Goal: Task Accomplishment & Management: Manage account settings

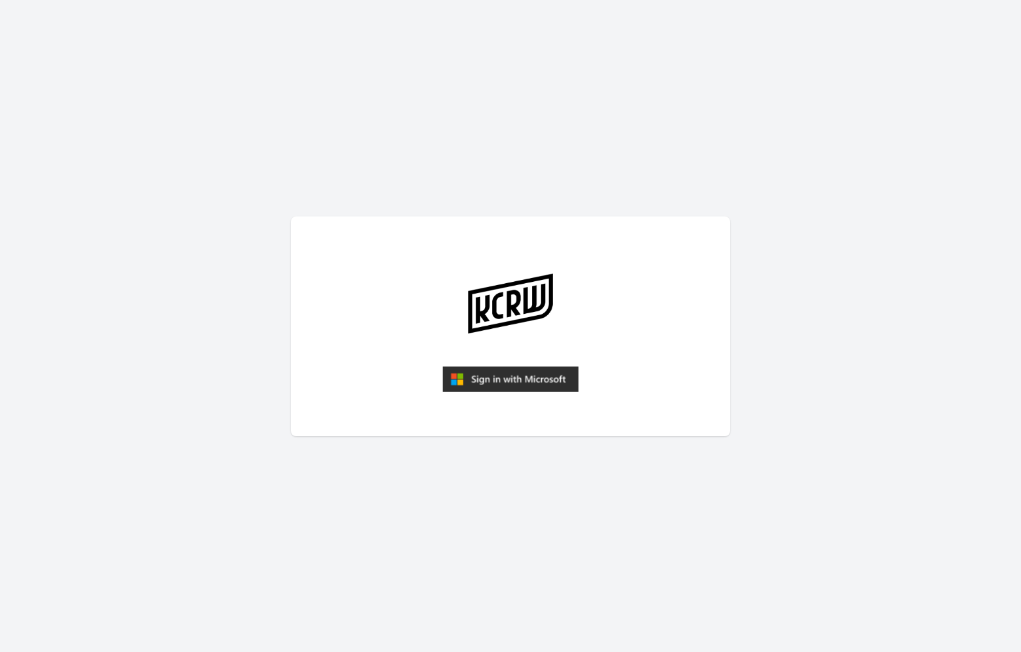
click at [469, 378] on img "submit" at bounding box center [510, 379] width 136 height 26
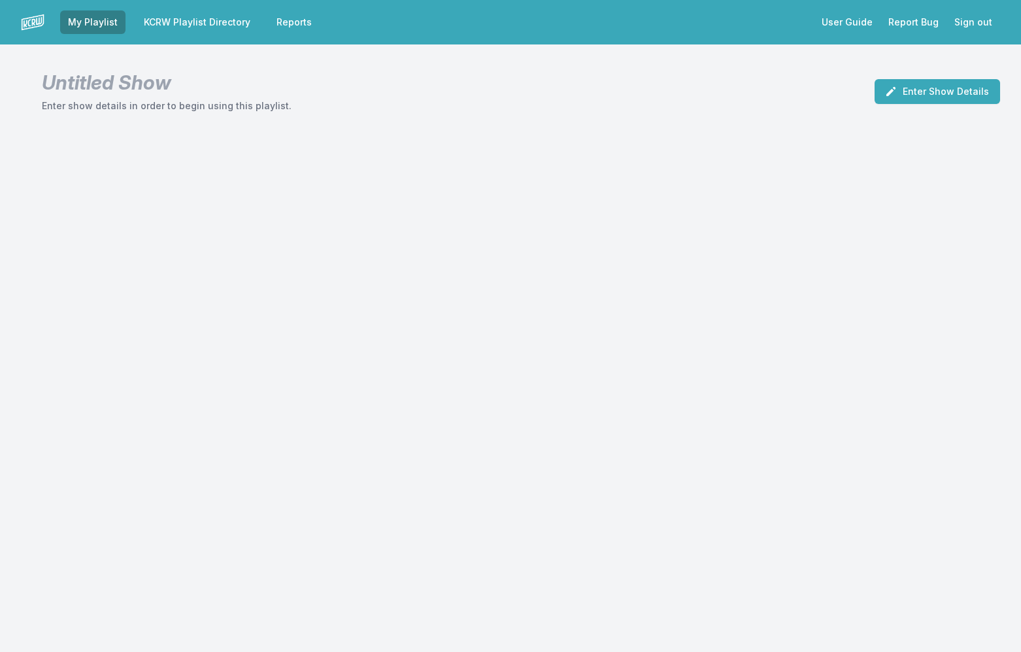
click at [229, 26] on link "KCRW Playlist Directory" at bounding box center [197, 22] width 122 height 24
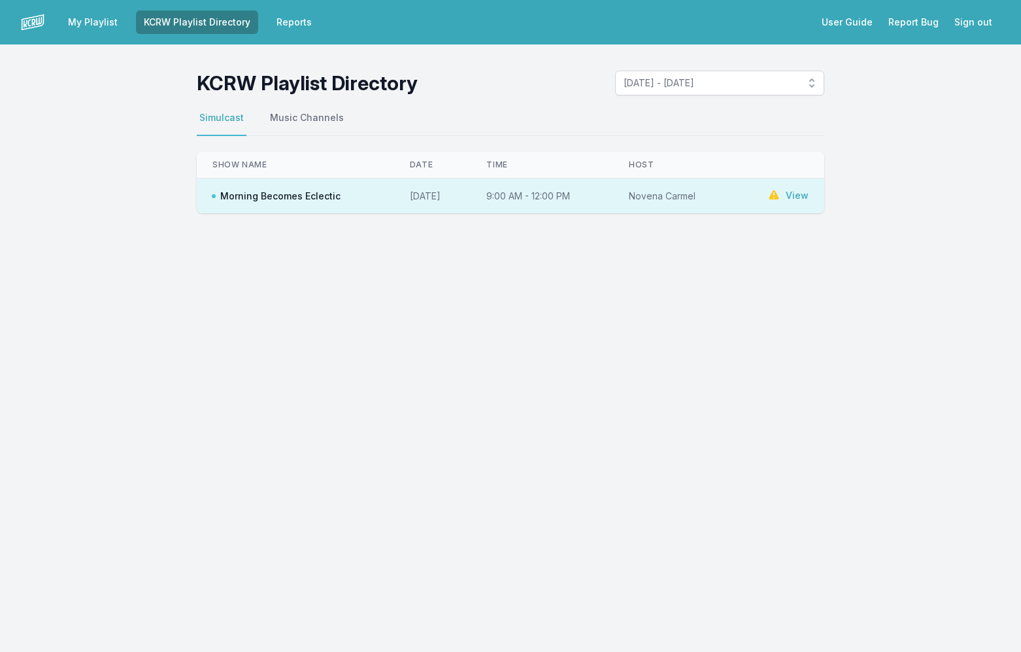
click at [788, 193] on link "View" at bounding box center [797, 195] width 23 height 13
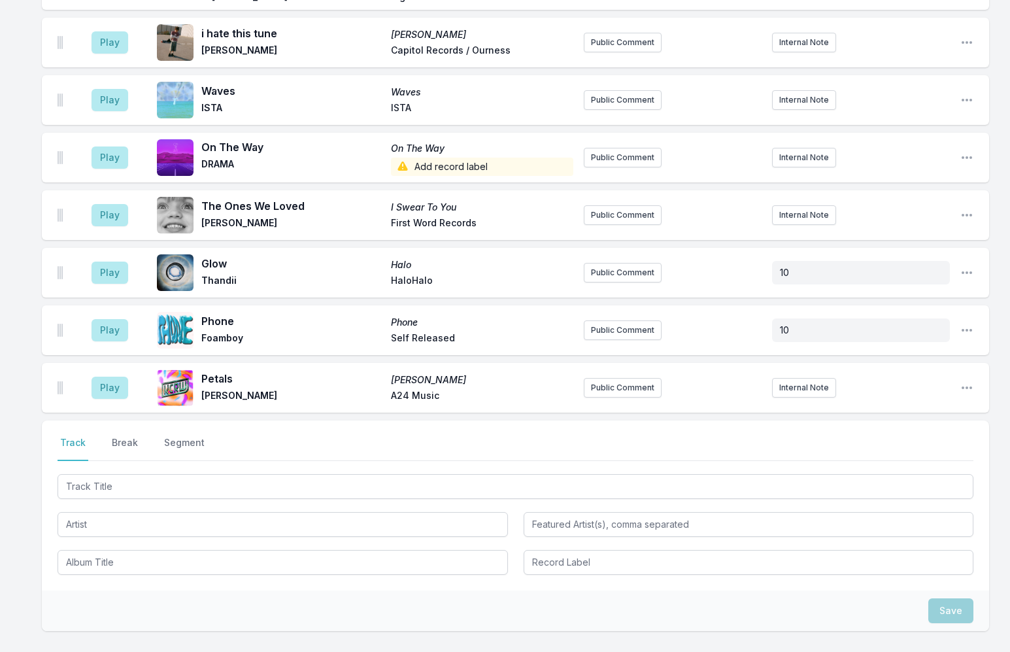
scroll to position [2717, 0]
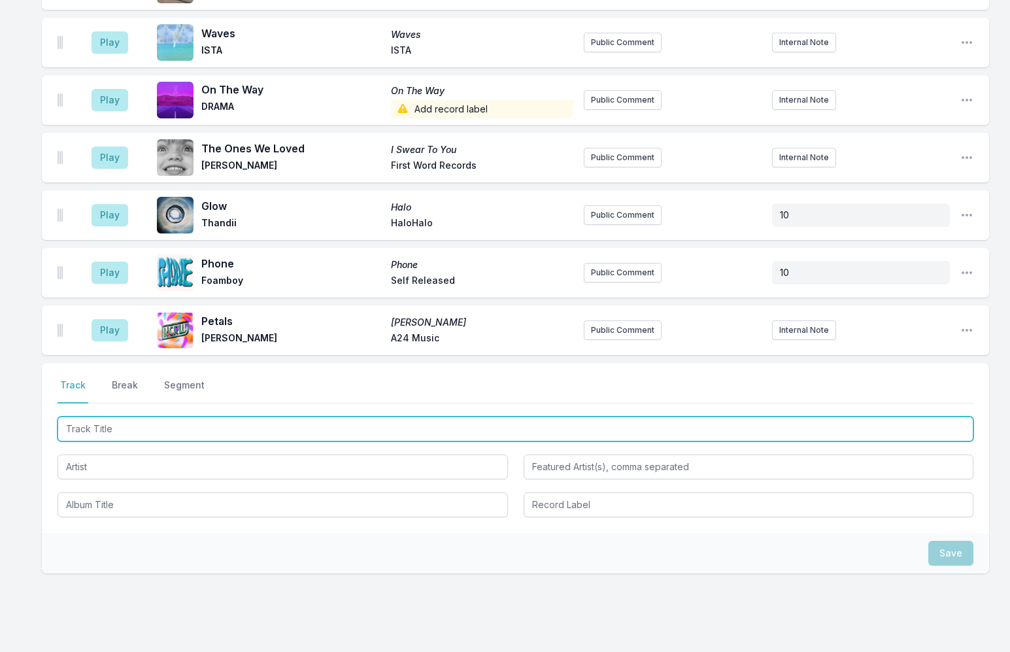
click at [139, 416] on input "Track Title" at bounding box center [516, 428] width 916 height 25
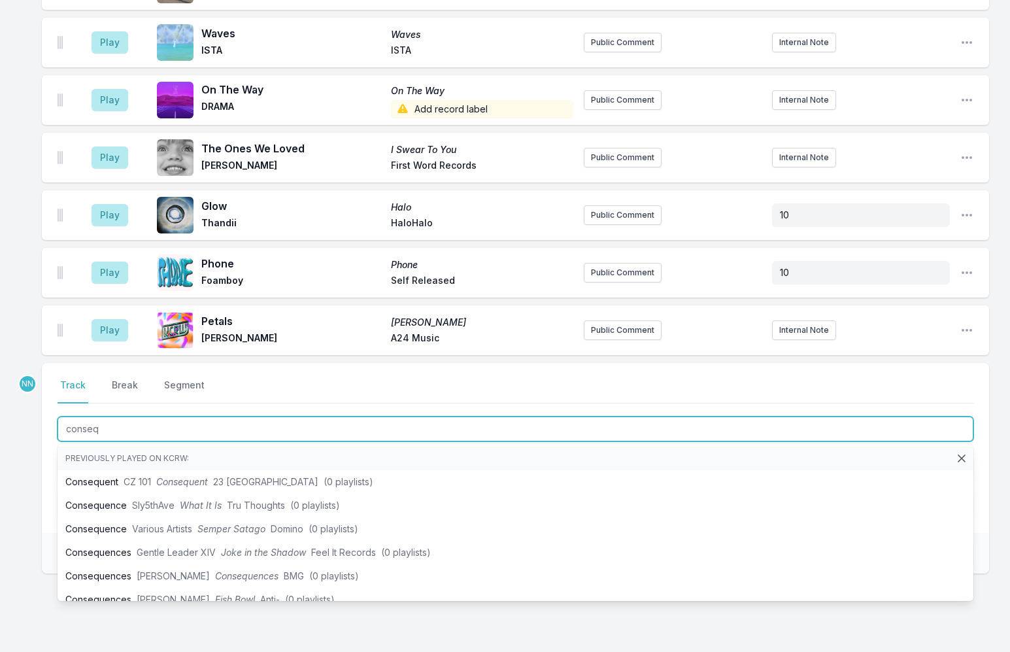
drag, startPoint x: 117, startPoint y: 384, endPoint x: -8, endPoint y: 373, distance: 125.9
type input "constant sur"
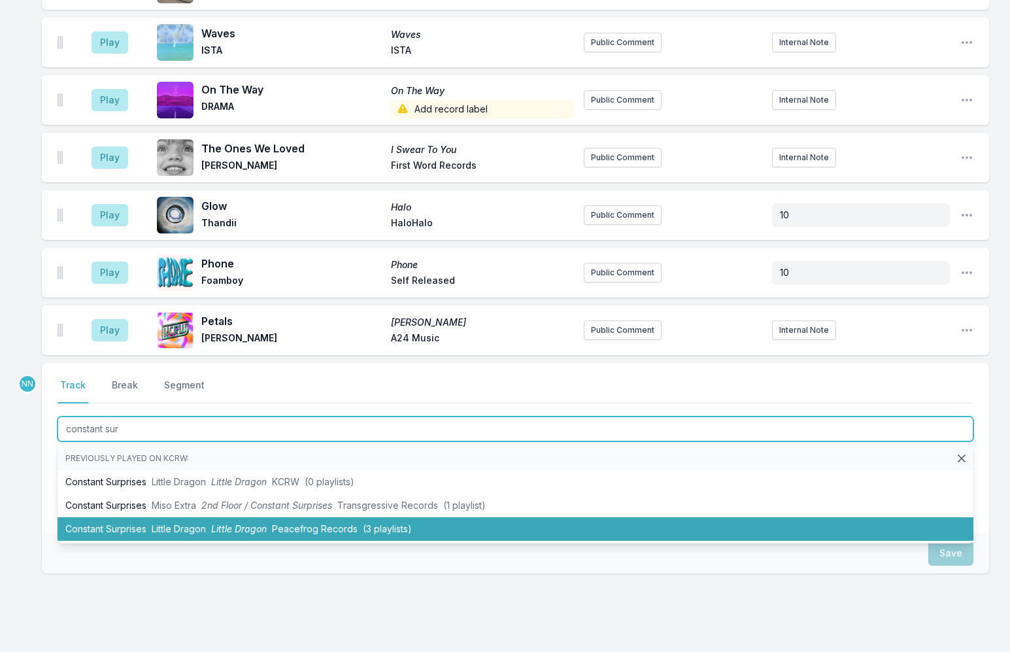
click at [216, 523] on span "Little Dragon" at bounding box center [239, 528] width 56 height 11
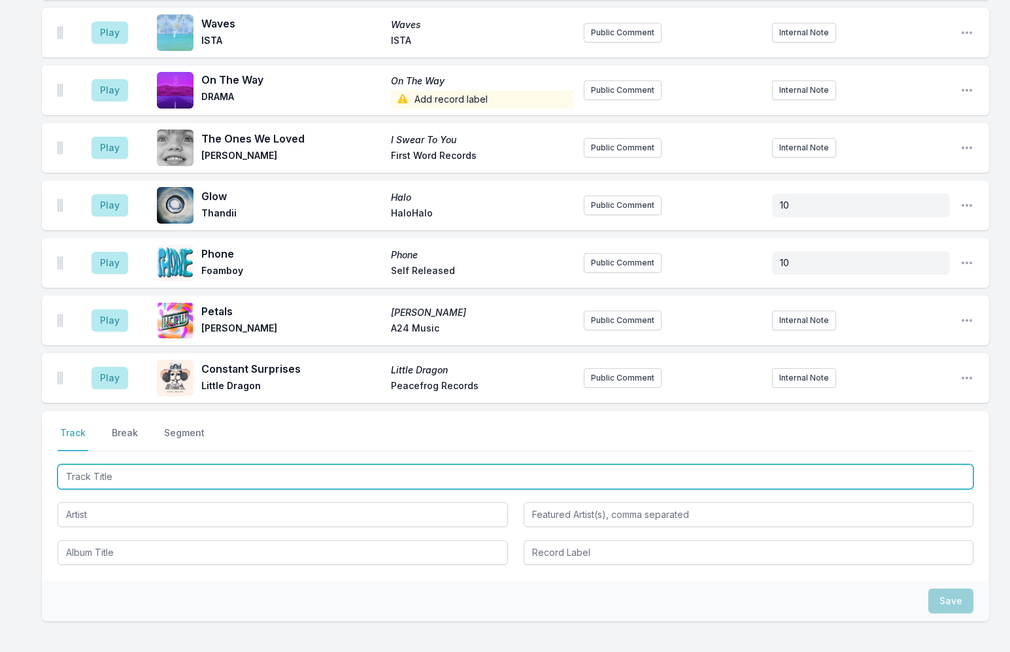
scroll to position [2774, 0]
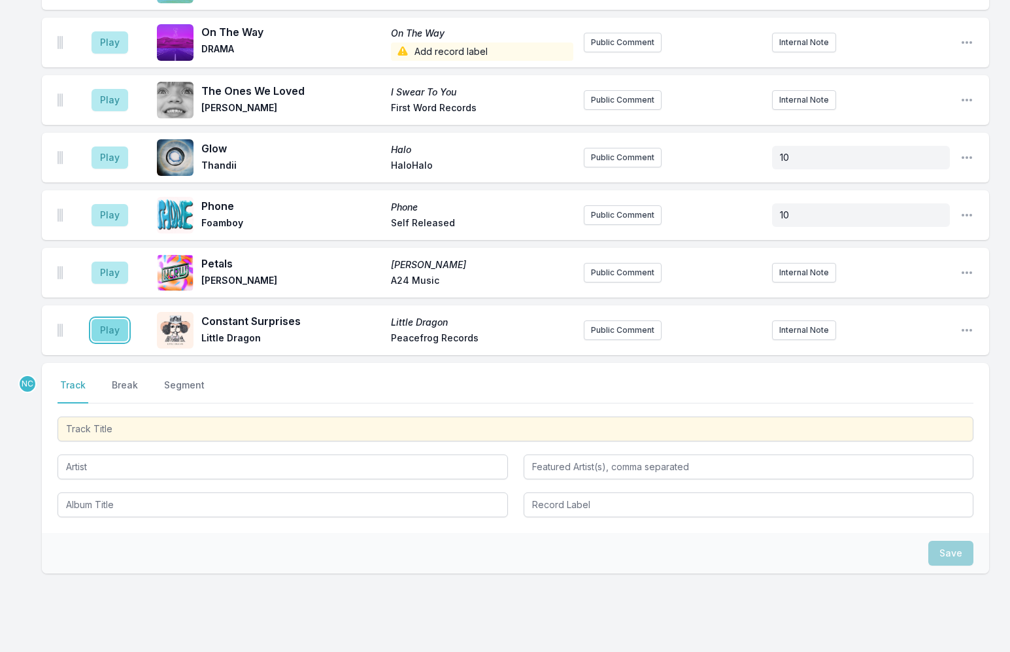
click at [112, 319] on button "Play" at bounding box center [109, 330] width 37 height 22
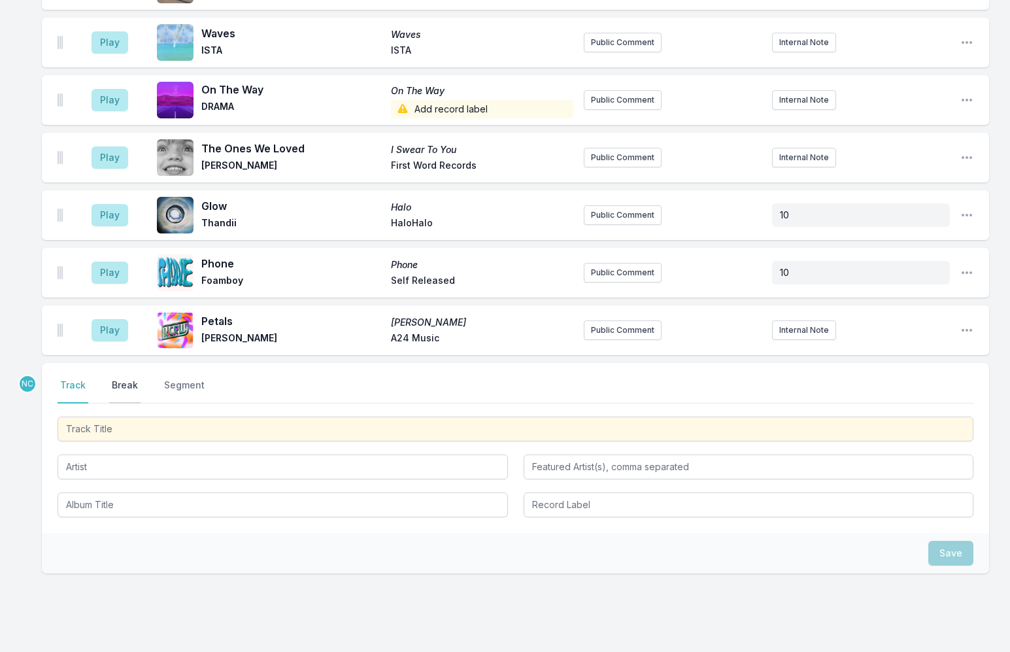
click at [126, 378] on button "Break" at bounding box center [124, 390] width 31 height 25
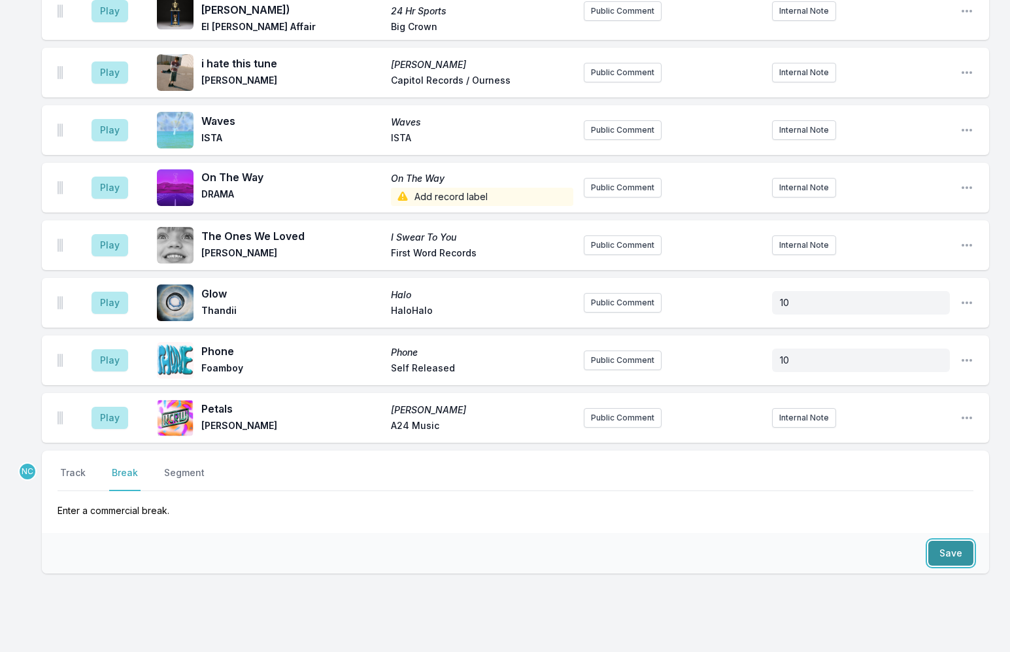
click at [952, 541] on button "Save" at bounding box center [950, 553] width 45 height 25
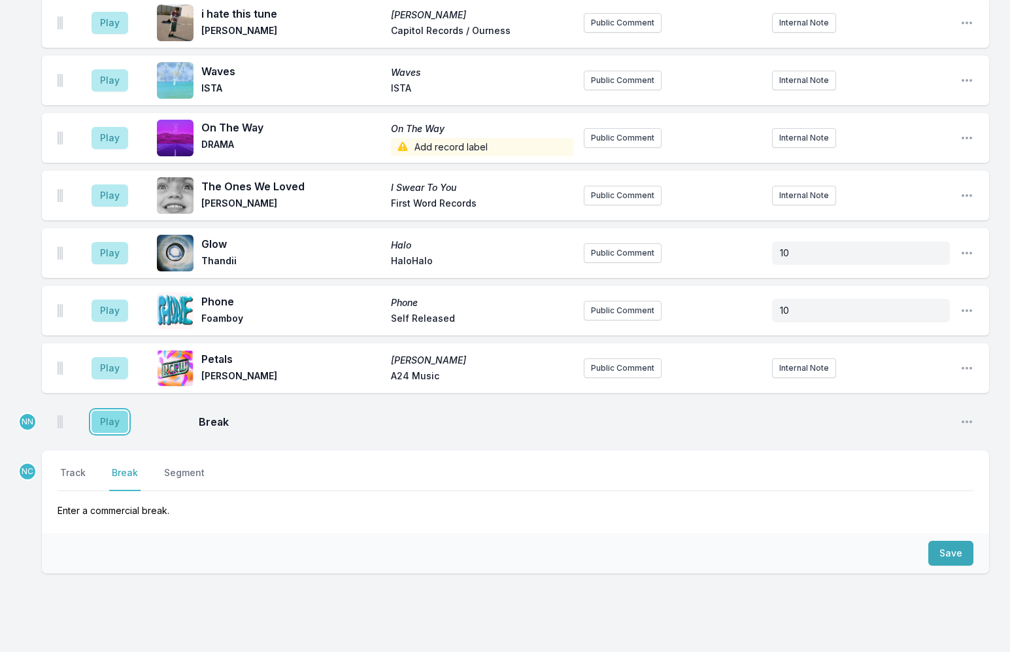
click at [114, 410] on button "Play" at bounding box center [109, 421] width 37 height 22
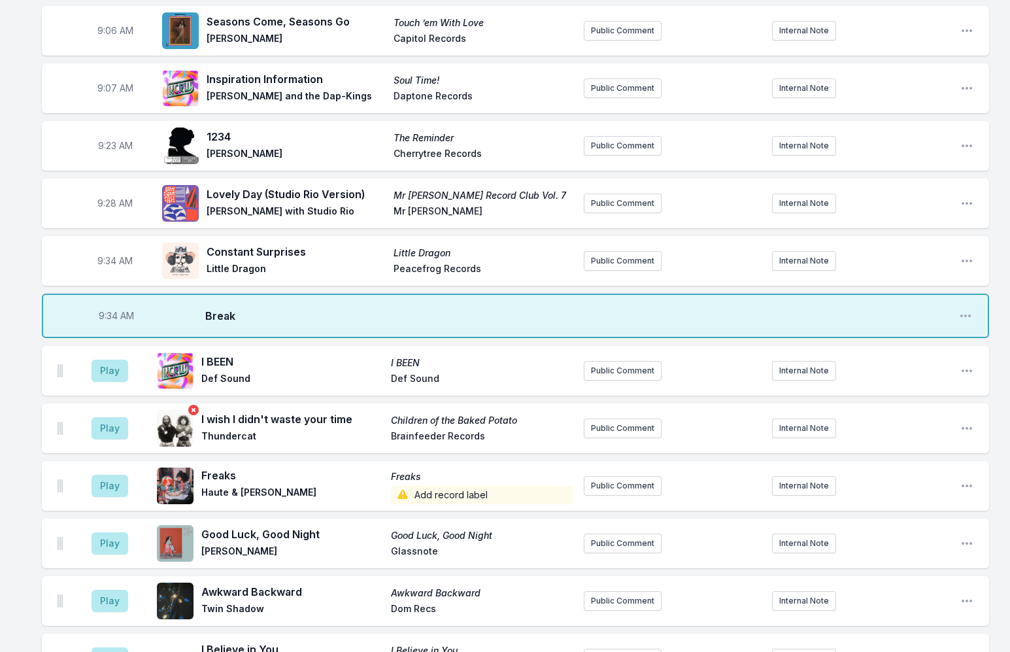
scroll to position [0, 0]
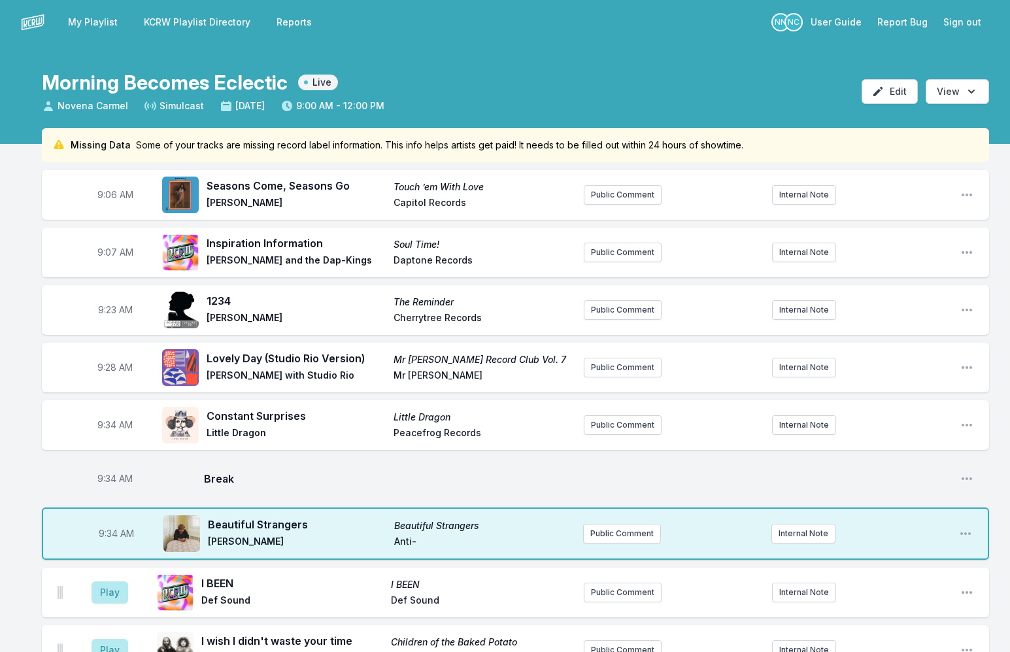
click at [78, 426] on div "9:34 AM Constant Surprises Little Dragon Little Dragon Peacefrog Records Public…" at bounding box center [515, 425] width 947 height 50
click at [114, 425] on span "9:34 AM" at bounding box center [114, 424] width 35 height 13
click at [109, 427] on input "09:34" at bounding box center [114, 424] width 73 height 25
type input "09:14"
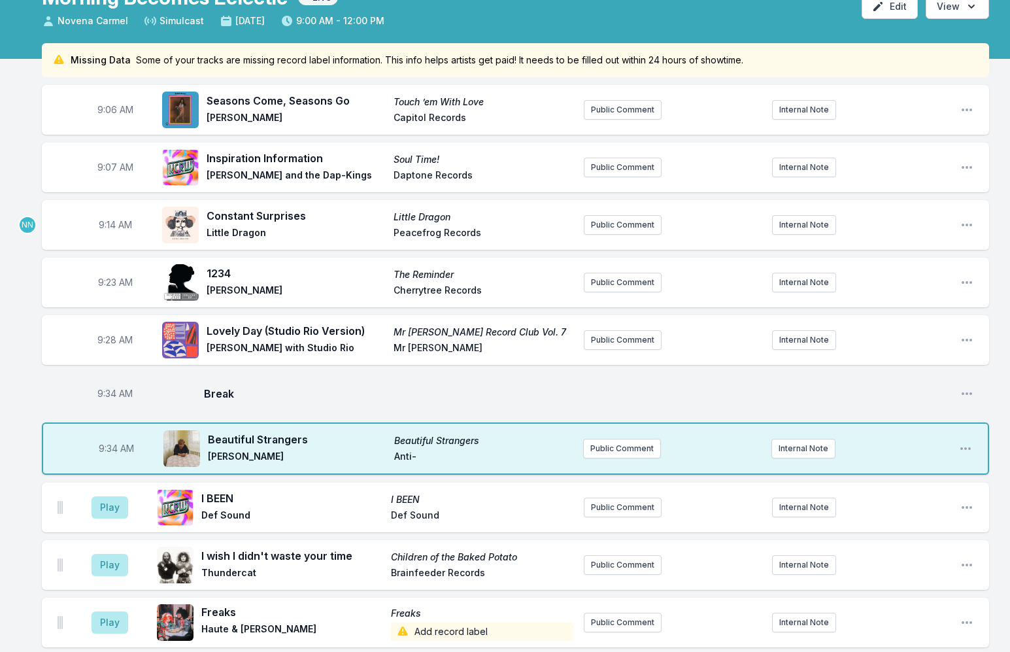
scroll to position [196, 0]
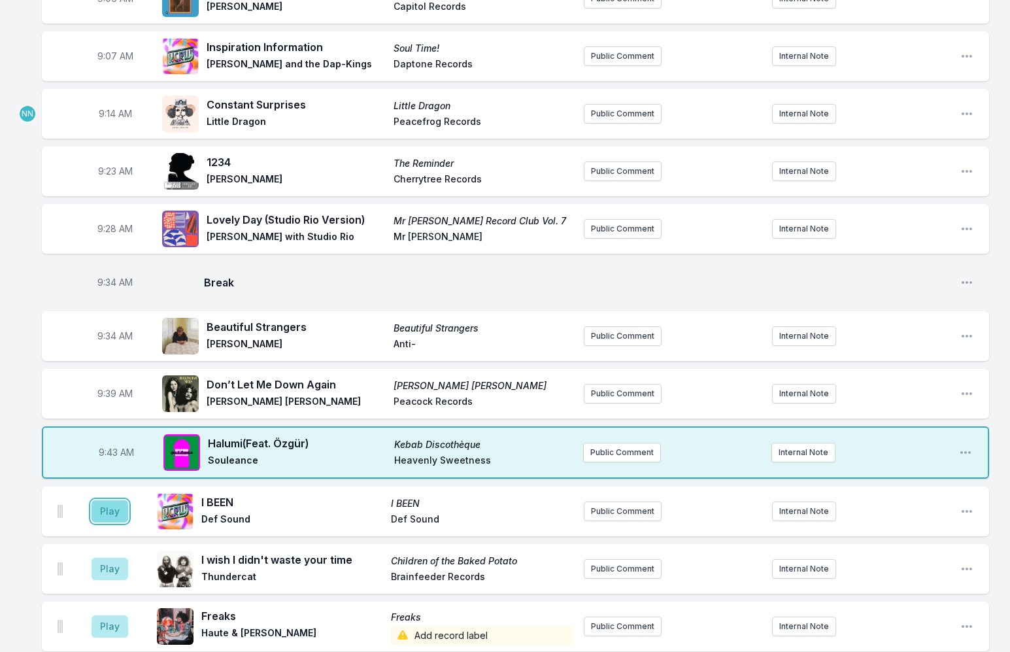
click at [110, 510] on button "Play" at bounding box center [109, 511] width 37 height 22
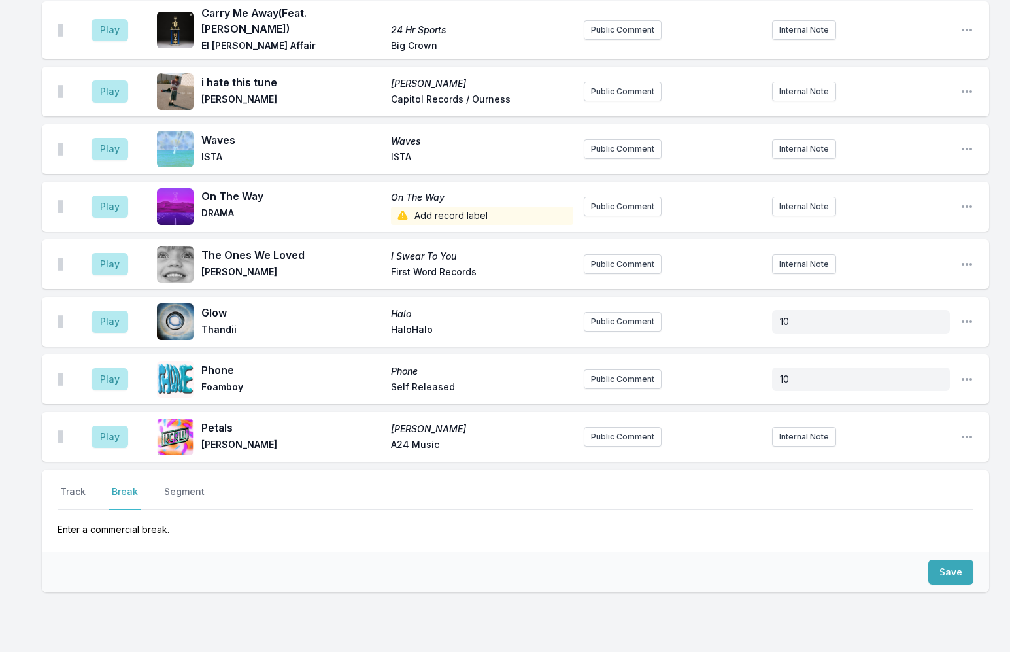
scroll to position [2967, 0]
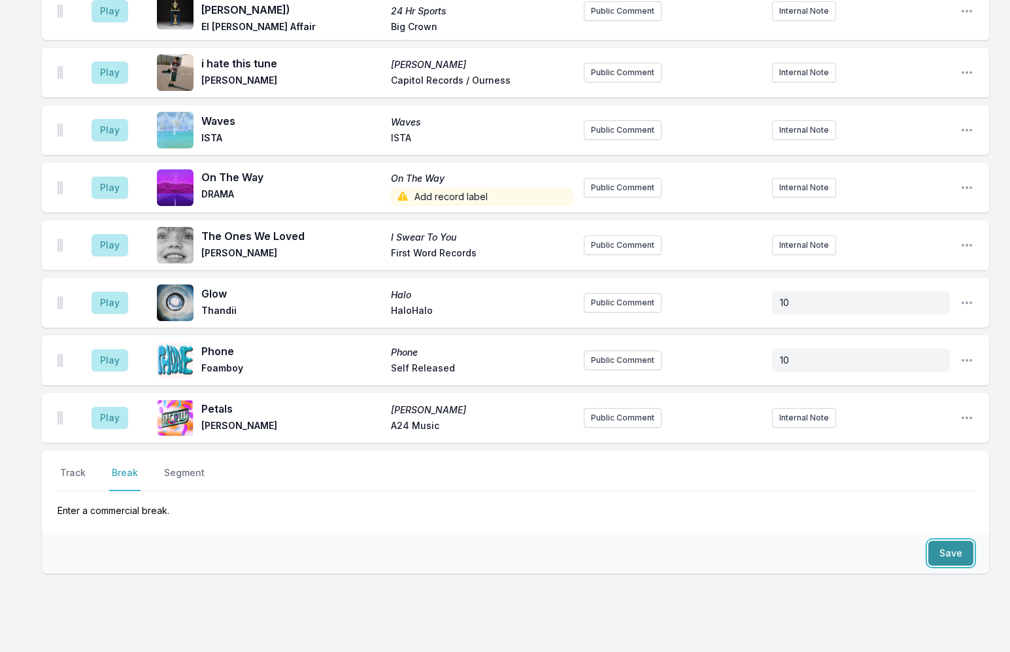
click at [955, 541] on button "Save" at bounding box center [950, 553] width 45 height 25
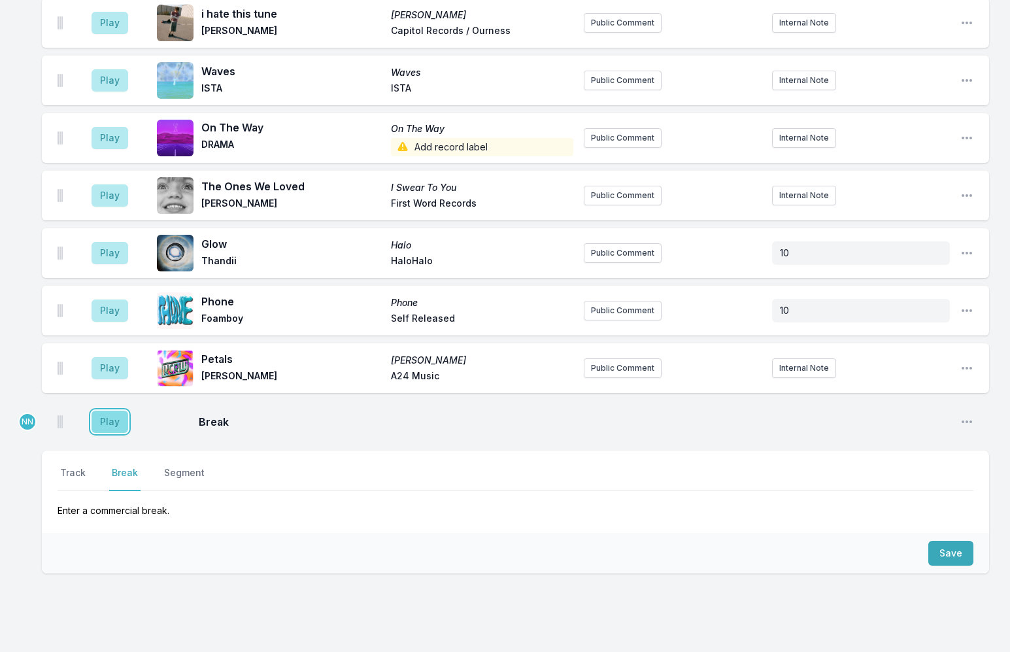
click at [113, 410] on button "Play" at bounding box center [109, 421] width 37 height 22
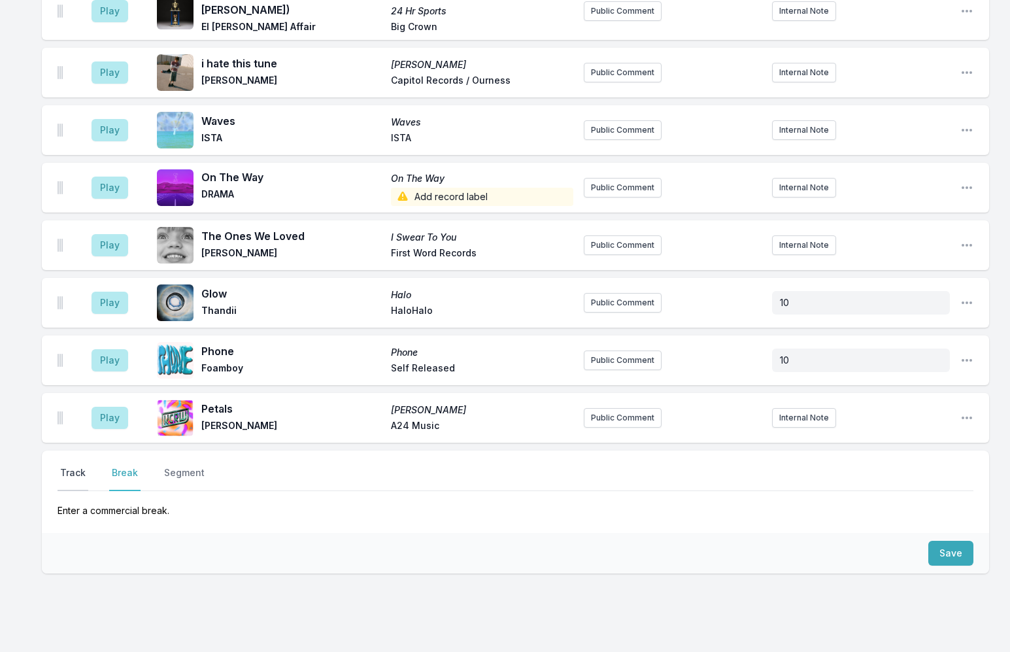
click at [78, 466] on button "Track" at bounding box center [73, 478] width 31 height 25
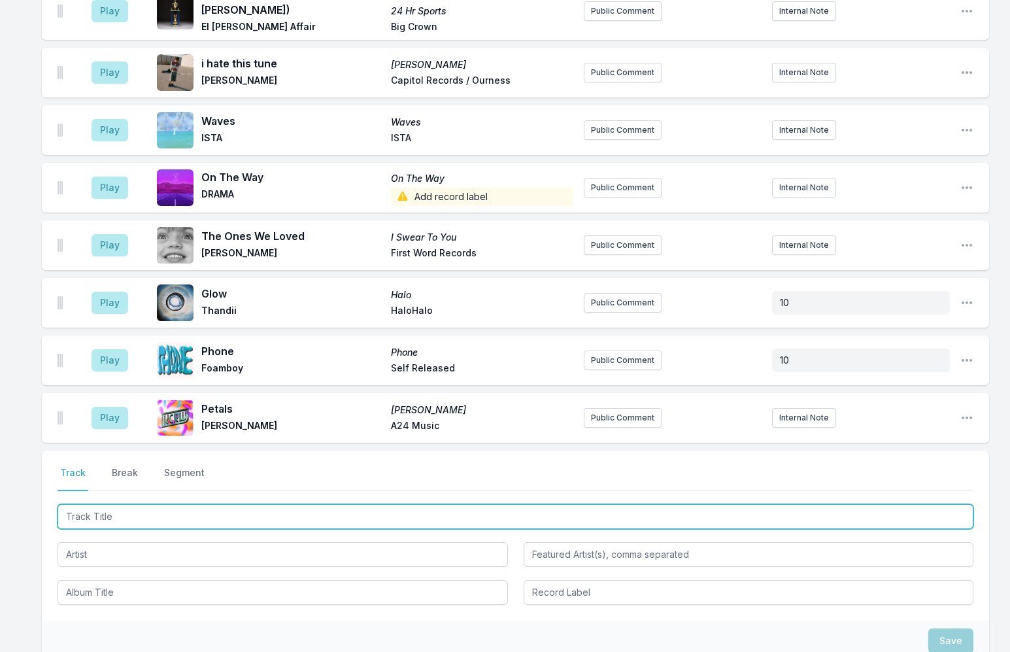
click at [135, 504] on input "Track Title" at bounding box center [516, 516] width 916 height 25
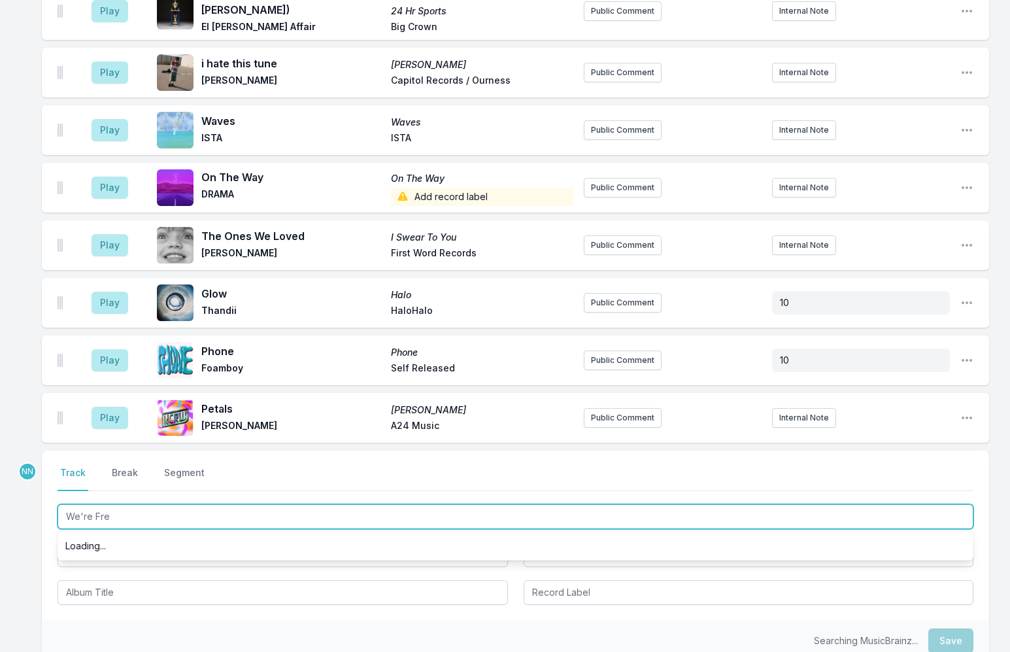
type input "We're Free"
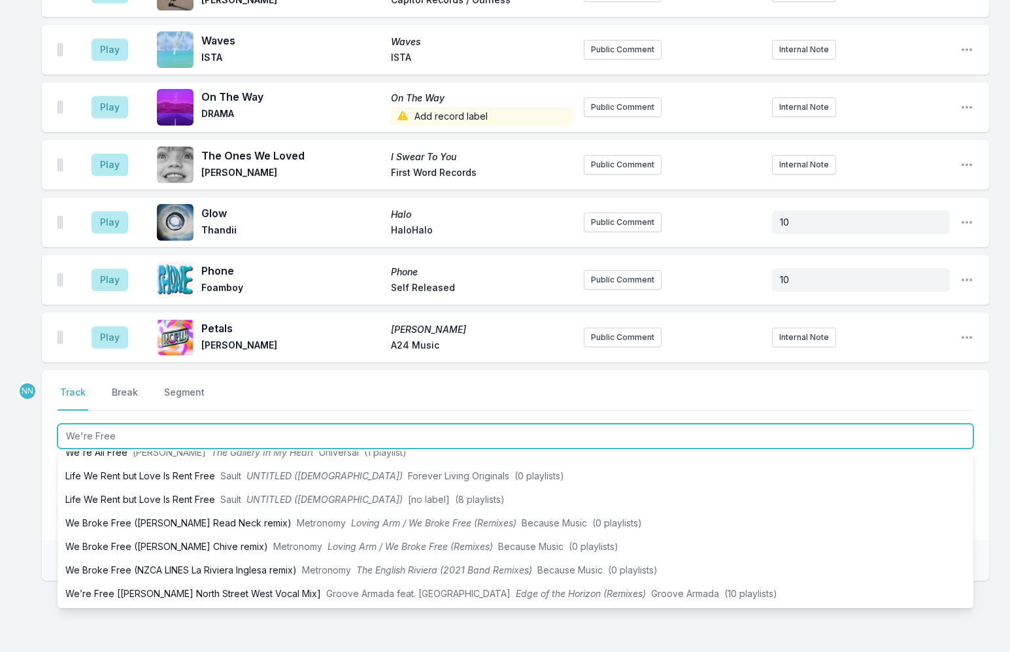
scroll to position [3104, 0]
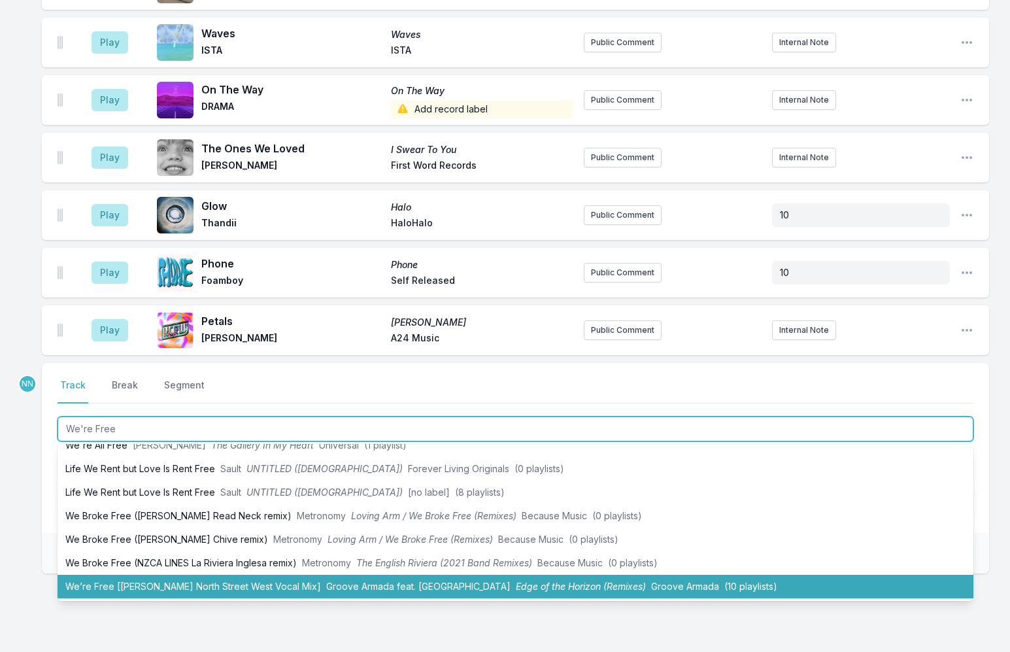
click at [191, 574] on li "We’re Free [[PERSON_NAME] North Street West Vocal Mix] Groove Armada feat. Rose…" at bounding box center [516, 586] width 916 height 24
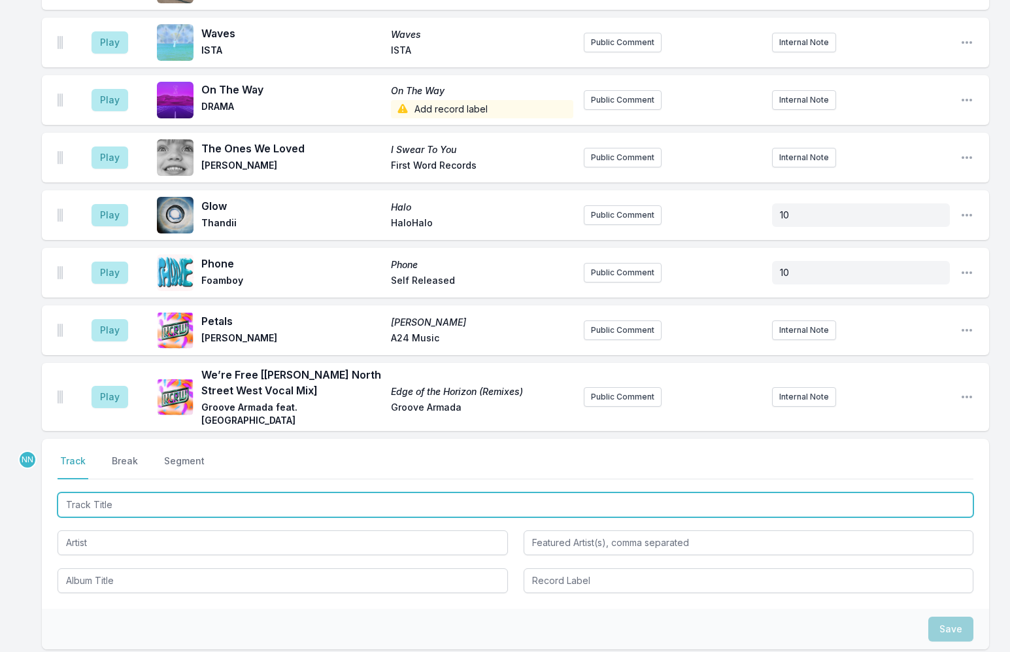
scroll to position [3169, 0]
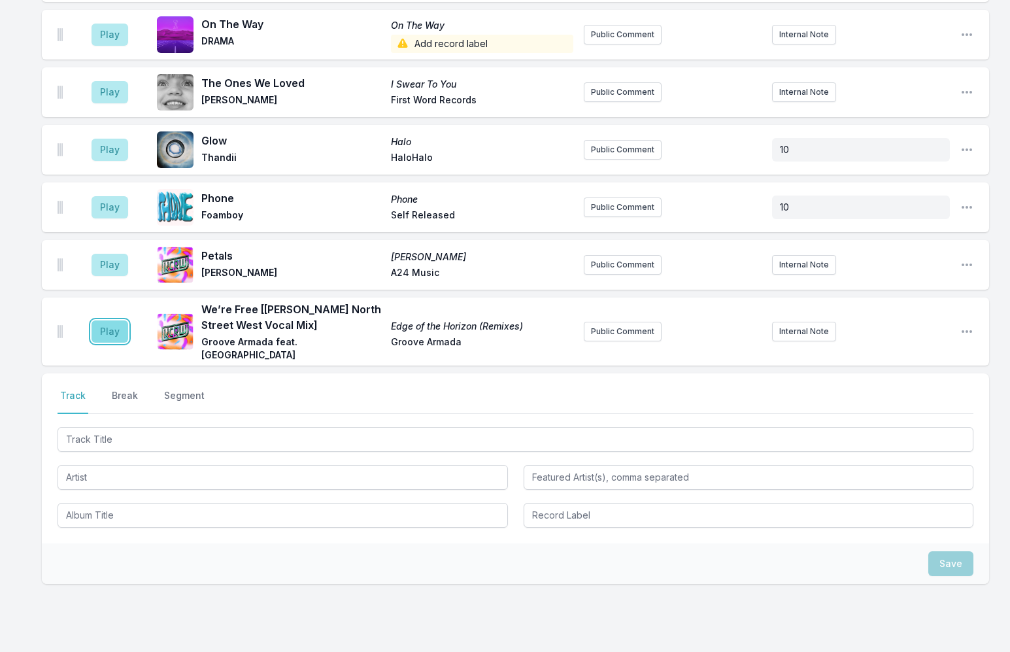
click at [112, 320] on button "Play" at bounding box center [109, 331] width 37 height 22
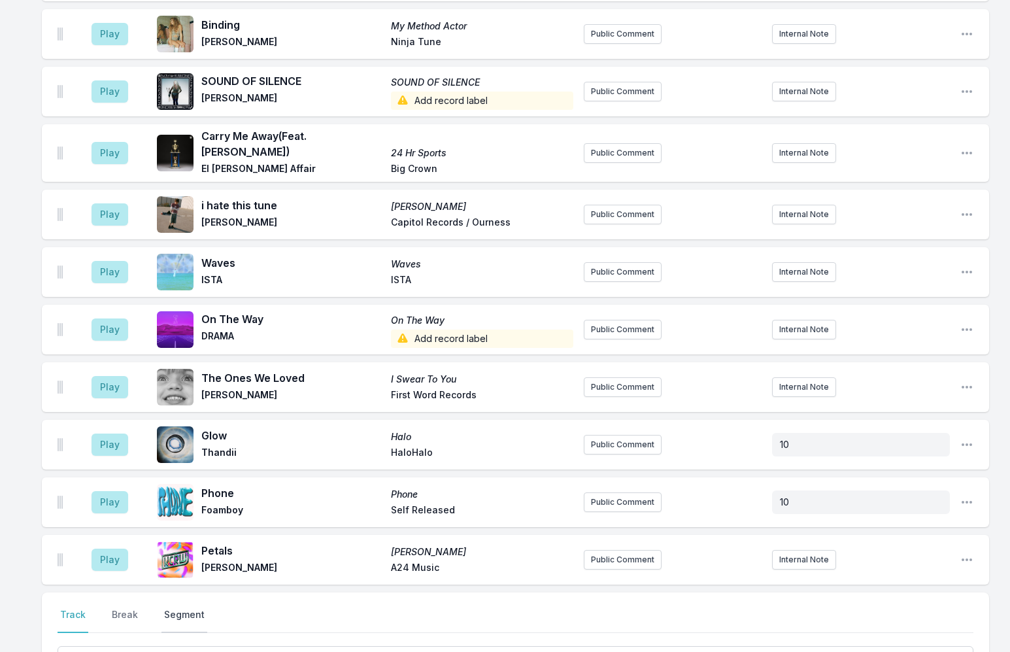
scroll to position [2973, 0]
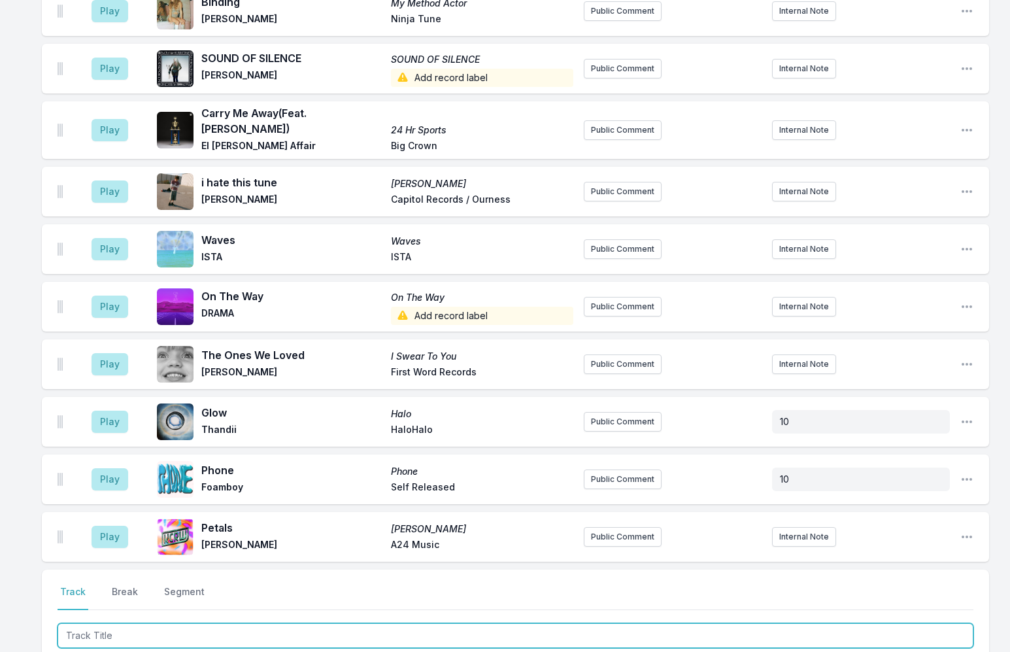
click at [93, 623] on input "Track Title" at bounding box center [516, 635] width 916 height 25
type input "The Power"
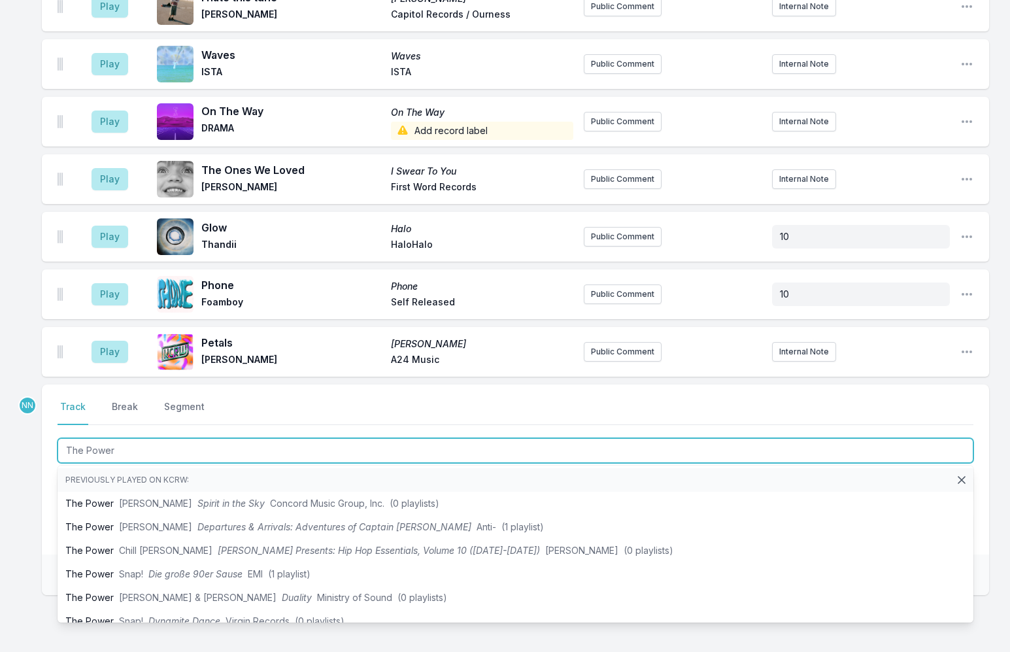
scroll to position [3169, 0]
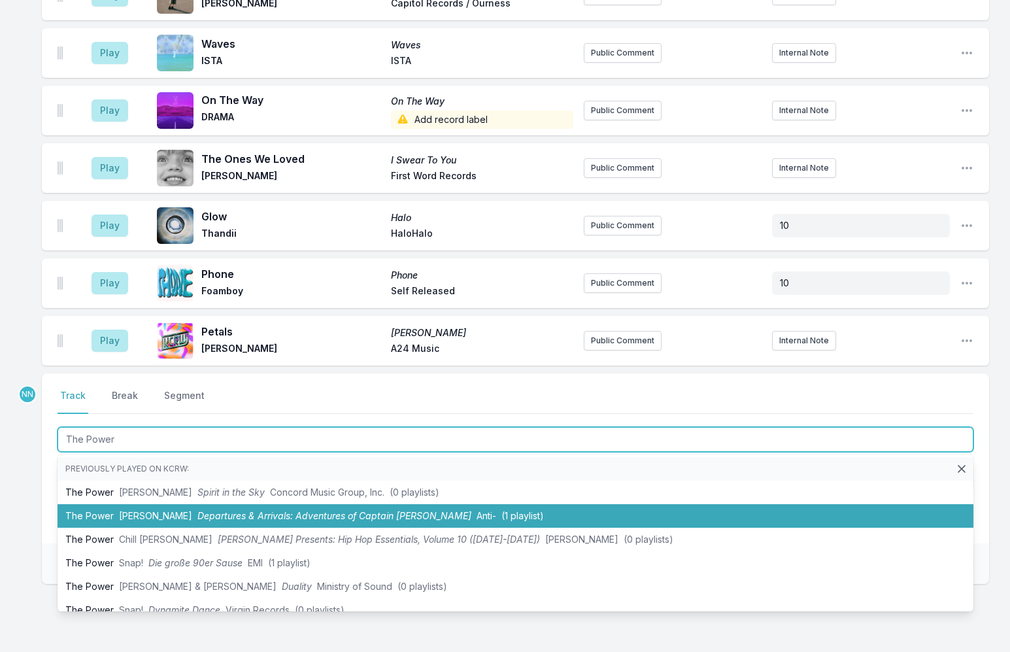
click at [119, 510] on span "[PERSON_NAME]" at bounding box center [155, 515] width 73 height 11
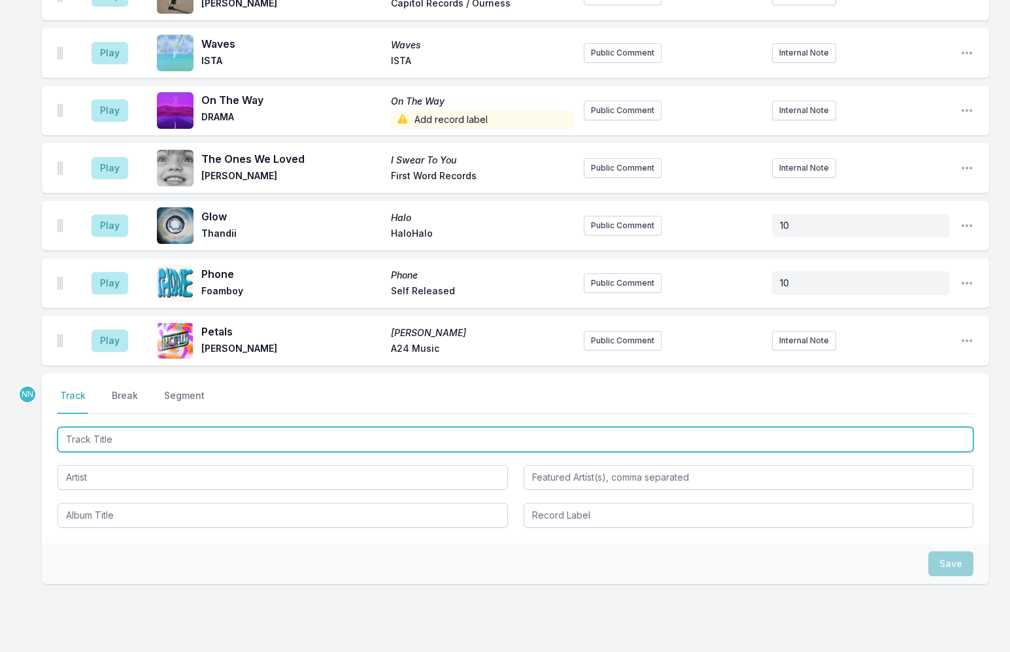
scroll to position [3229, 0]
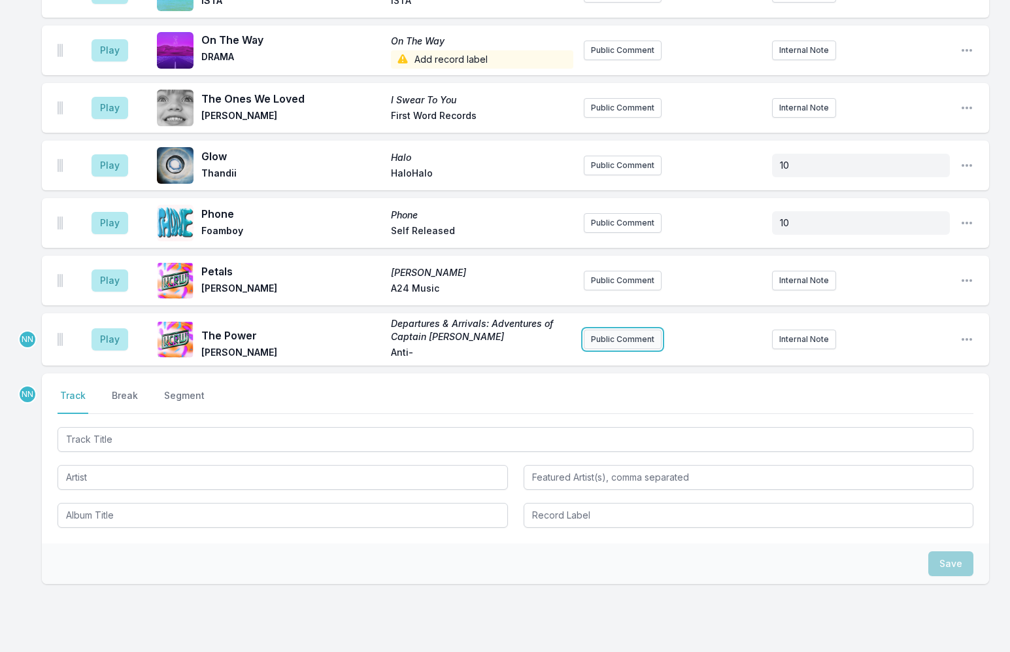
click at [634, 329] on button "Public Comment" at bounding box center [623, 339] width 78 height 20
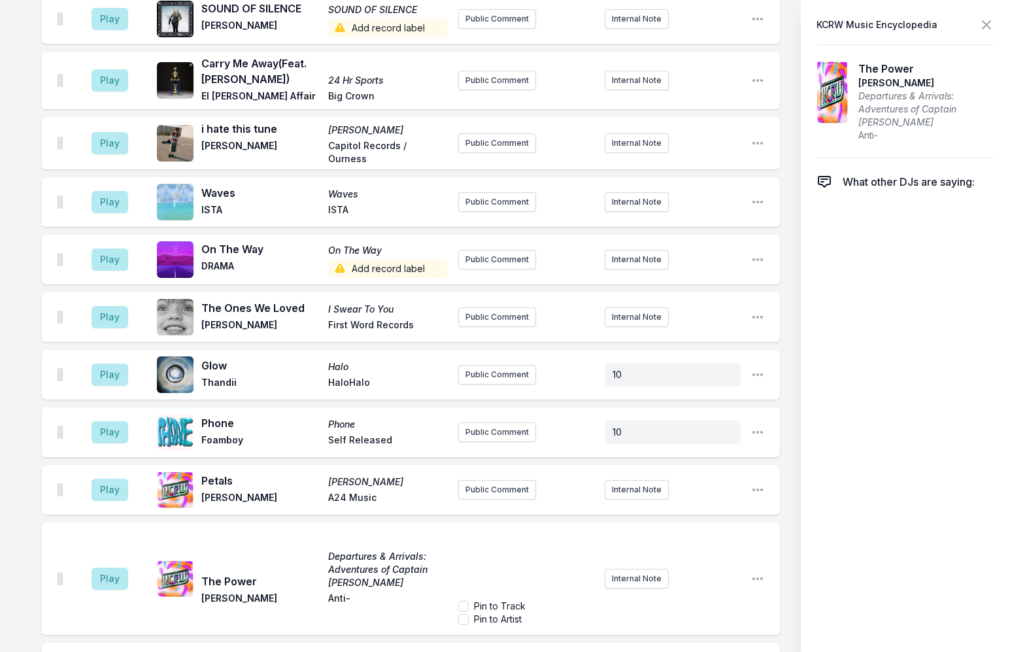
scroll to position [3276, 0]
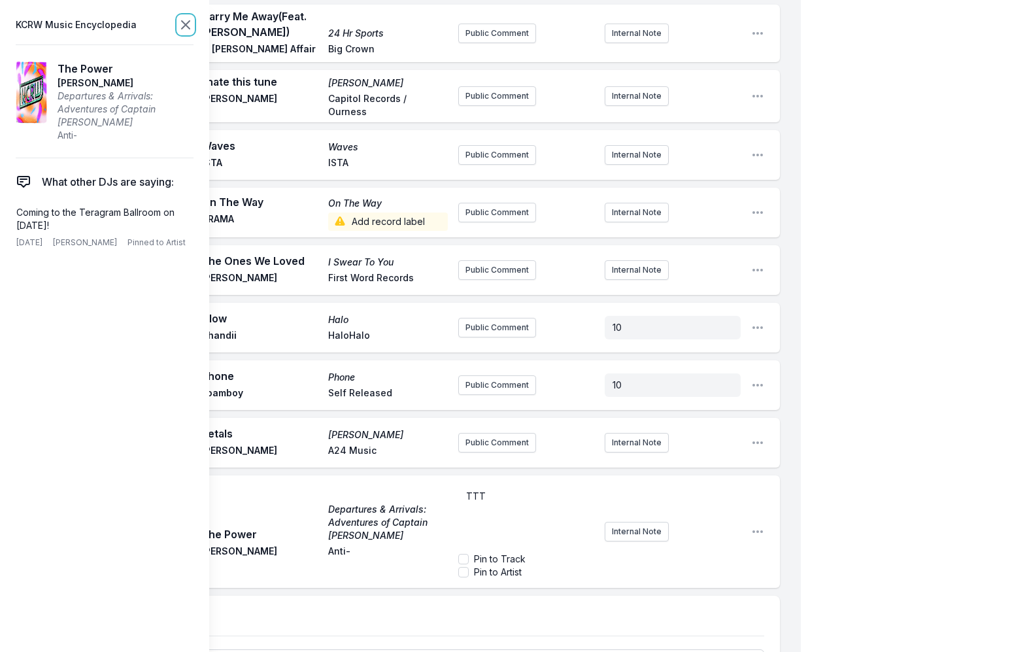
click at [185, 19] on icon at bounding box center [186, 25] width 16 height 16
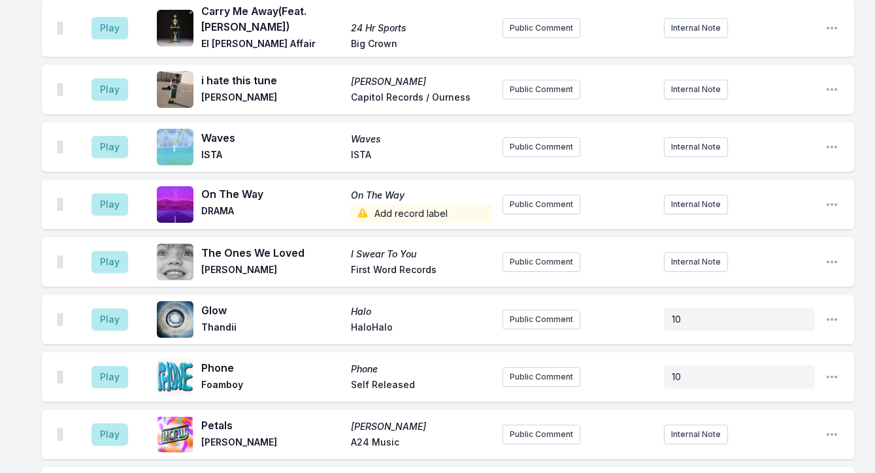
scroll to position [3538, 0]
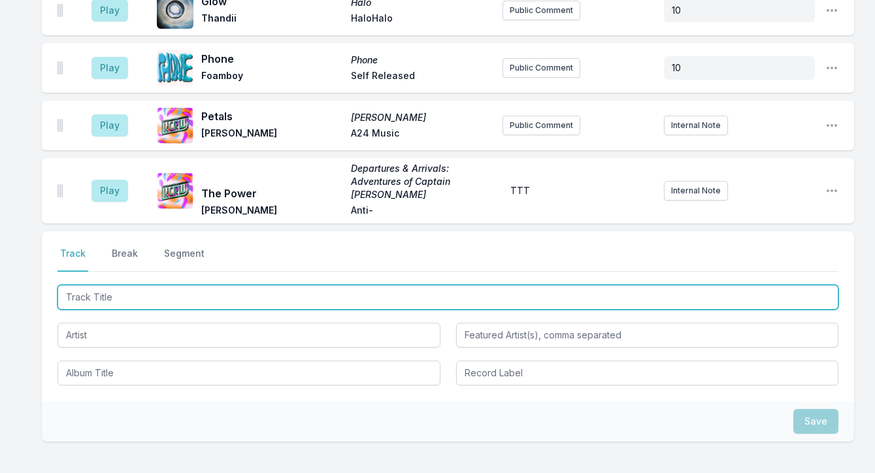
click at [161, 285] on input "Track Title" at bounding box center [448, 297] width 781 height 25
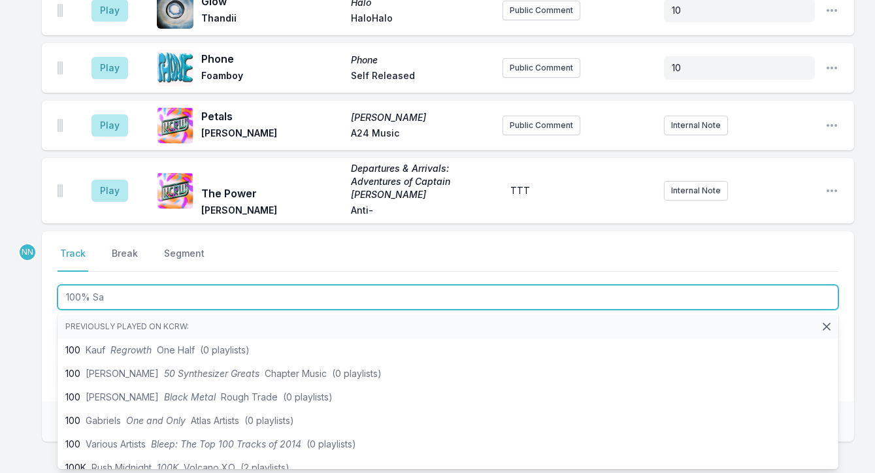
type input "100% [PERSON_NAME]"
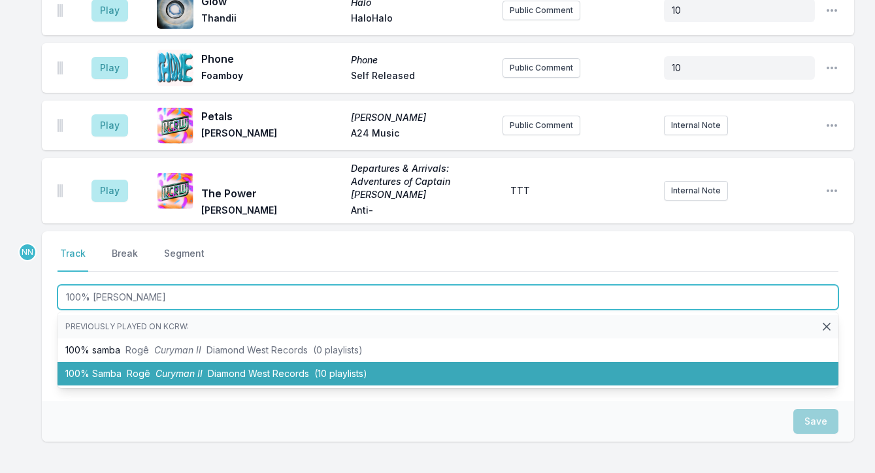
click at [163, 368] on span "Curyman II" at bounding box center [179, 373] width 47 height 11
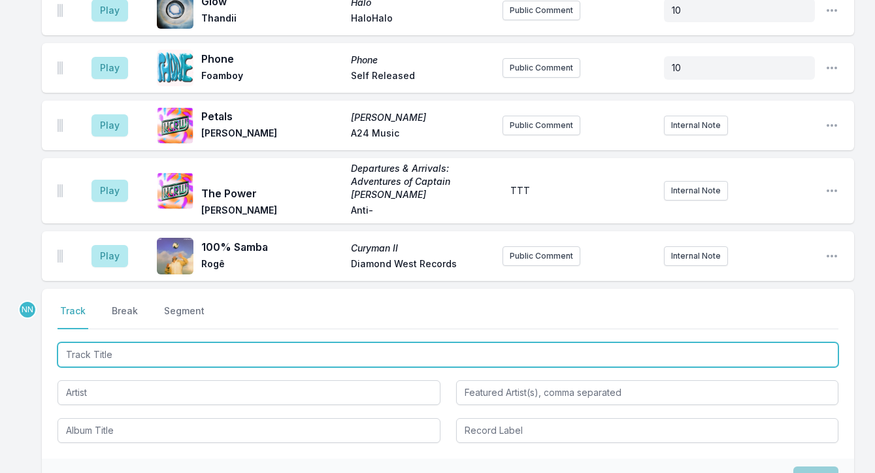
scroll to position [3596, 0]
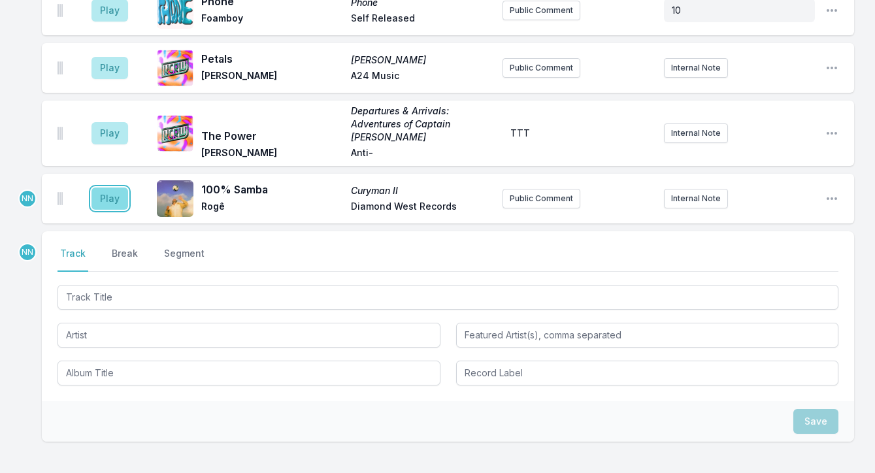
drag, startPoint x: 107, startPoint y: 103, endPoint x: 120, endPoint y: 102, distance: 13.8
click at [107, 188] on button "Play" at bounding box center [109, 199] width 37 height 22
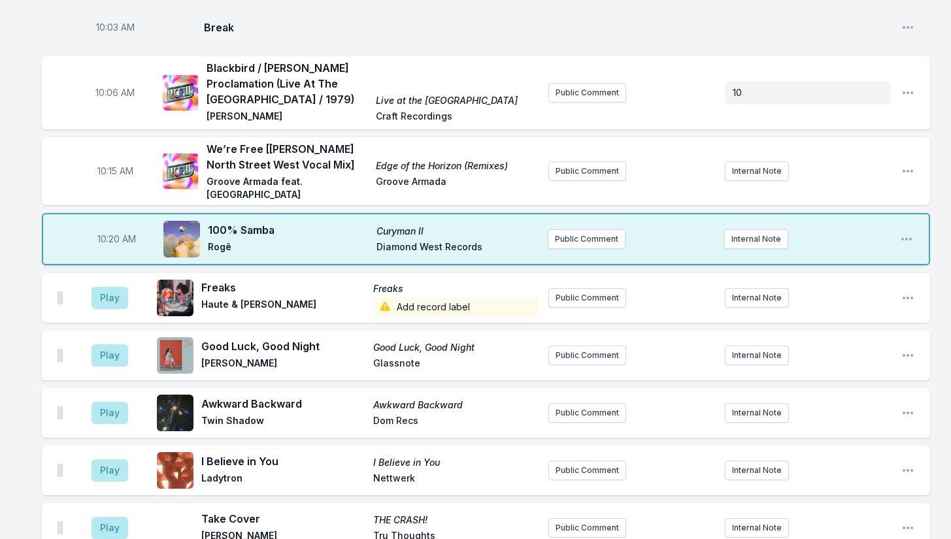
scroll to position [3410, 0]
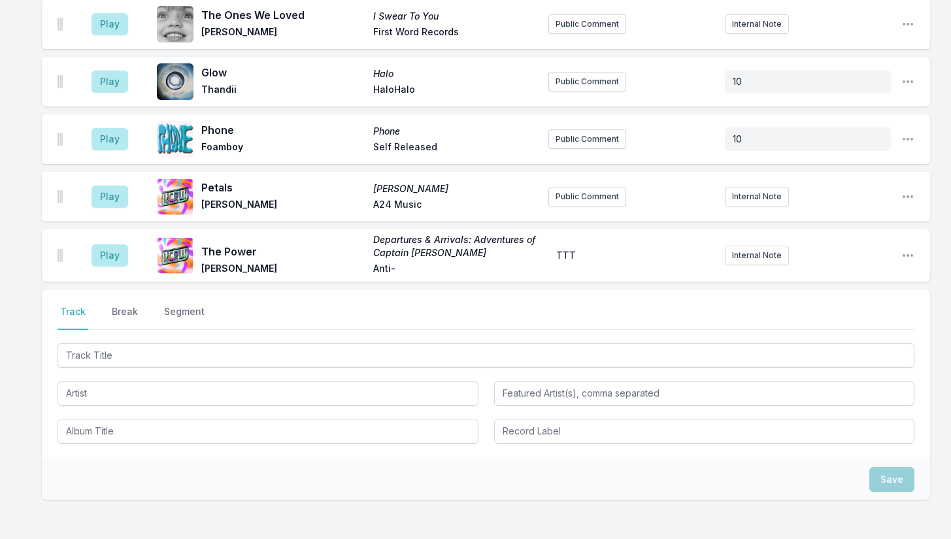
click at [307, 341] on div at bounding box center [486, 392] width 857 height 103
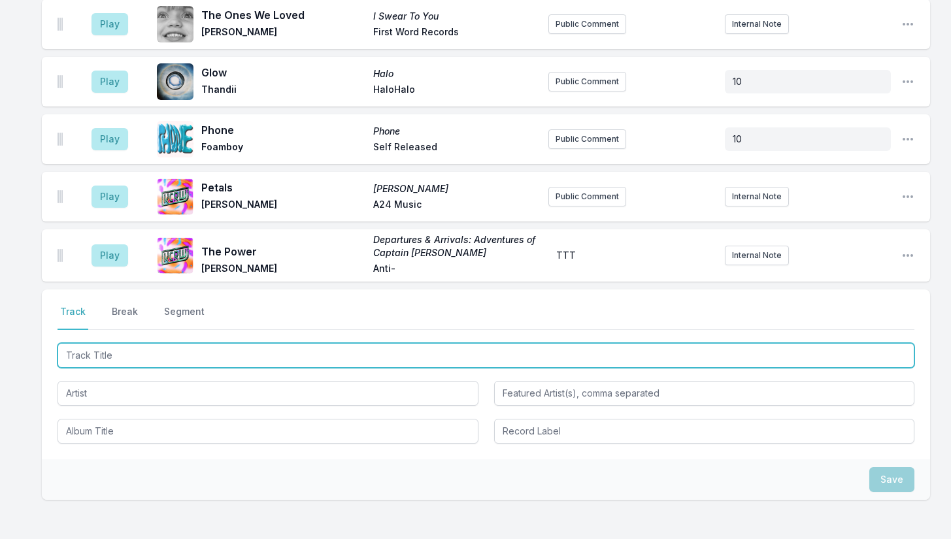
click at [303, 343] on input "Track Title" at bounding box center [486, 355] width 857 height 25
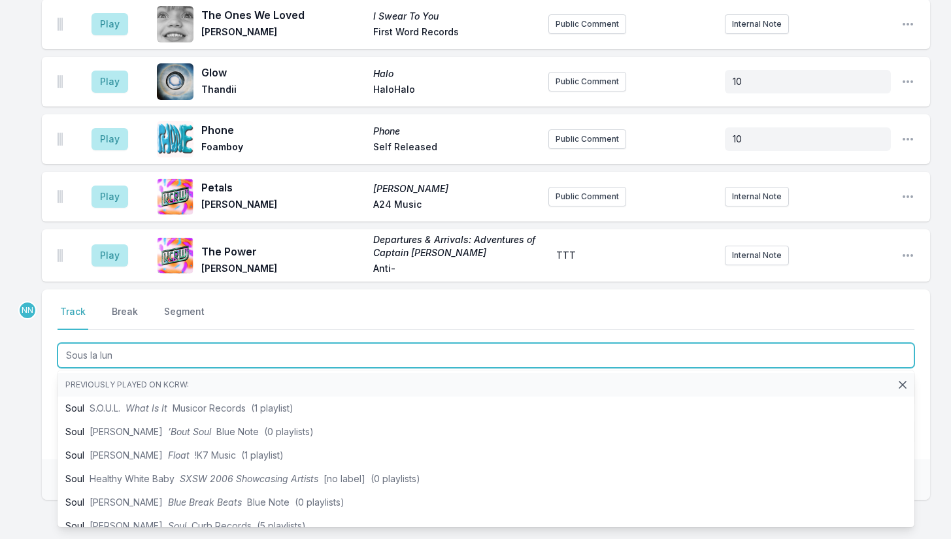
type input "Sous la lune"
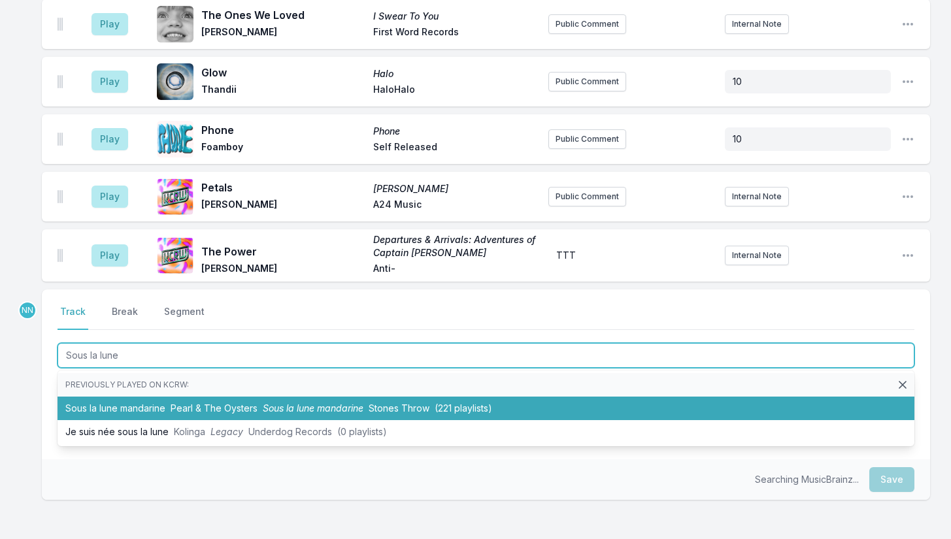
click at [213, 397] on li "Sous la lune mandarine Pearl & The Oysters Sous la lune mandarine Stones Throw …" at bounding box center [486, 409] width 857 height 24
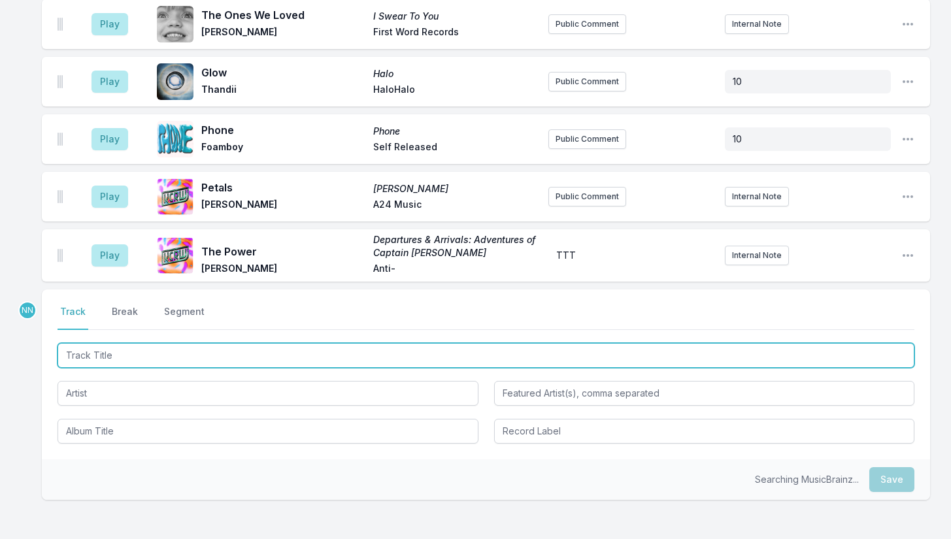
scroll to position [3467, 0]
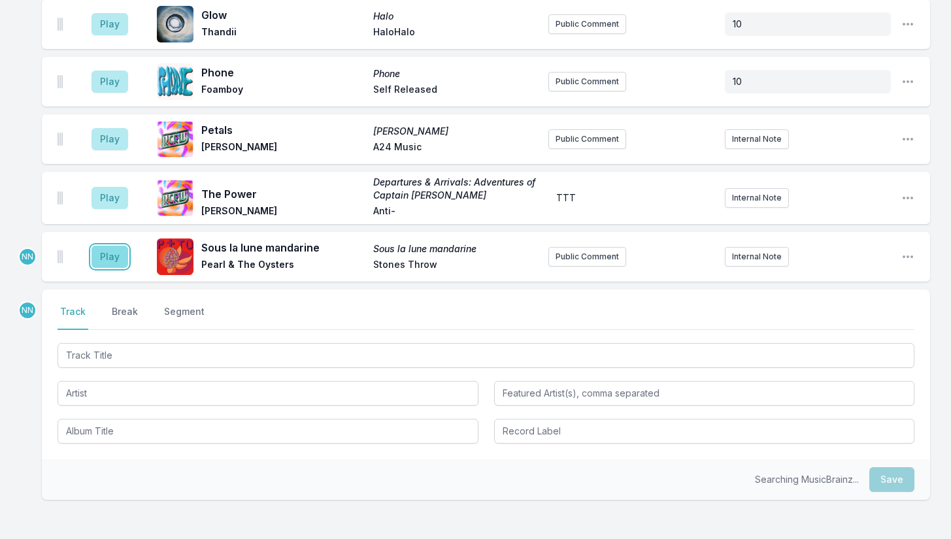
click at [113, 246] on button "Play" at bounding box center [109, 257] width 37 height 22
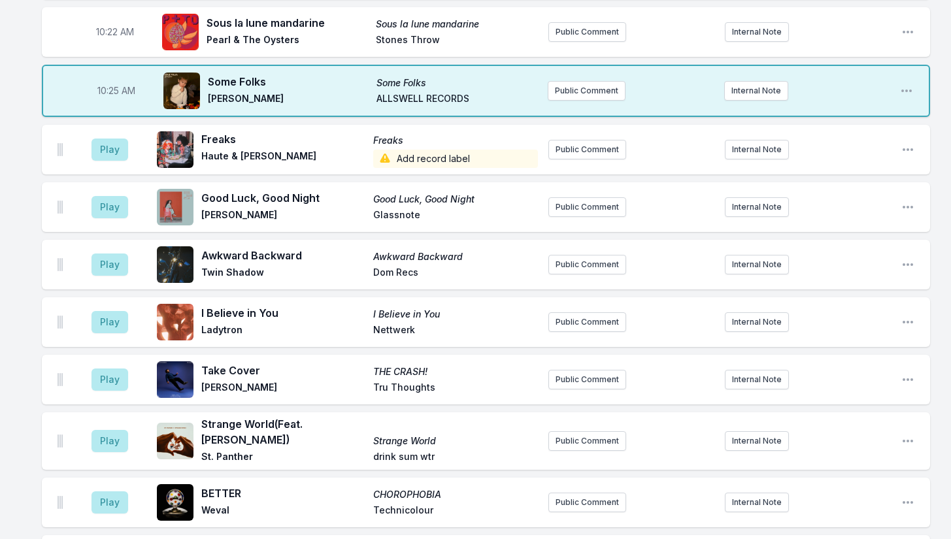
scroll to position [1506, 0]
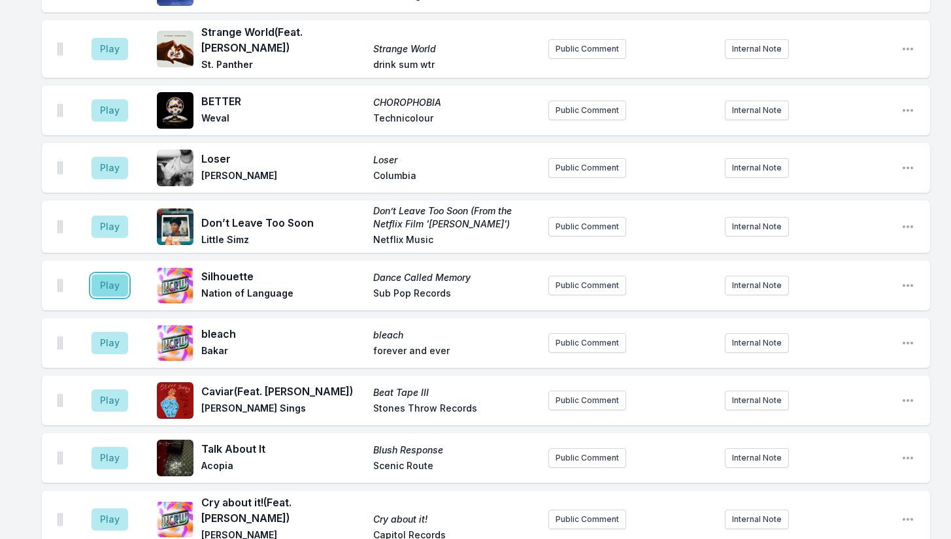
click at [114, 274] on button "Play" at bounding box center [109, 285] width 37 height 22
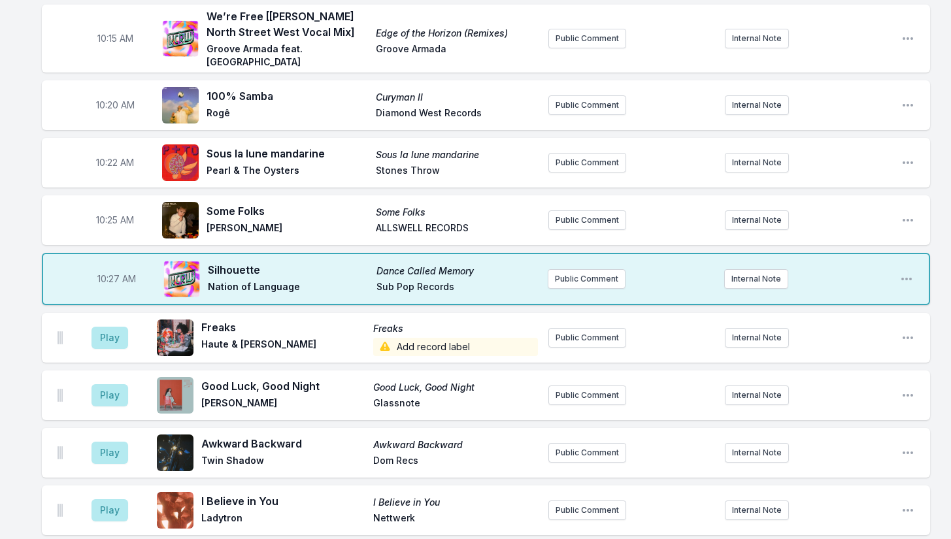
scroll to position [3357, 0]
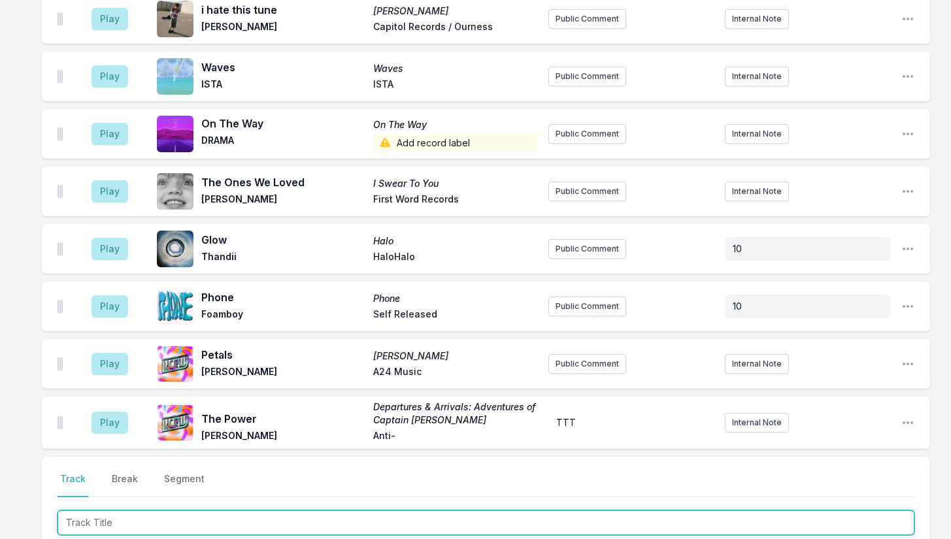
click at [122, 510] on input "Track Title" at bounding box center [486, 522] width 857 height 25
type input "Young Arc"
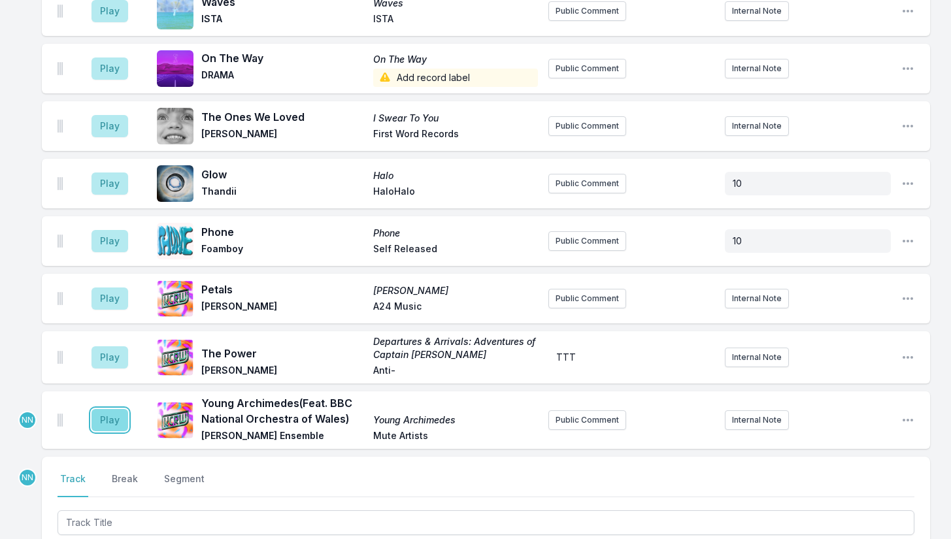
click at [116, 409] on button "Play" at bounding box center [109, 420] width 37 height 22
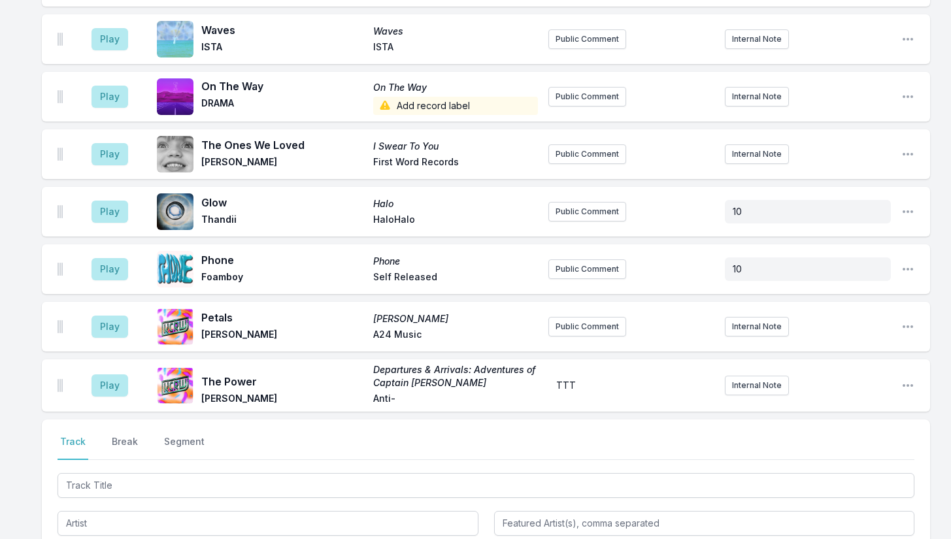
scroll to position [3590, 0]
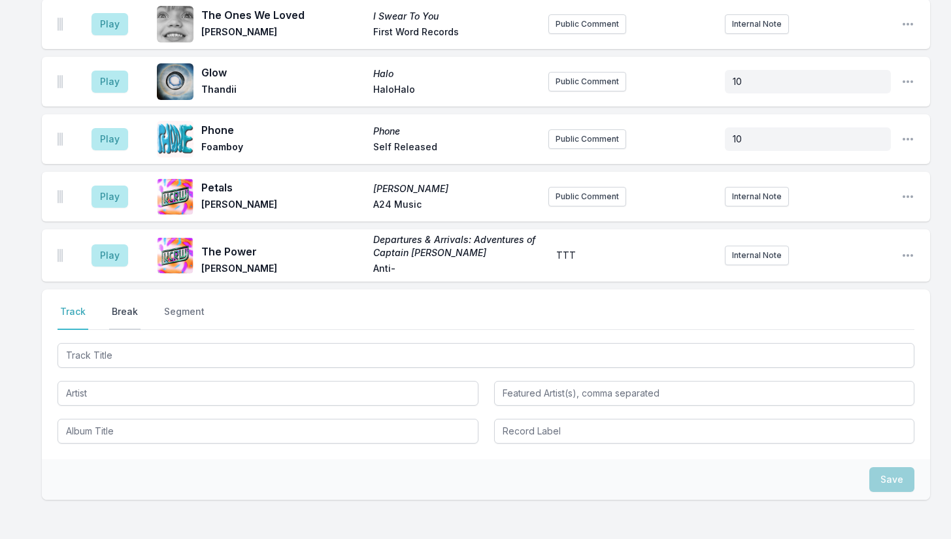
click at [129, 305] on button "Break" at bounding box center [124, 317] width 31 height 25
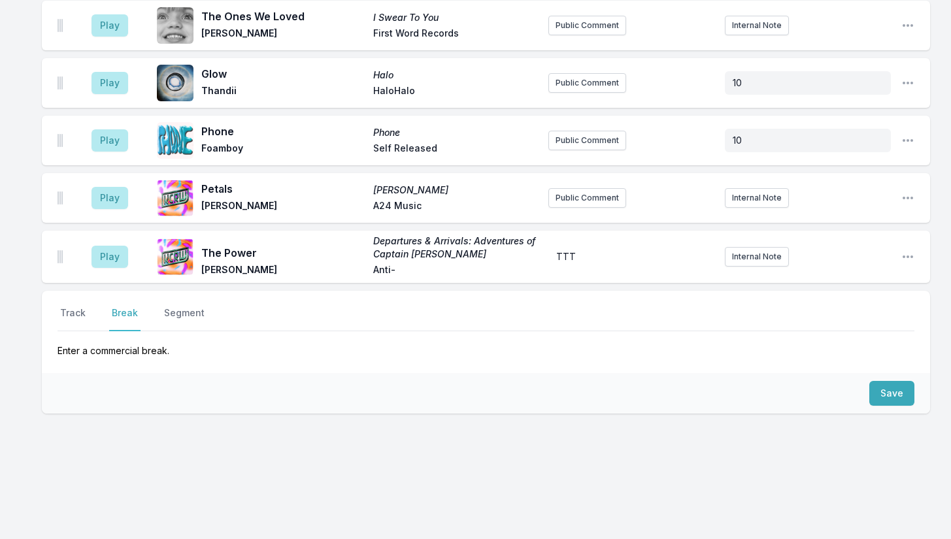
scroll to position [3502, 0]
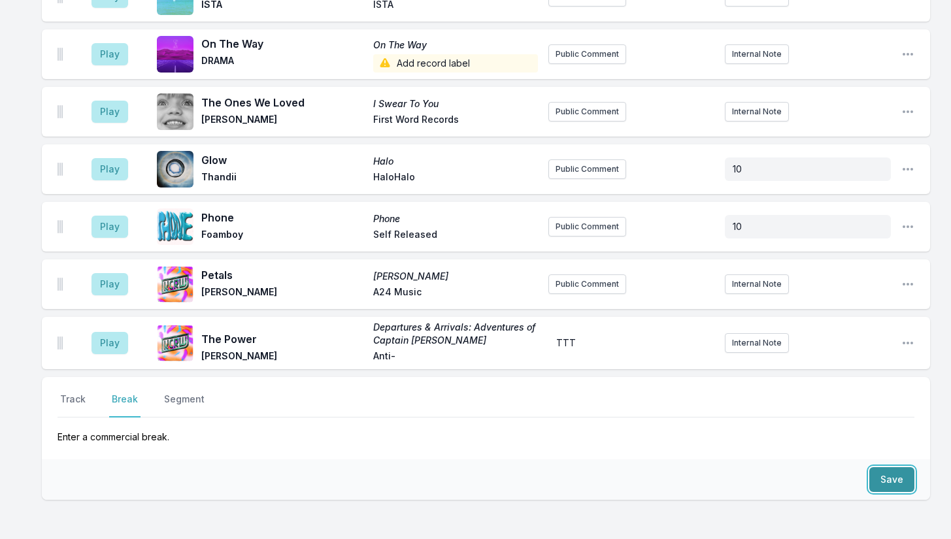
click at [890, 467] on button "Save" at bounding box center [891, 479] width 45 height 25
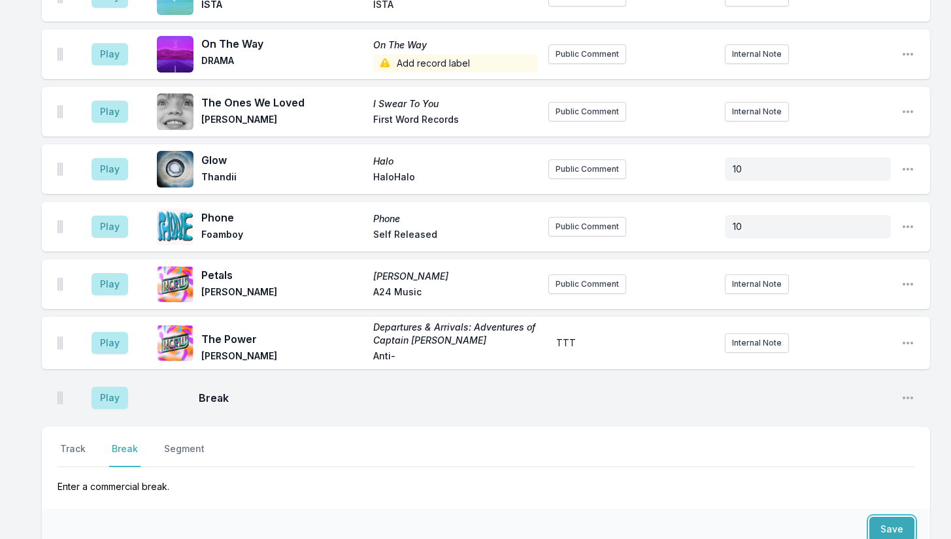
scroll to position [3552, 0]
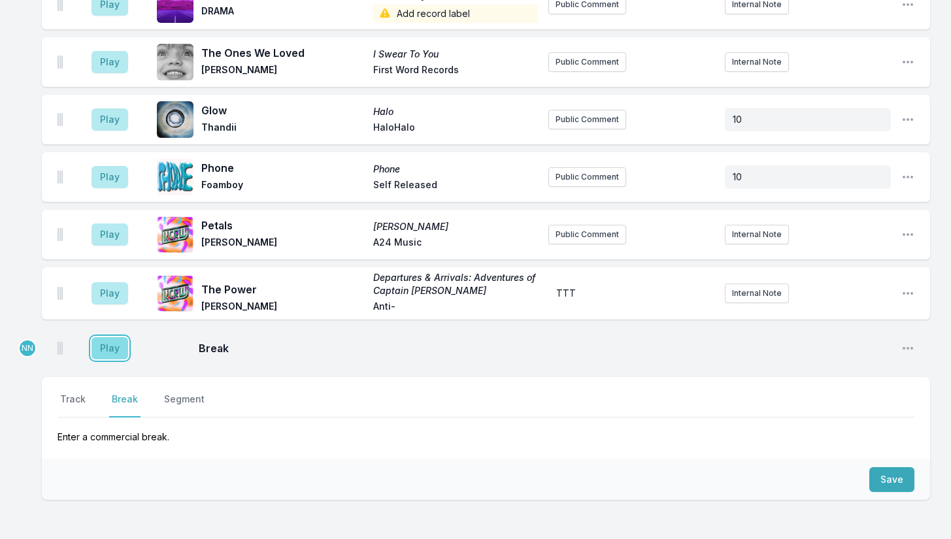
click at [108, 337] on button "Play" at bounding box center [109, 348] width 37 height 22
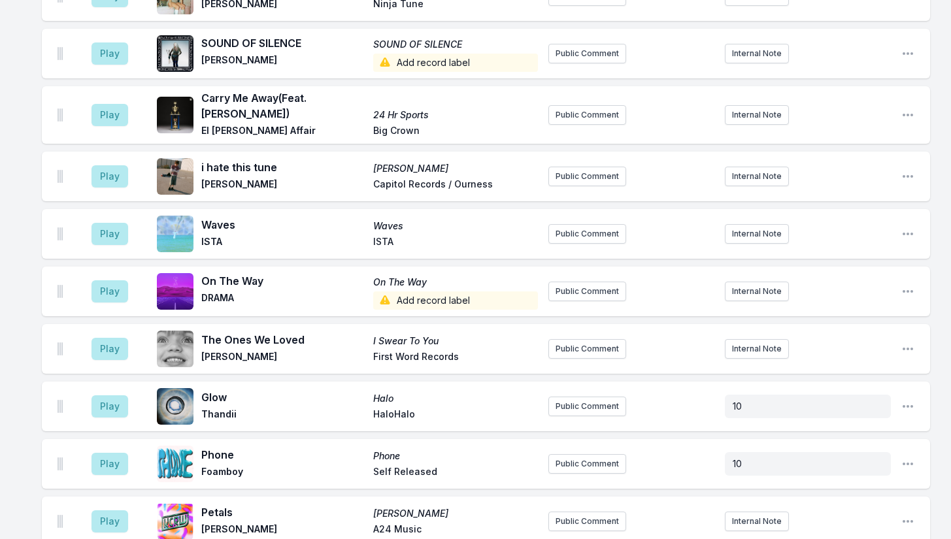
scroll to position [3487, 0]
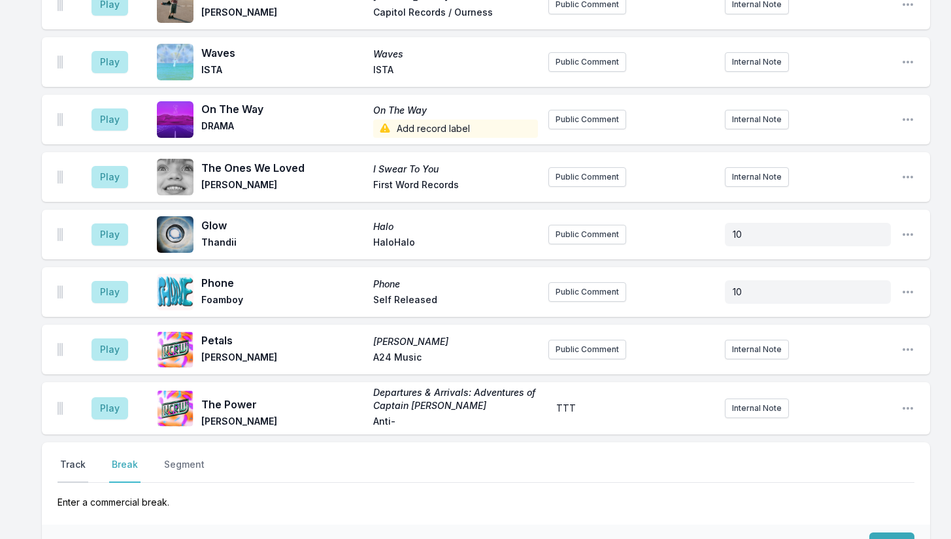
click at [84, 458] on button "Track" at bounding box center [73, 470] width 31 height 25
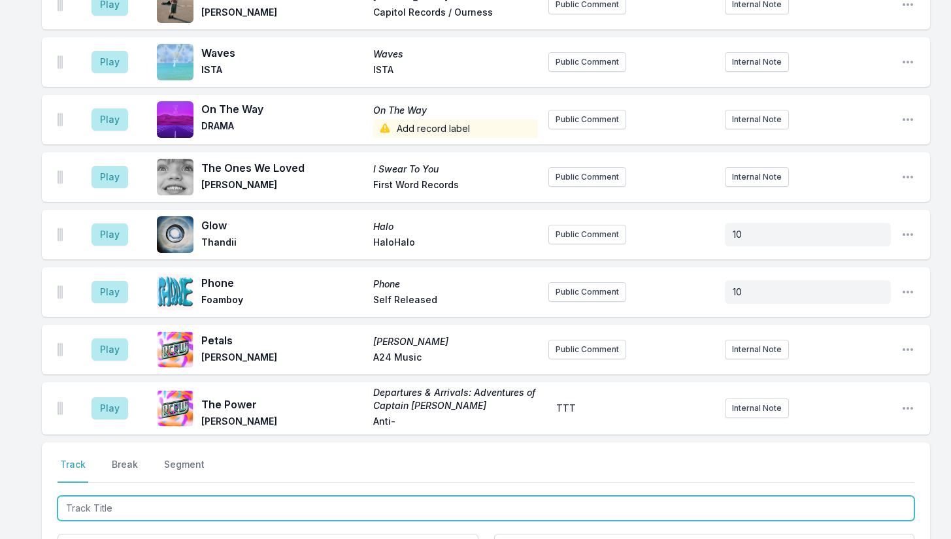
click at [131, 496] on input "Track Title" at bounding box center [486, 508] width 857 height 25
type input "run"
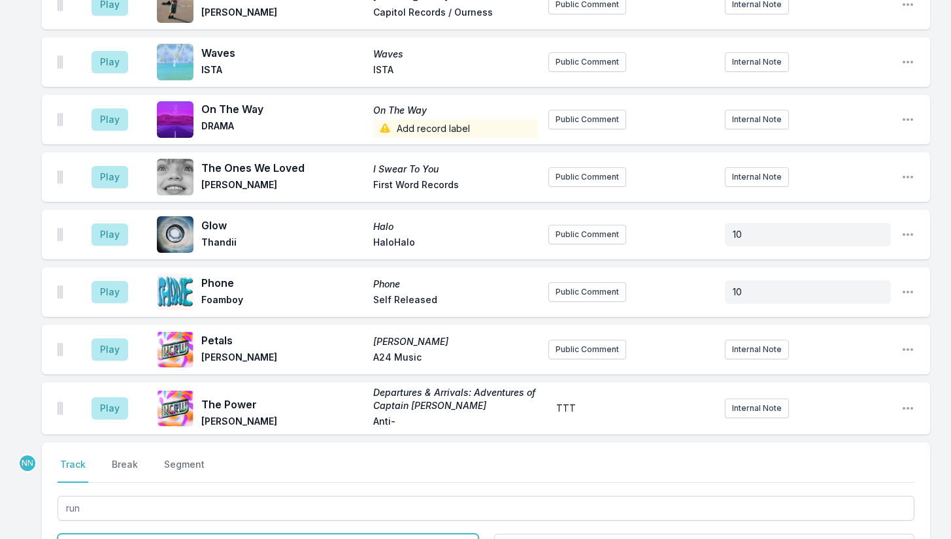
type input "Air"
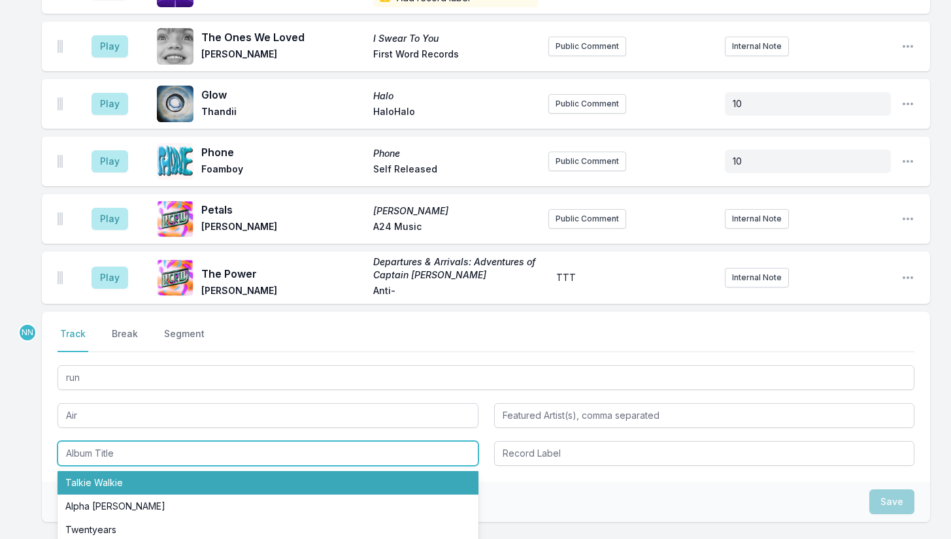
click at [108, 471] on li "Talkie Walkie" at bounding box center [268, 483] width 421 height 24
type input "Talkie Walkie"
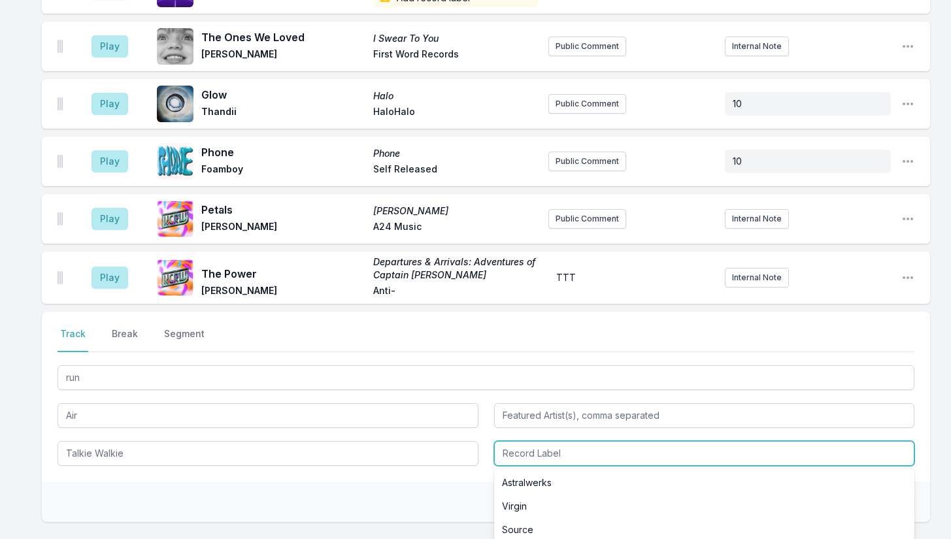
click at [537, 441] on input "Record Label" at bounding box center [704, 453] width 421 height 25
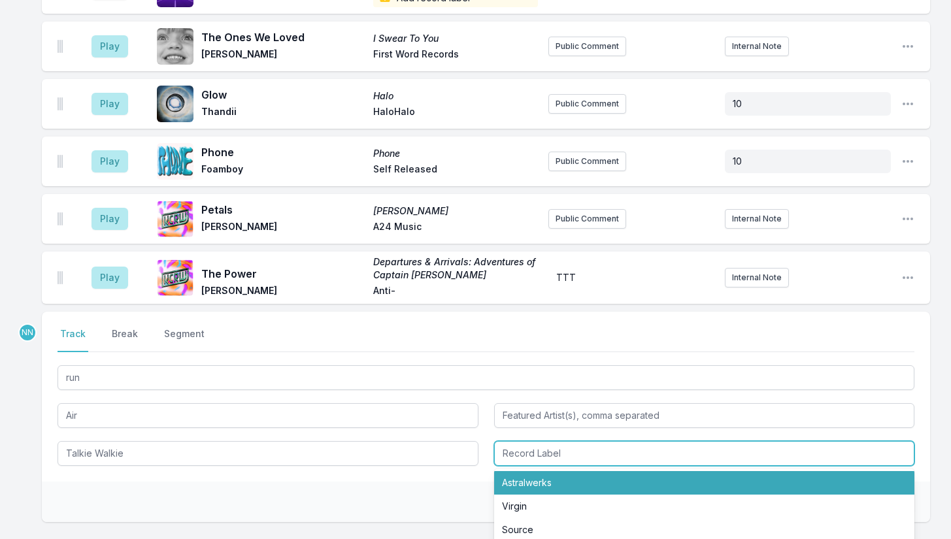
click at [514, 471] on li "Astralwerks" at bounding box center [704, 483] width 421 height 24
type input "Astralwerks"
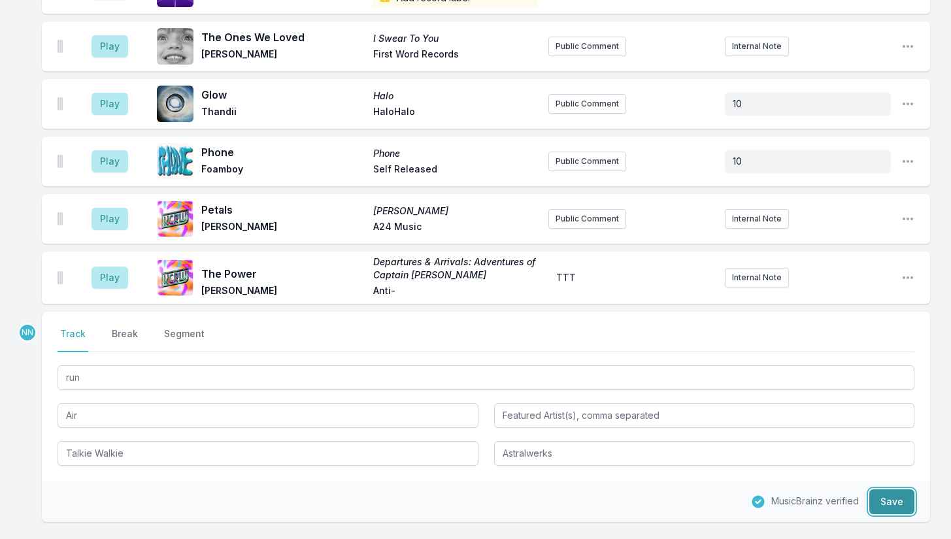
click at [891, 490] on button "Save" at bounding box center [891, 502] width 45 height 25
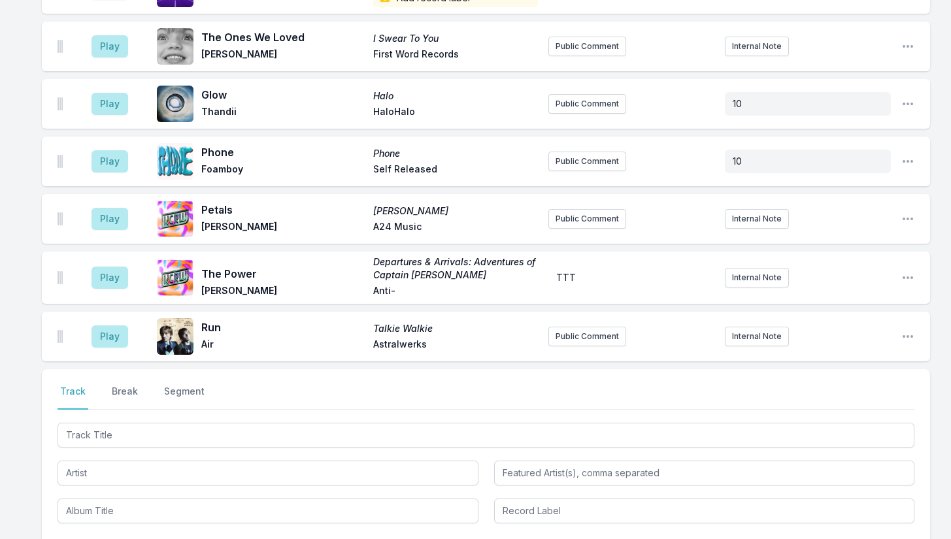
scroll to position [3675, 0]
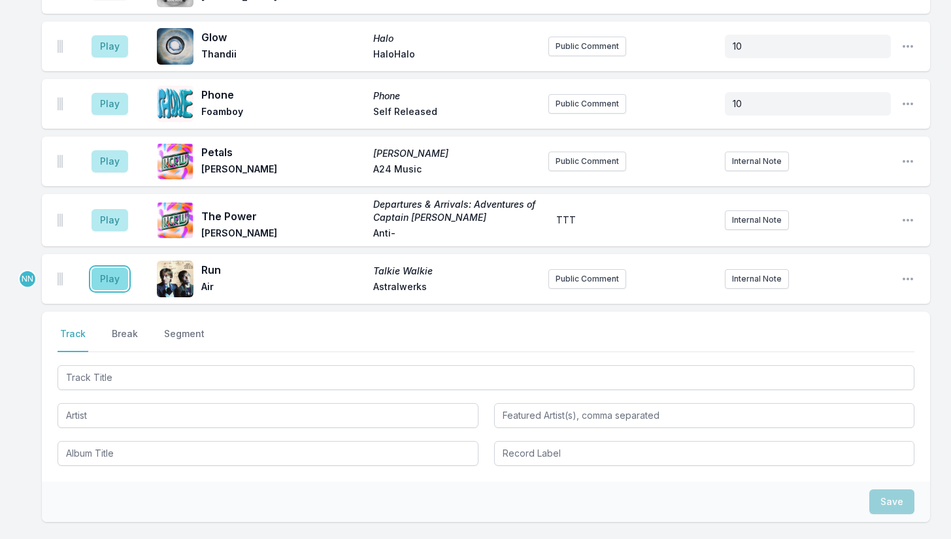
click at [114, 268] on button "Play" at bounding box center [109, 279] width 37 height 22
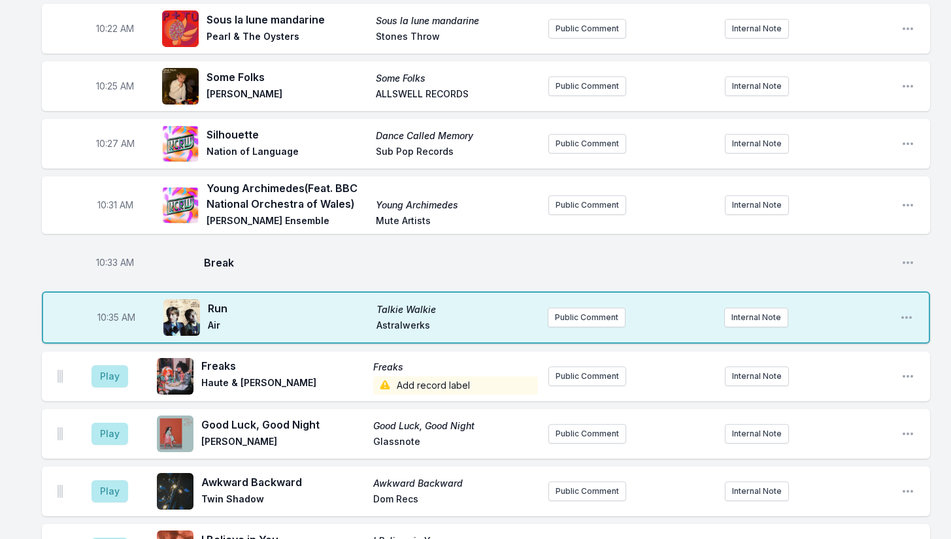
scroll to position [1191, 0]
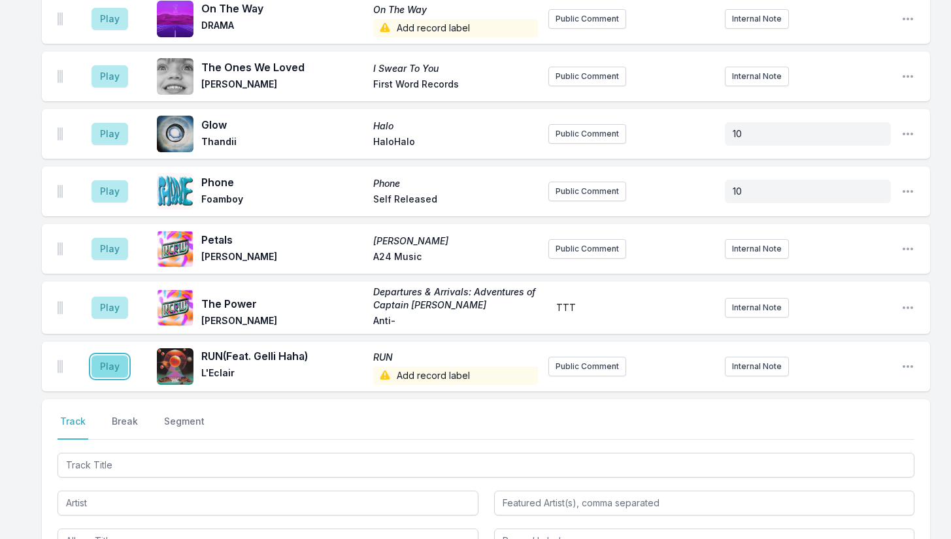
click at [97, 356] on button "Play" at bounding box center [109, 367] width 37 height 22
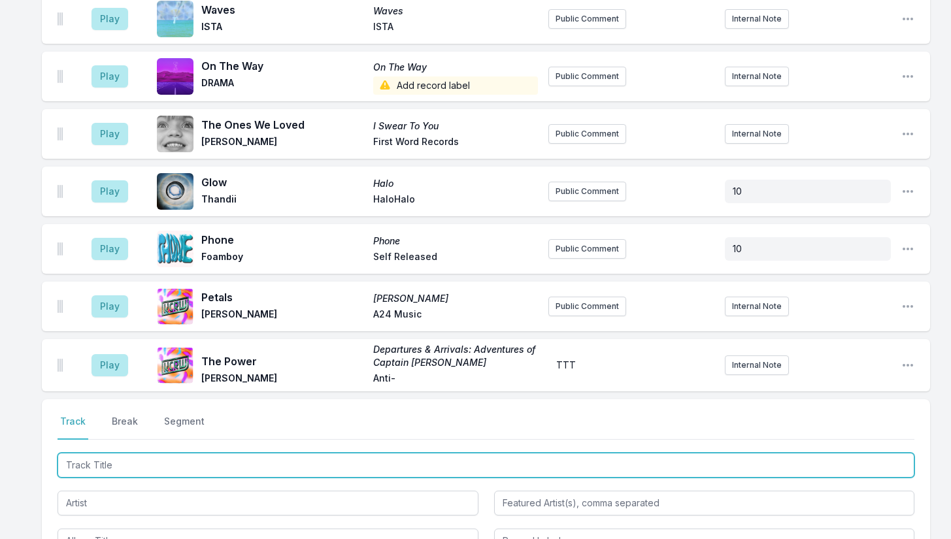
click at [133, 453] on input "Track Title" at bounding box center [486, 465] width 857 height 25
click at [136, 453] on input "Track Title" at bounding box center [486, 465] width 857 height 25
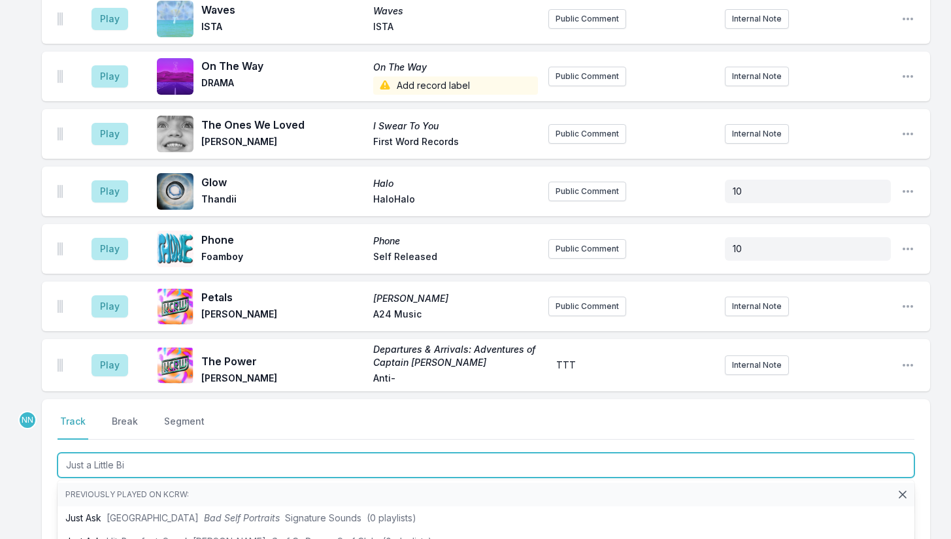
type input "Just a Little Bit"
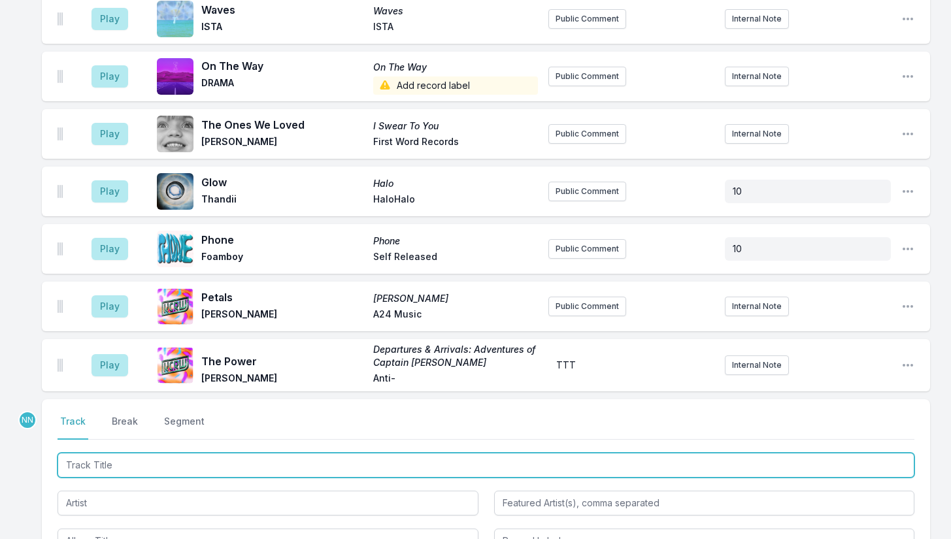
scroll to position [3702, 0]
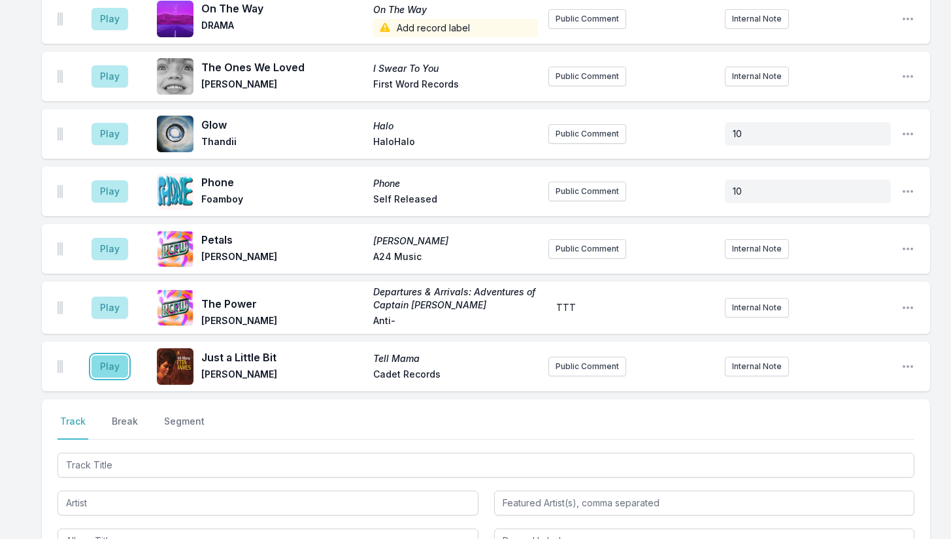
click at [103, 356] on button "Play" at bounding box center [109, 367] width 37 height 22
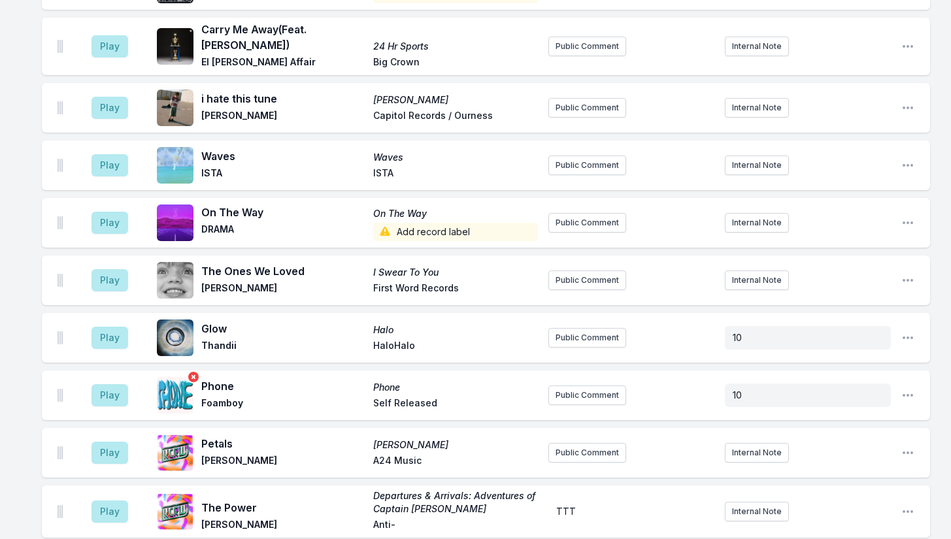
scroll to position [3812, 0]
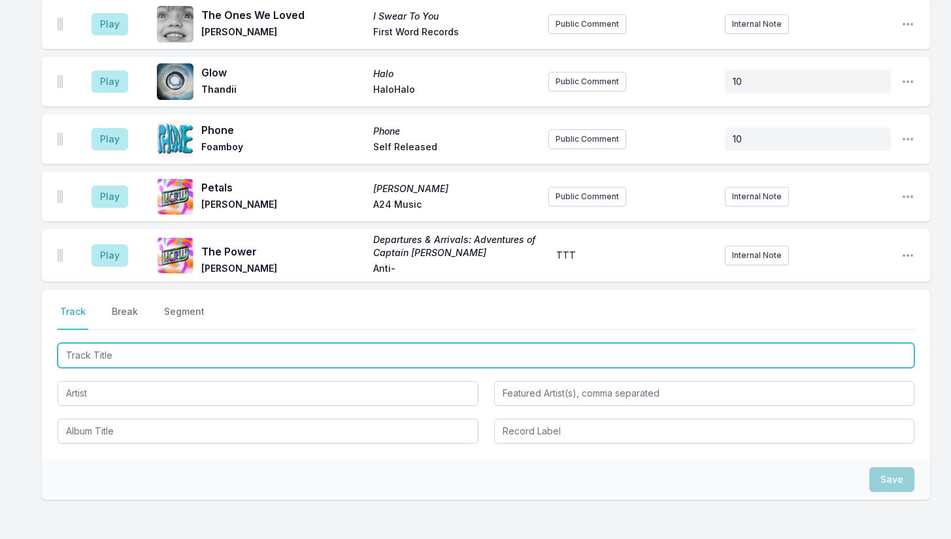
click at [151, 343] on input "Track Title" at bounding box center [486, 355] width 857 height 25
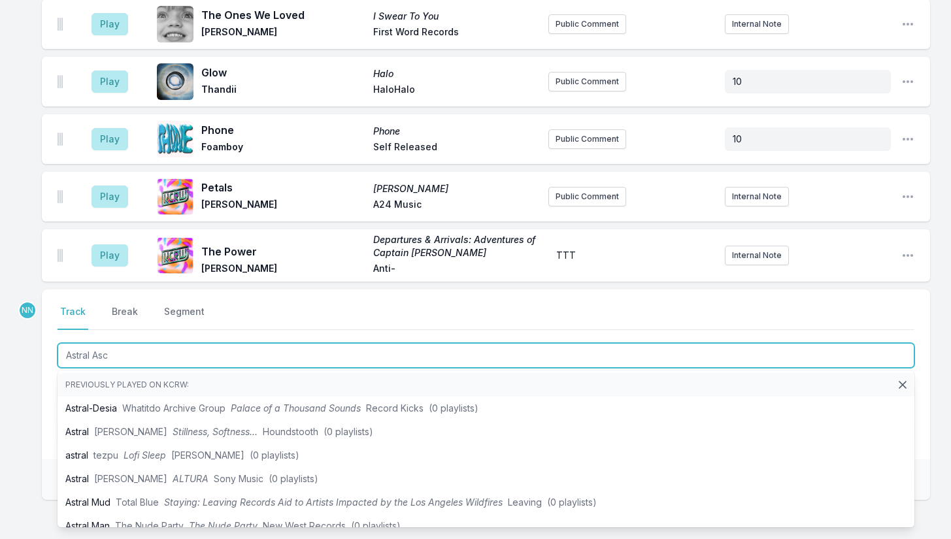
type input "Astral Asce"
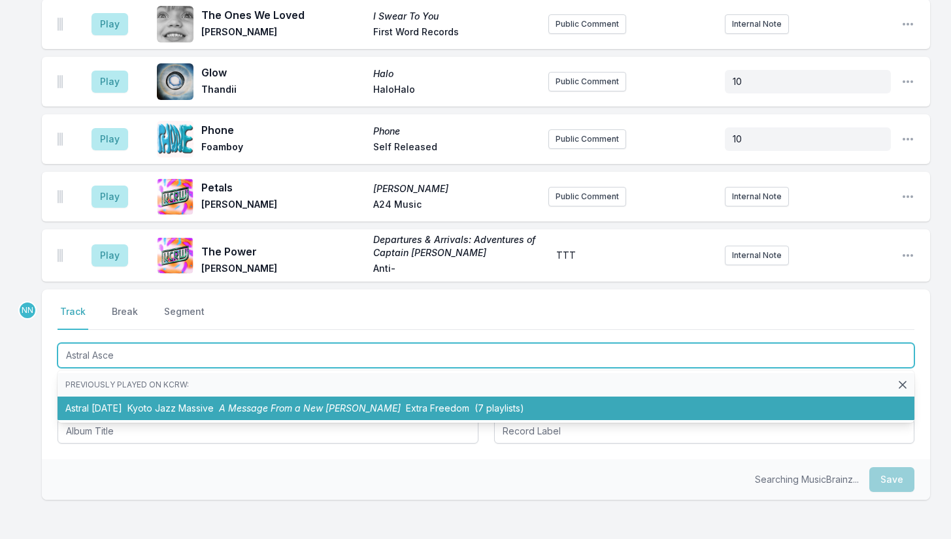
click at [142, 403] on span "Kyoto Jazz Massive" at bounding box center [170, 408] width 86 height 11
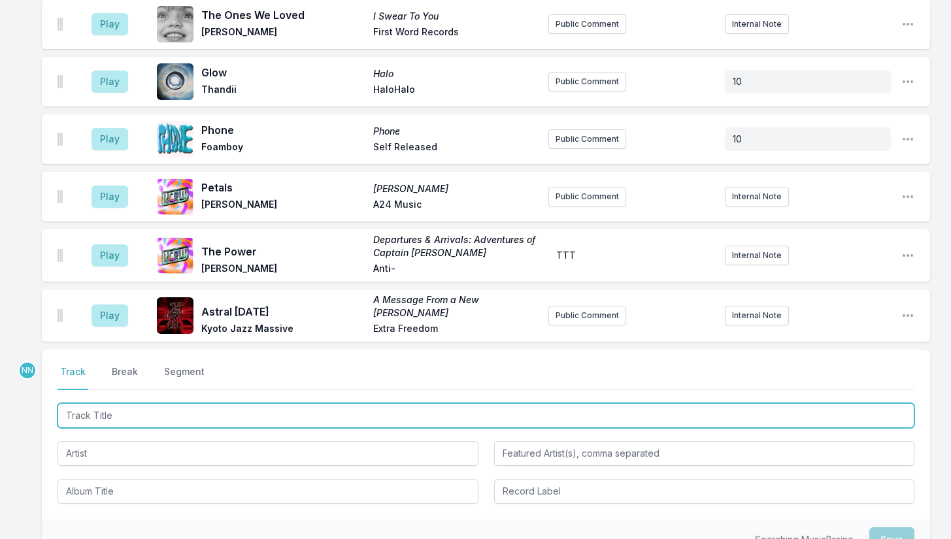
scroll to position [3870, 0]
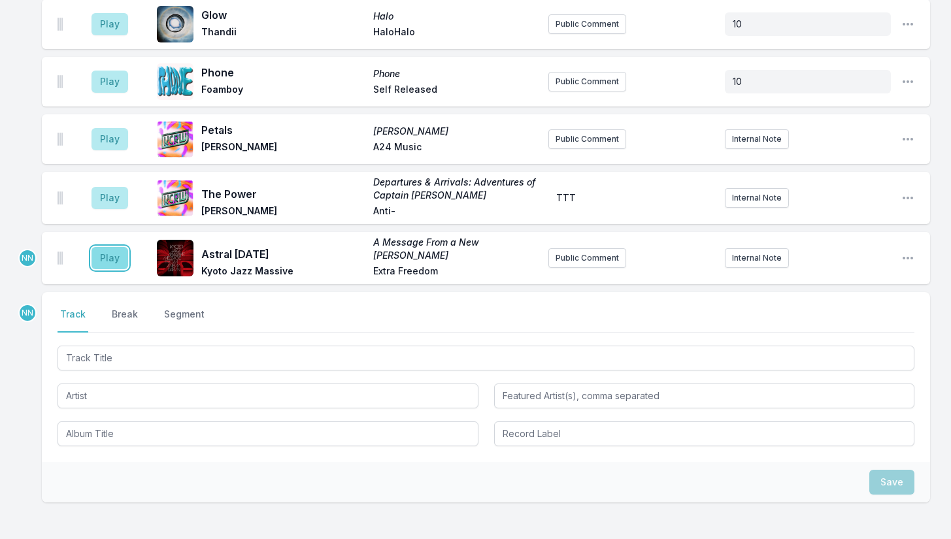
click at [112, 247] on button "Play" at bounding box center [109, 258] width 37 height 22
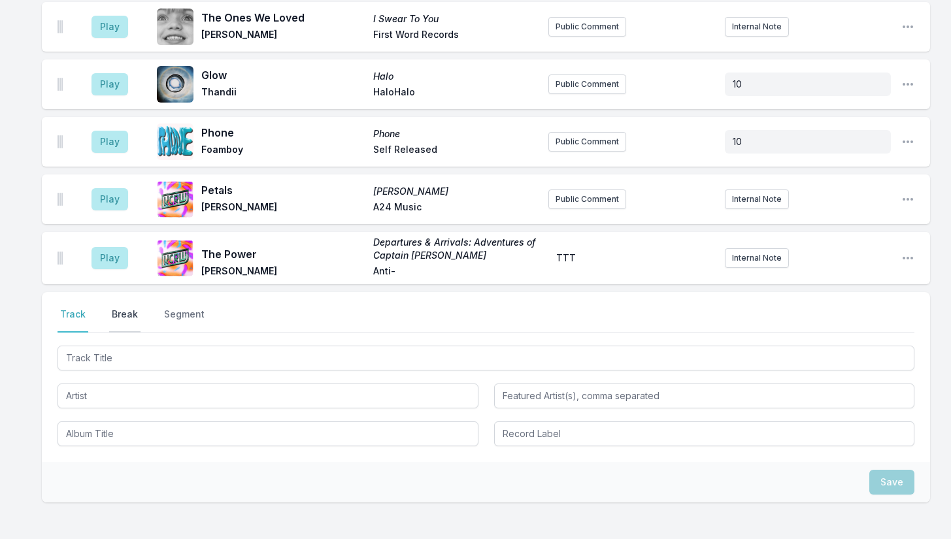
click at [116, 308] on button "Break" at bounding box center [124, 320] width 31 height 25
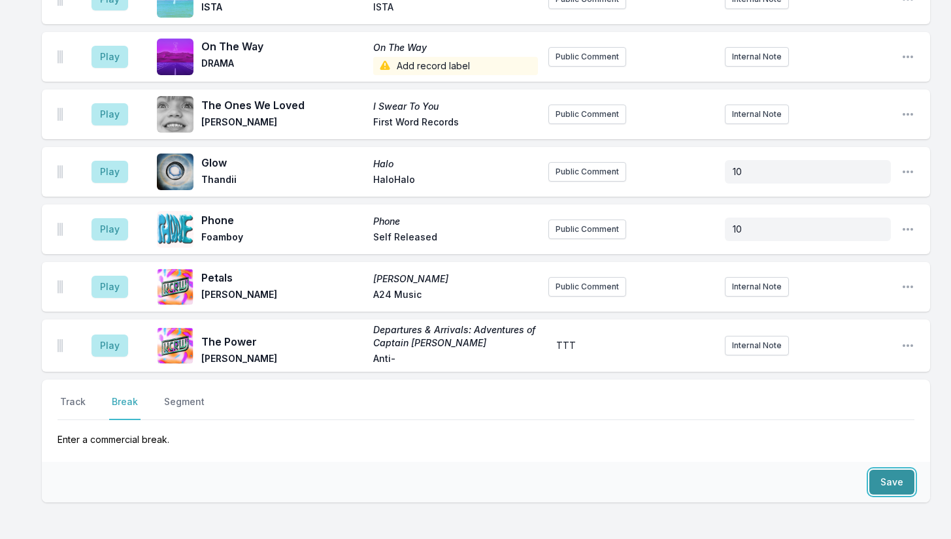
click at [884, 470] on button "Save" at bounding box center [891, 482] width 45 height 25
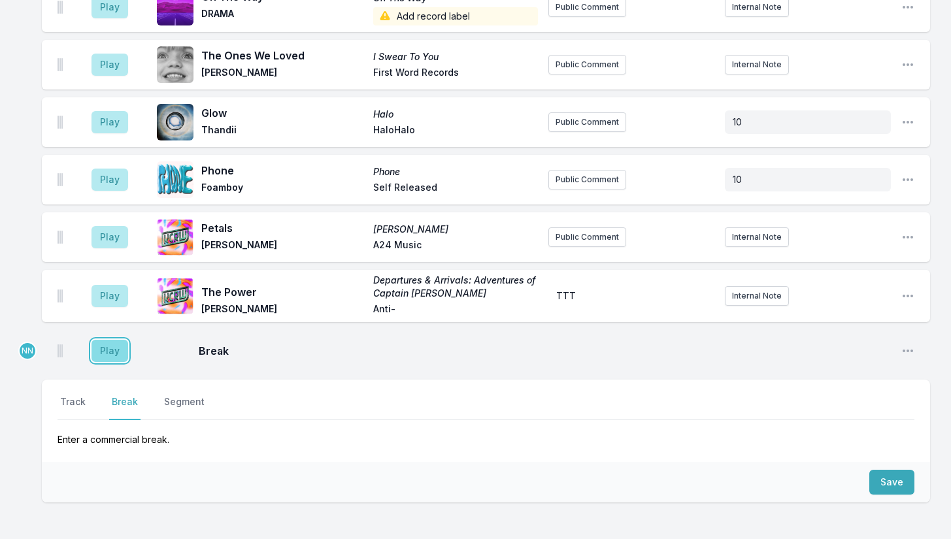
click at [119, 340] on button "Play" at bounding box center [109, 351] width 37 height 22
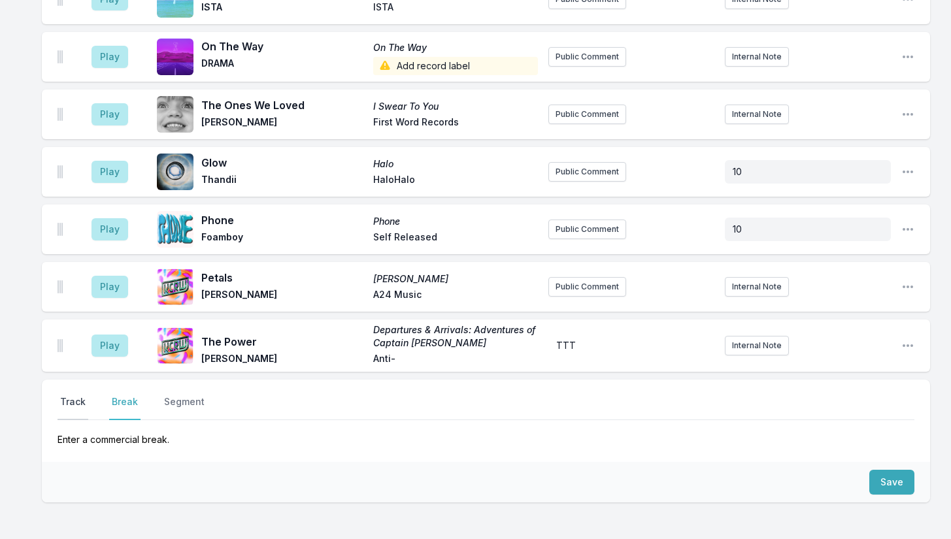
click at [64, 395] on button "Track" at bounding box center [73, 407] width 31 height 25
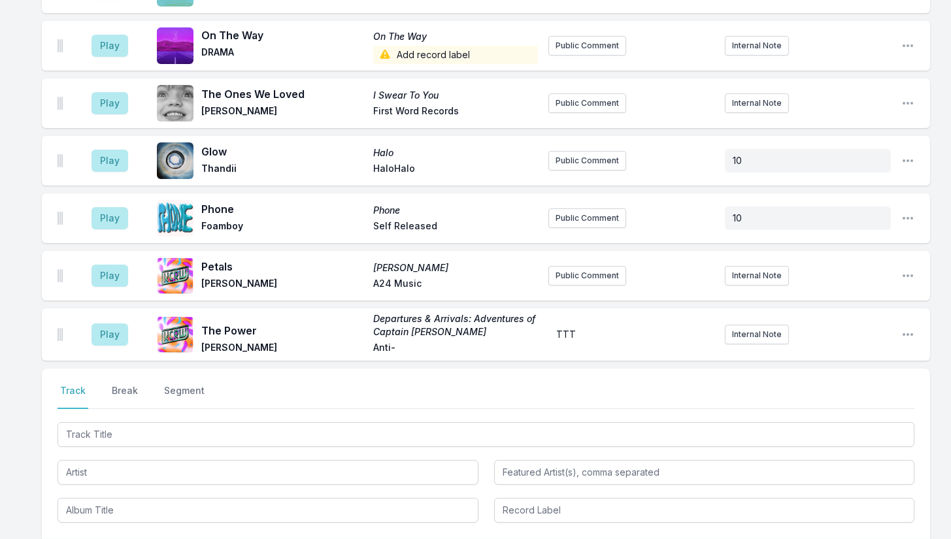
scroll to position [3919, 0]
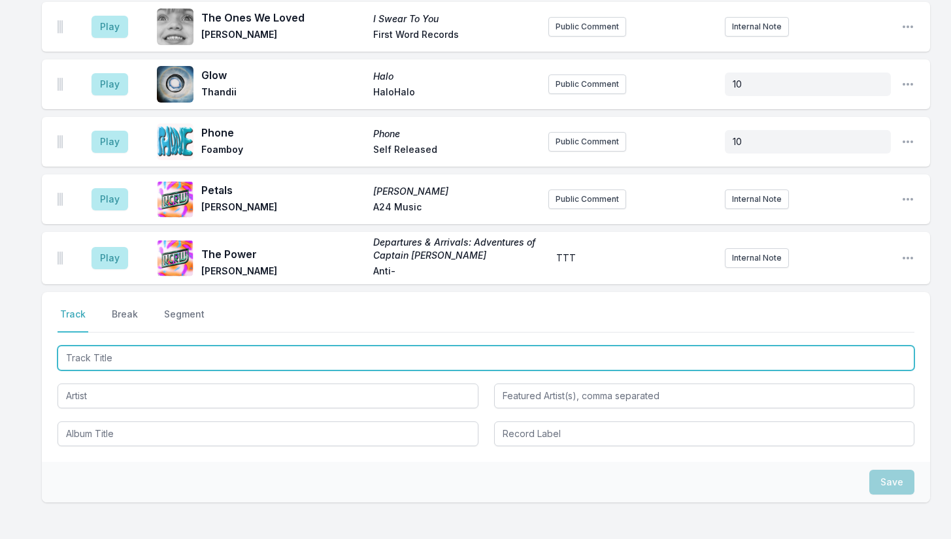
click at [152, 346] on input "Track Title" at bounding box center [486, 358] width 857 height 25
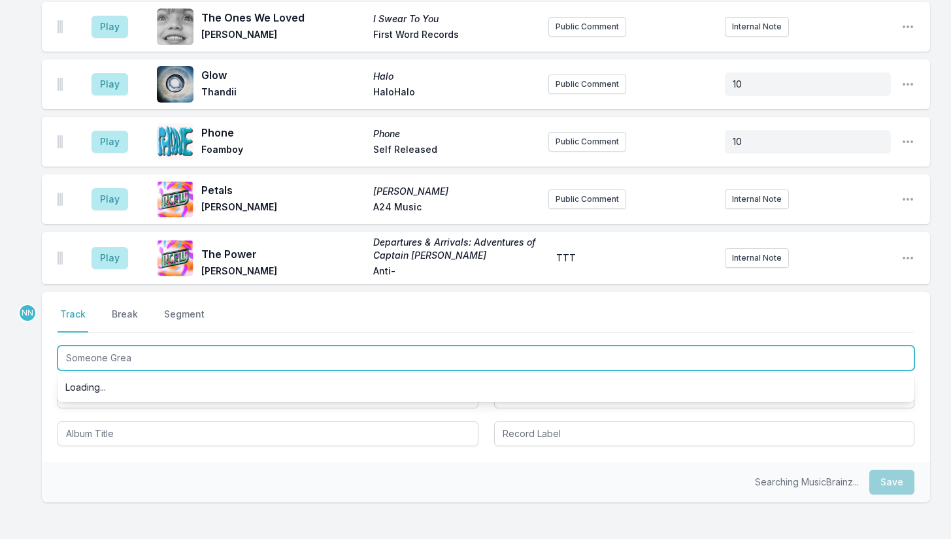
type input "Someone Great"
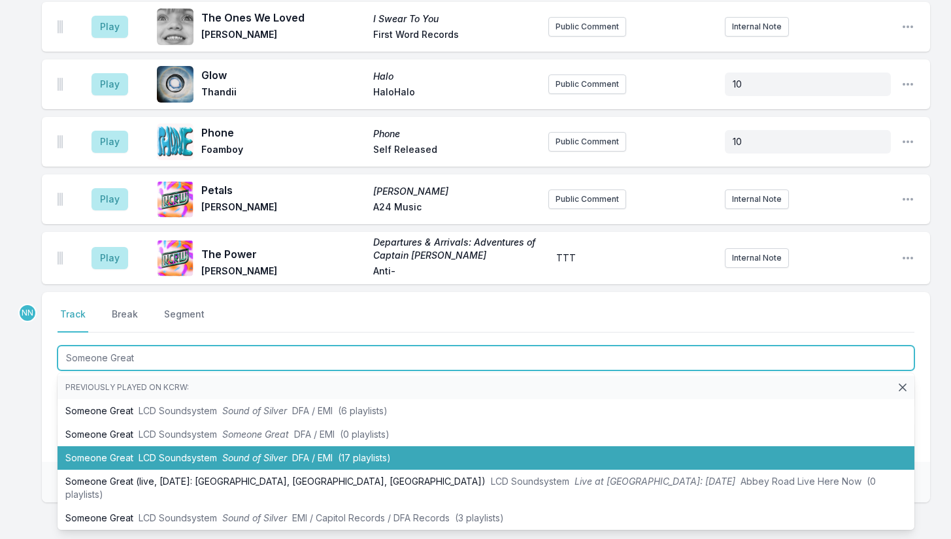
click at [192, 452] on span "LCD Soundsystem" at bounding box center [178, 457] width 78 height 11
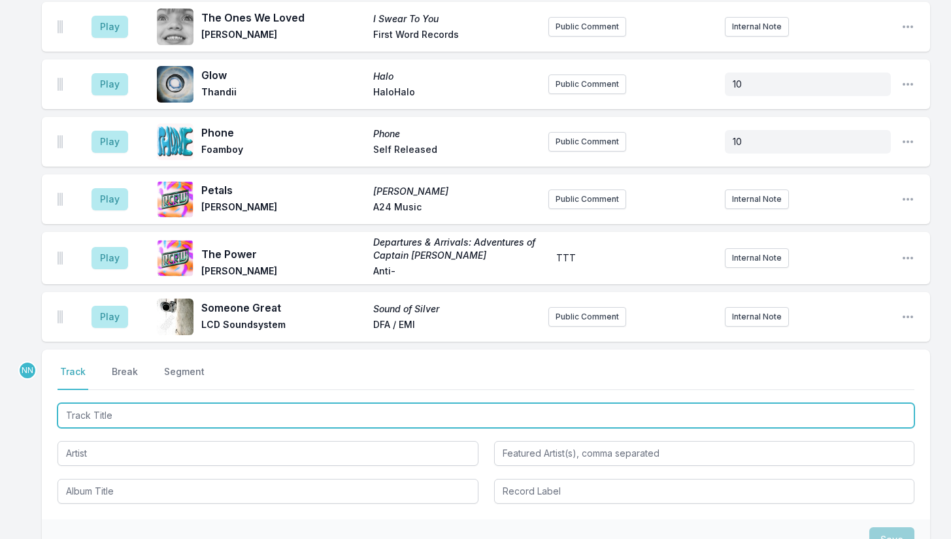
scroll to position [3977, 0]
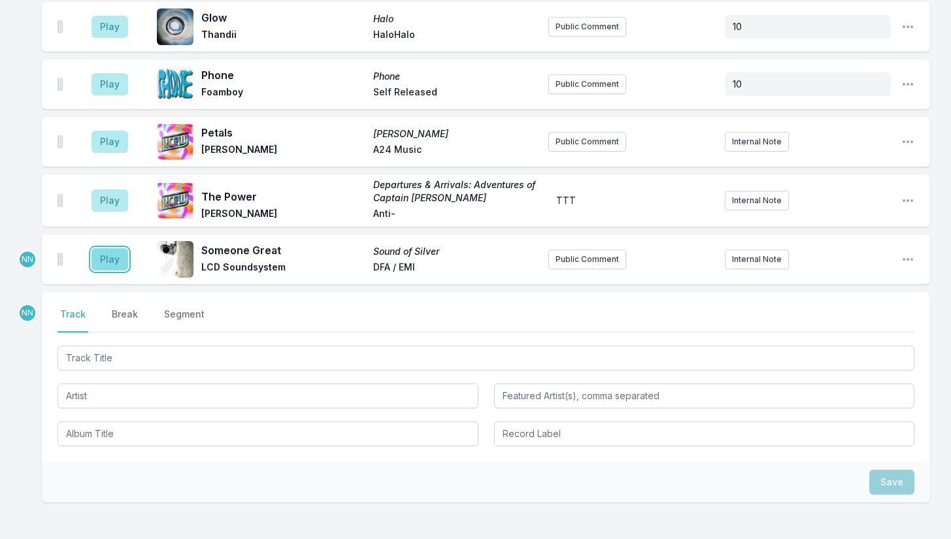
click at [107, 248] on button "Play" at bounding box center [109, 259] width 37 height 22
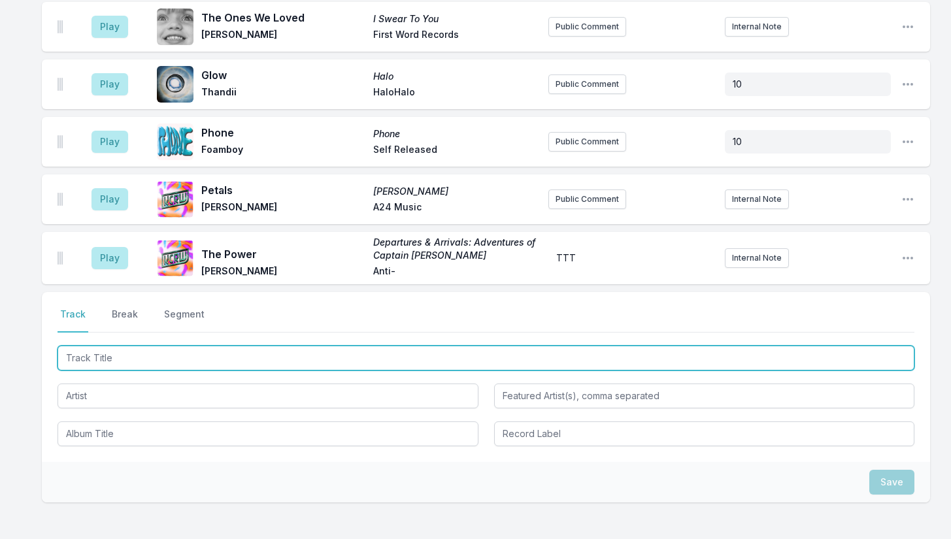
click at [264, 346] on input "Track Title" at bounding box center [486, 358] width 857 height 25
type input "bleach"
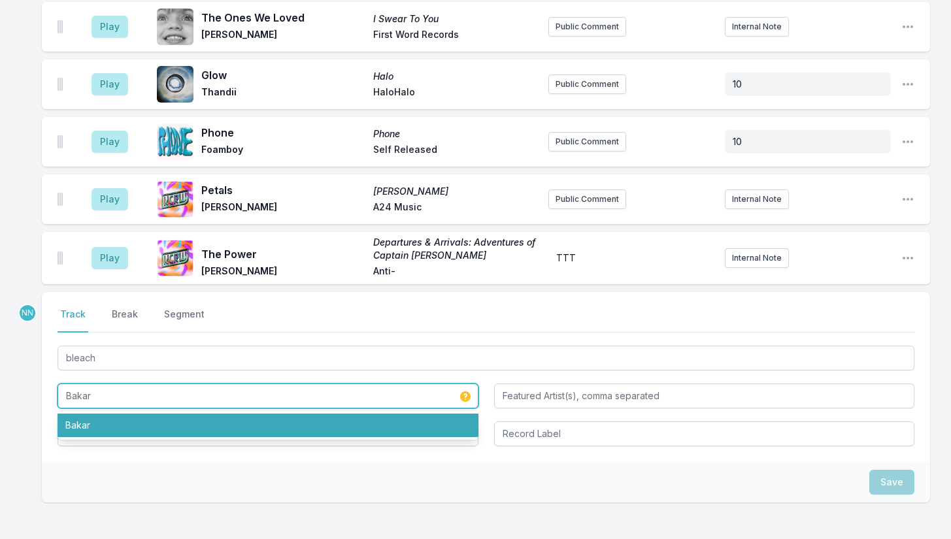
type input "Bakar"
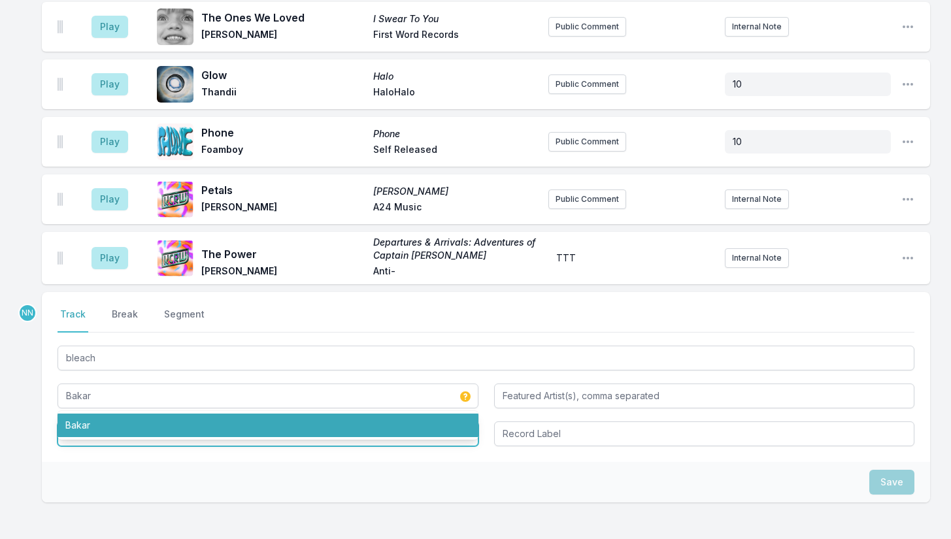
click at [110, 422] on input "Album Title" at bounding box center [268, 434] width 421 height 25
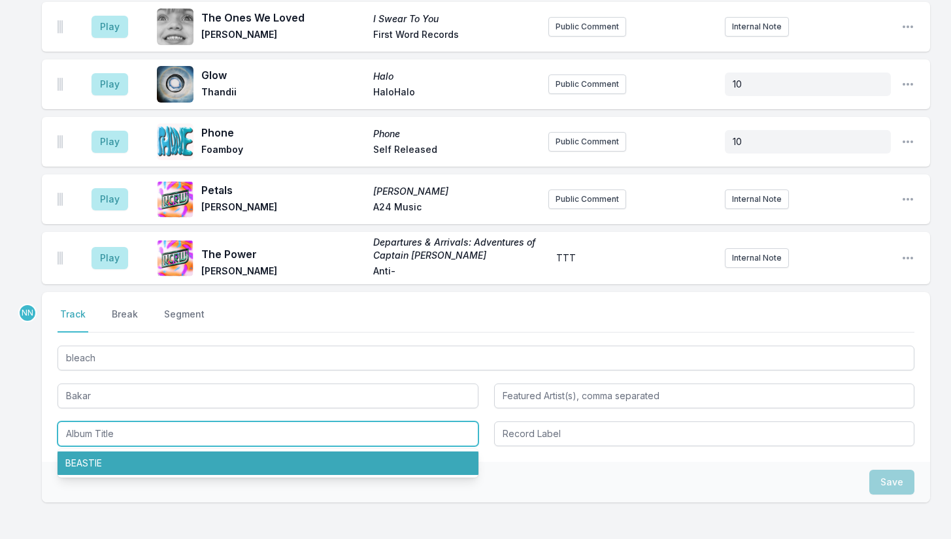
click at [113, 452] on li "BEASTIE" at bounding box center [268, 464] width 421 height 24
type input "BEASTIE"
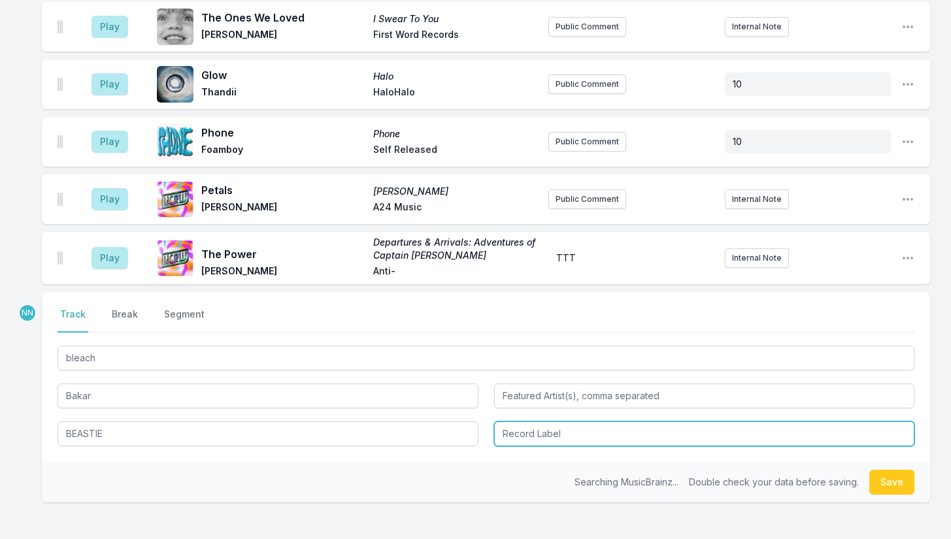
click at [549, 422] on input "Record Label" at bounding box center [704, 434] width 421 height 25
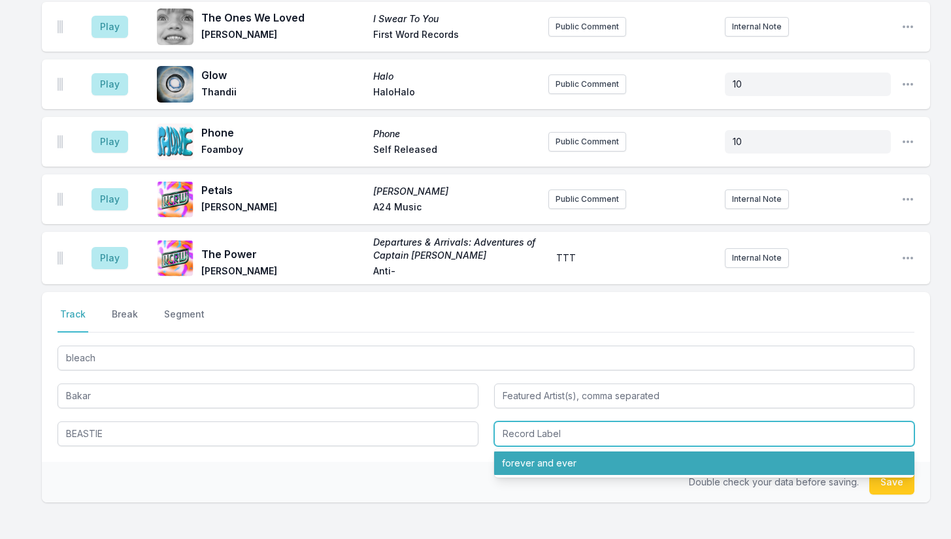
click at [541, 452] on li "forever and ever" at bounding box center [704, 464] width 421 height 24
type input "forever and ever"
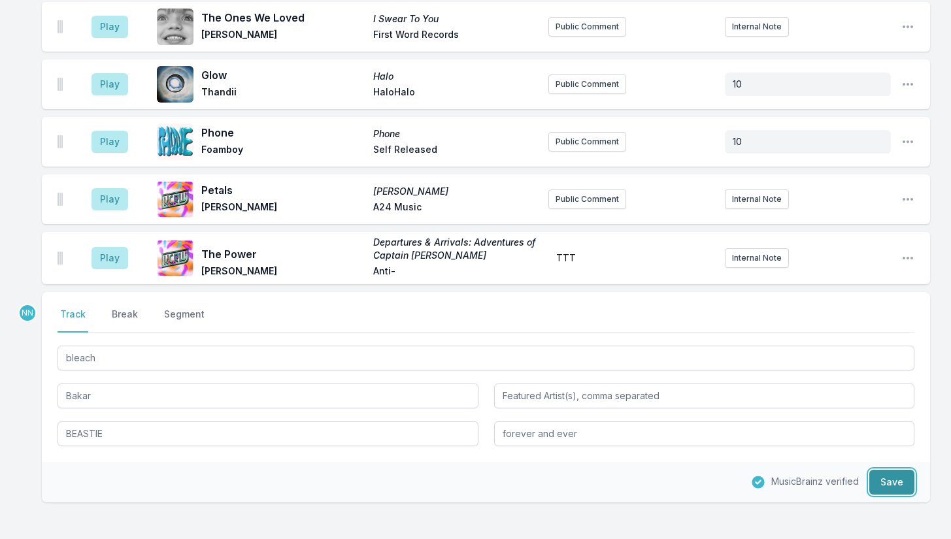
click at [890, 470] on button "Save" at bounding box center [891, 482] width 45 height 25
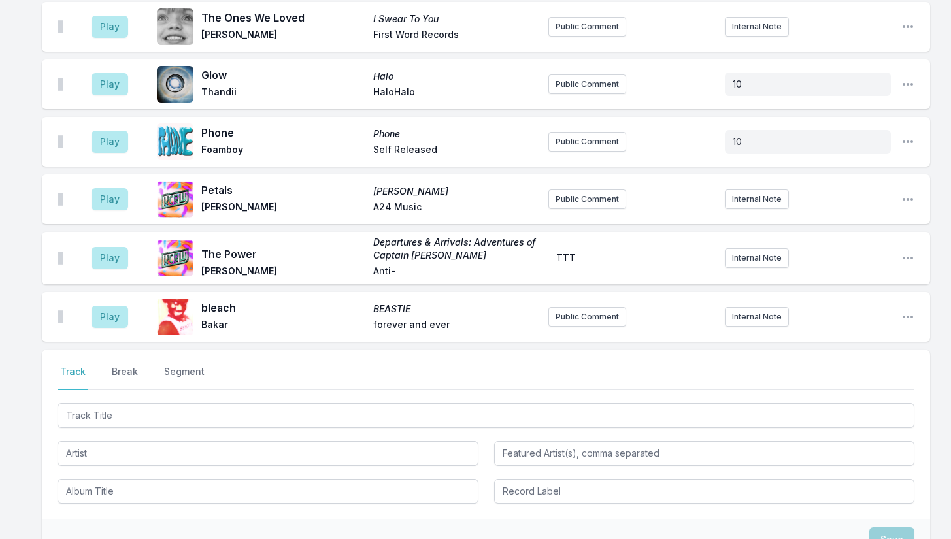
scroll to position [4034, 0]
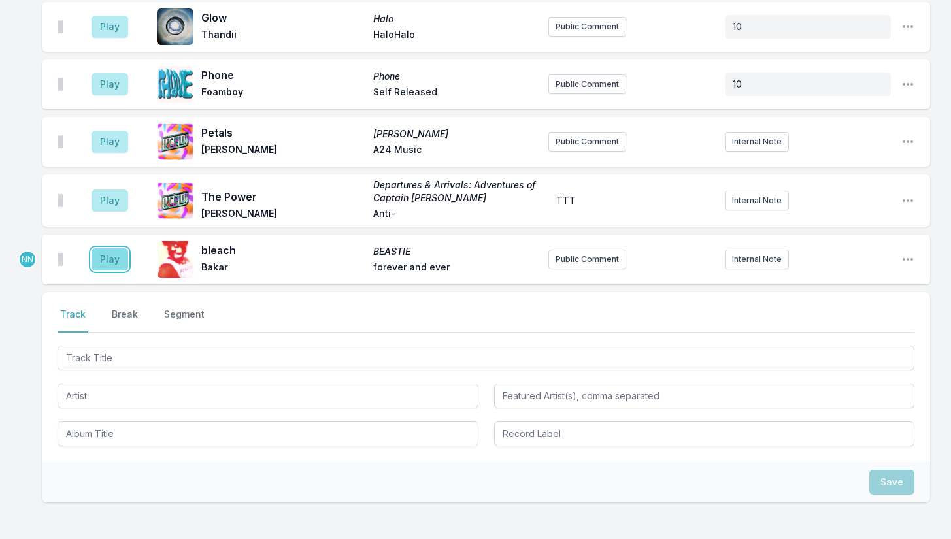
click at [109, 248] on button "Play" at bounding box center [109, 259] width 37 height 22
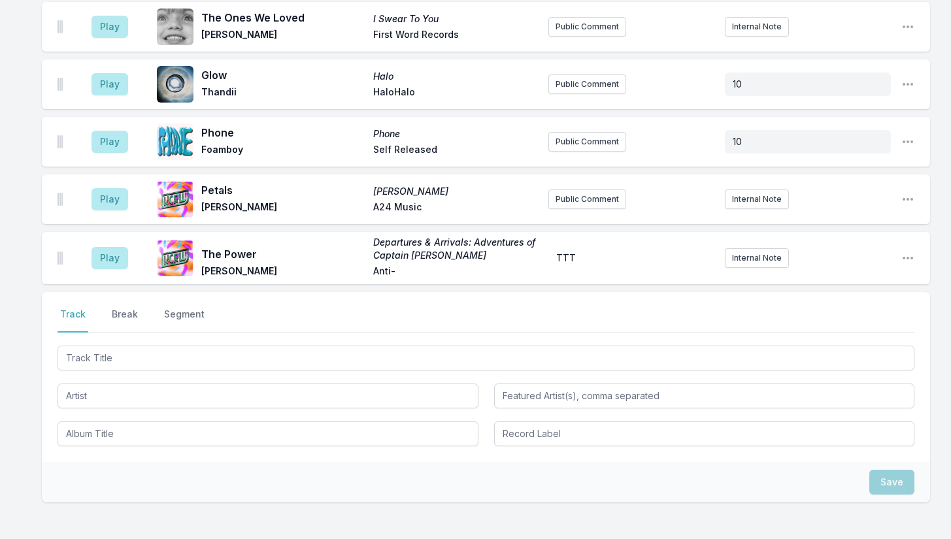
scroll to position [1669, 0]
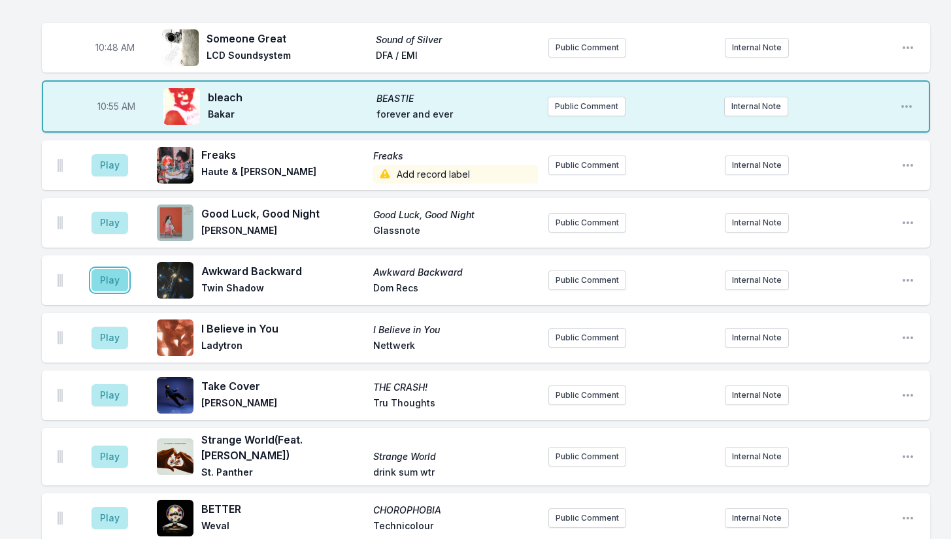
click at [116, 269] on button "Play" at bounding box center [109, 280] width 37 height 22
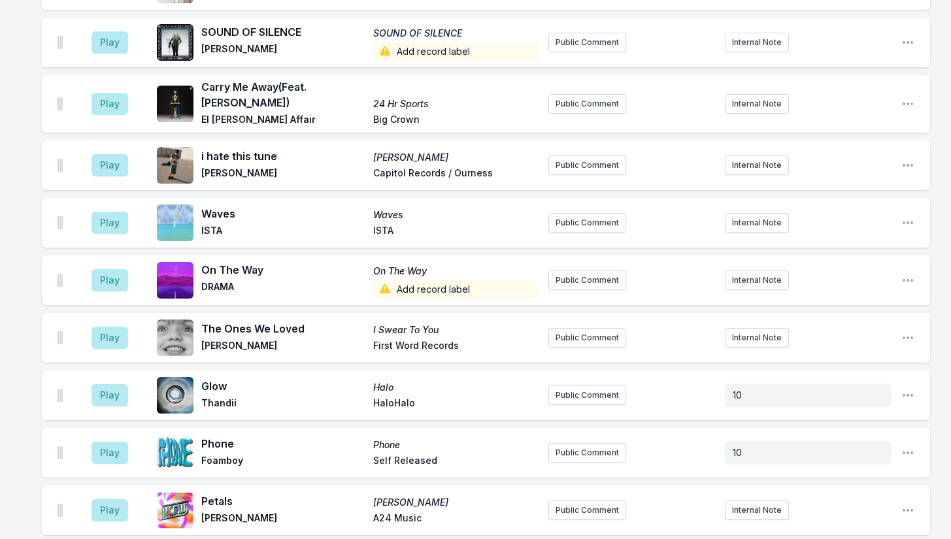
scroll to position [4079, 0]
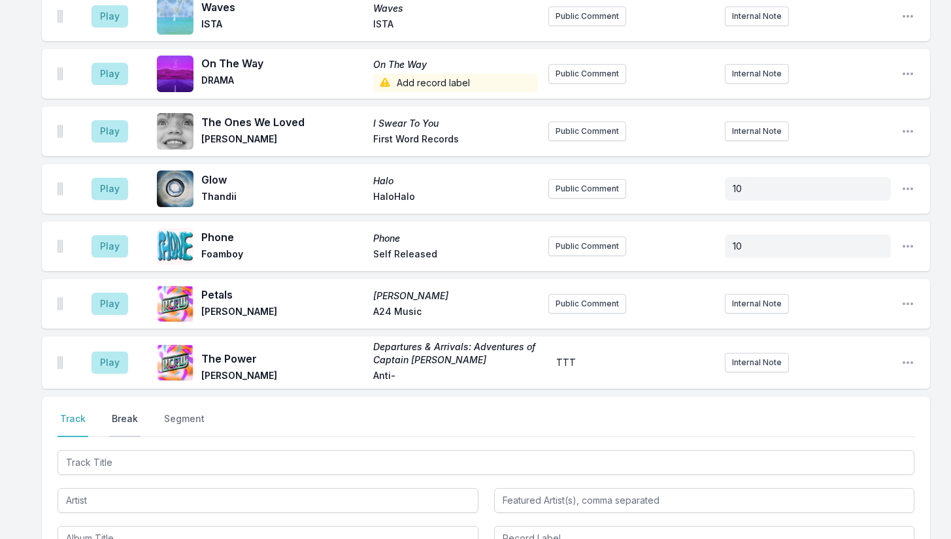
click at [121, 412] on button "Break" at bounding box center [124, 424] width 31 height 25
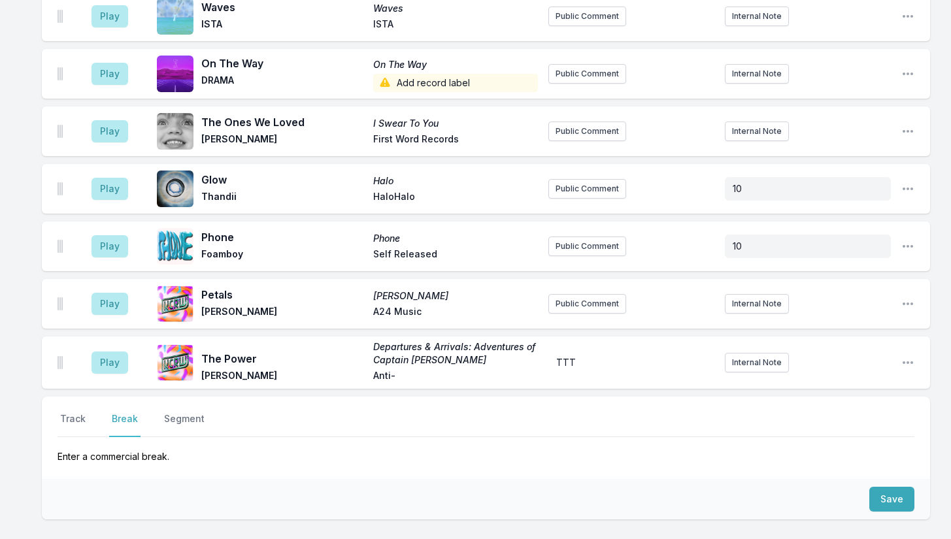
scroll to position [3991, 0]
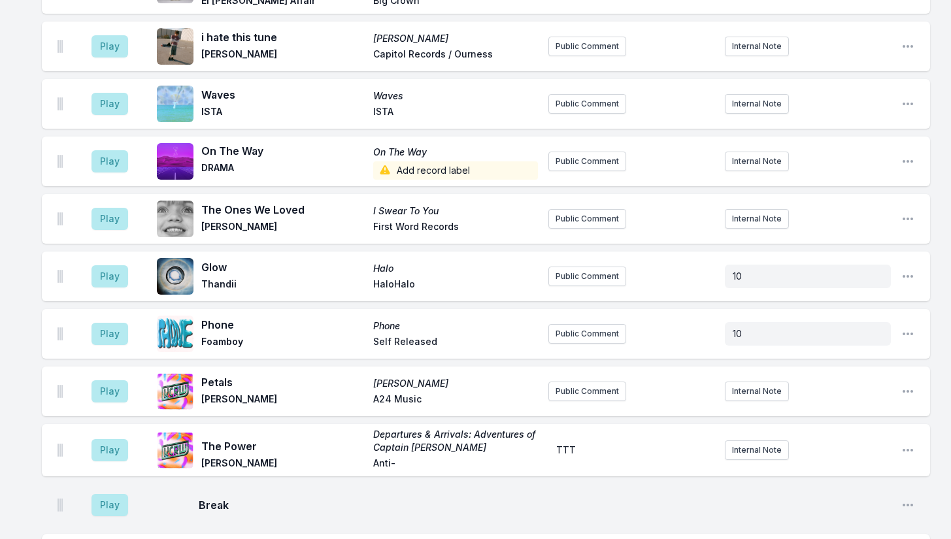
scroll to position [4041, 0]
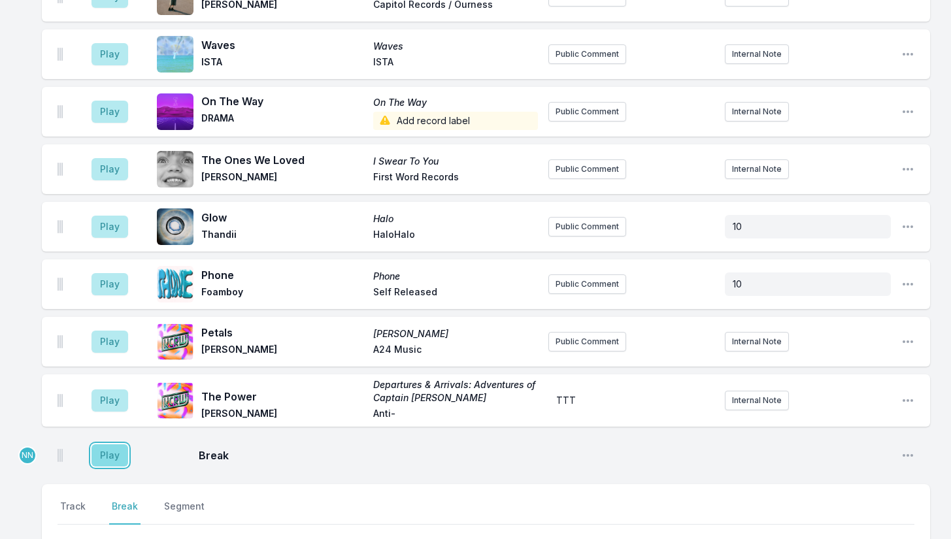
click at [112, 444] on button "Play" at bounding box center [109, 455] width 37 height 22
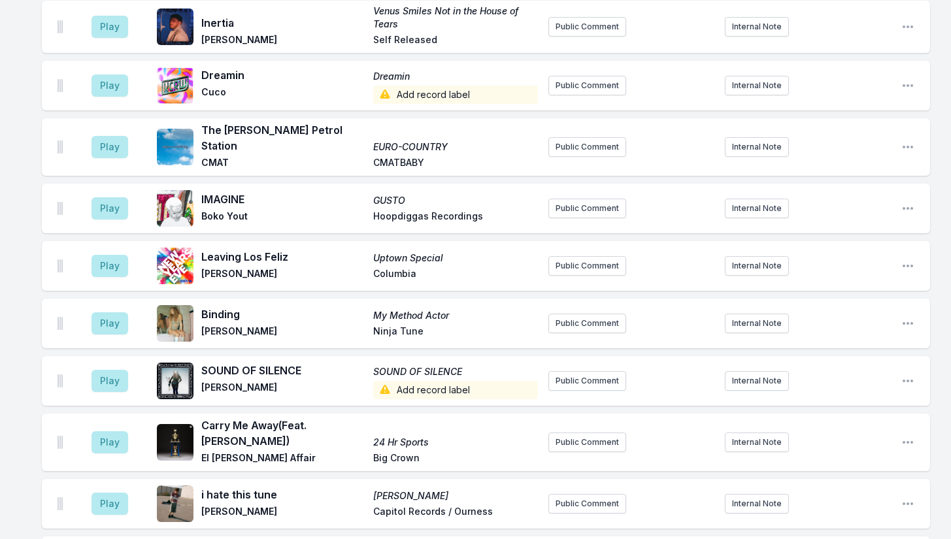
scroll to position [3976, 0]
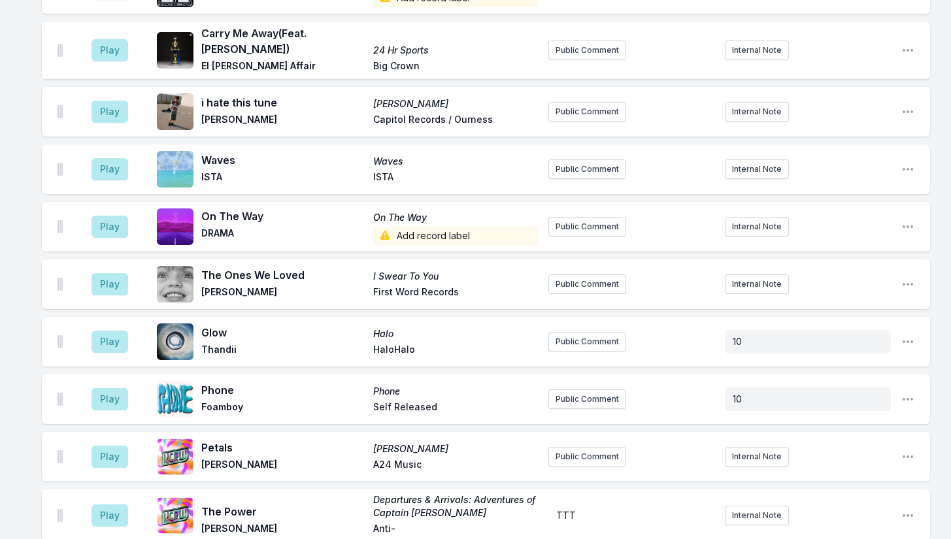
type input "Spike Island"
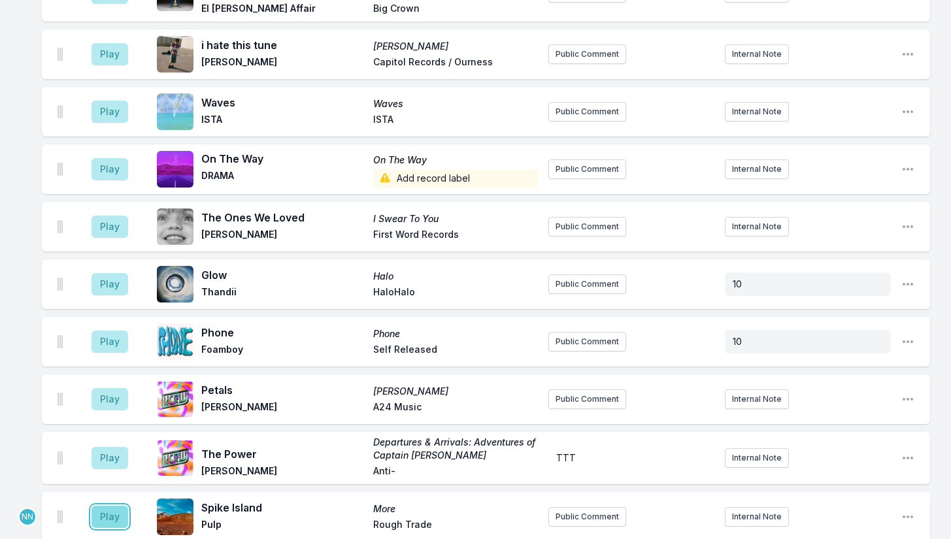
click at [101, 506] on button "Play" at bounding box center [109, 517] width 37 height 22
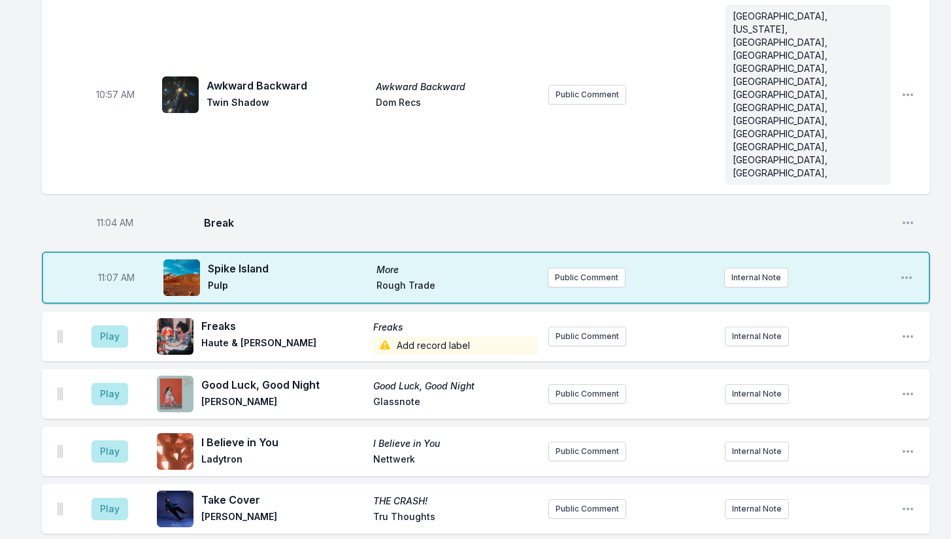
scroll to position [1484, 0]
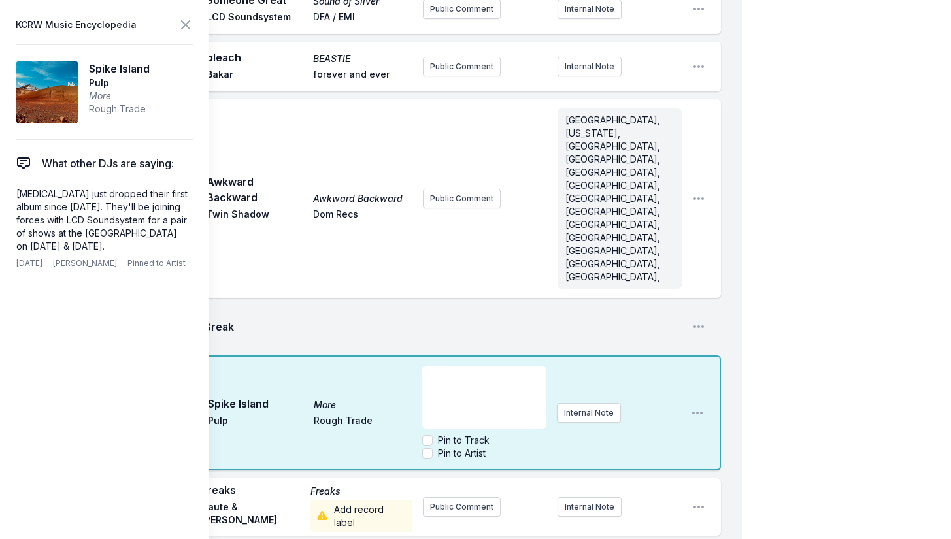
scroll to position [2007, 0]
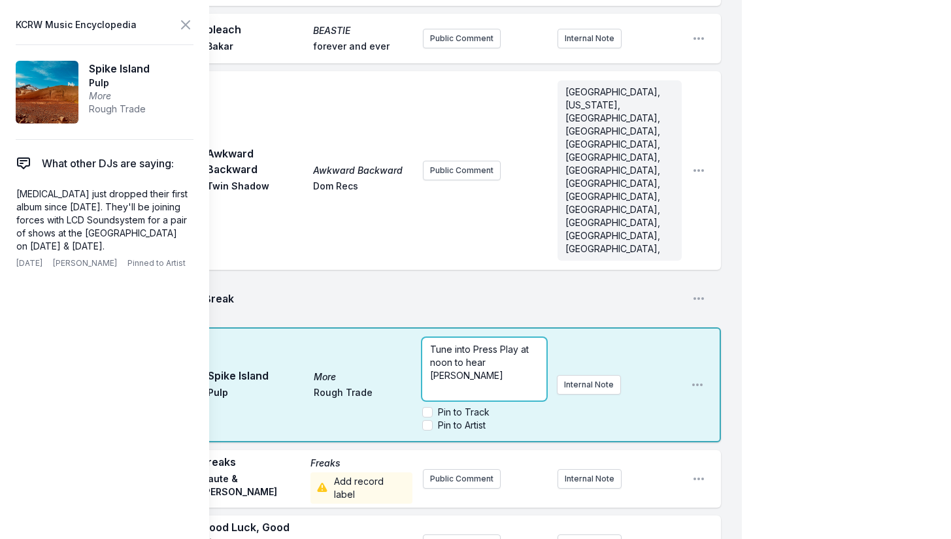
click at [514, 344] on span "Tune into Press Play at noon to hear [PERSON_NAME]" at bounding box center [480, 362] width 101 height 37
click at [537, 343] on p "Tune into Press Play at noon to hear [PERSON_NAME]" at bounding box center [484, 362] width 108 height 39
click at [186, 29] on icon at bounding box center [186, 25] width 16 height 16
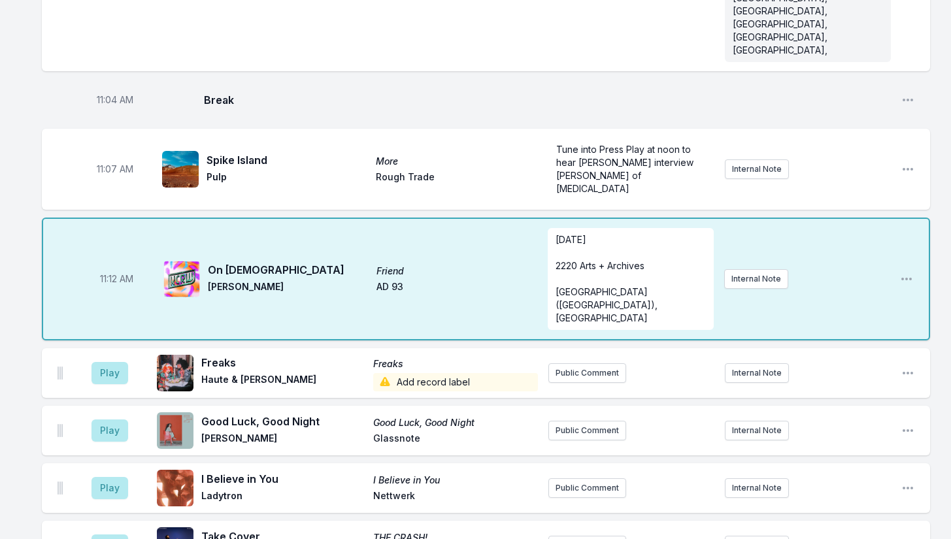
scroll to position [1942, 0]
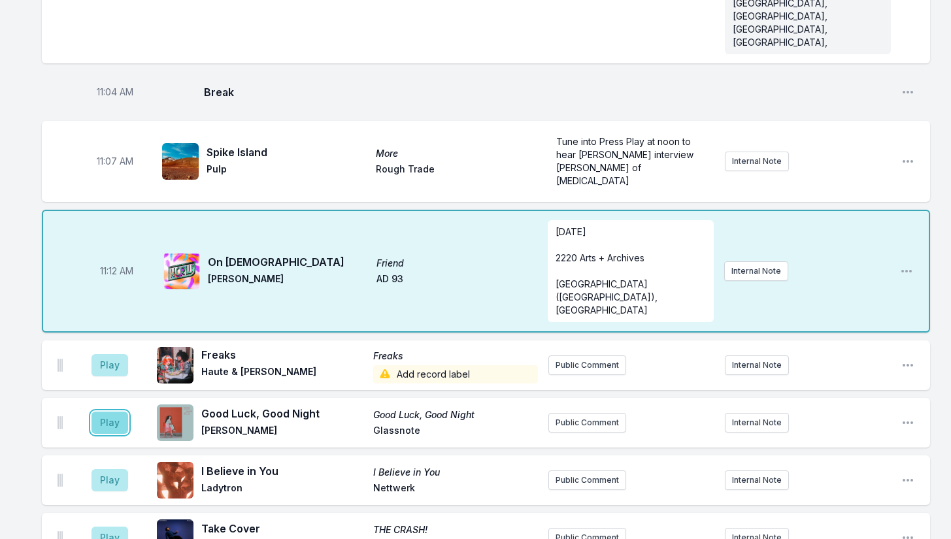
click at [103, 412] on button "Play" at bounding box center [109, 423] width 37 height 22
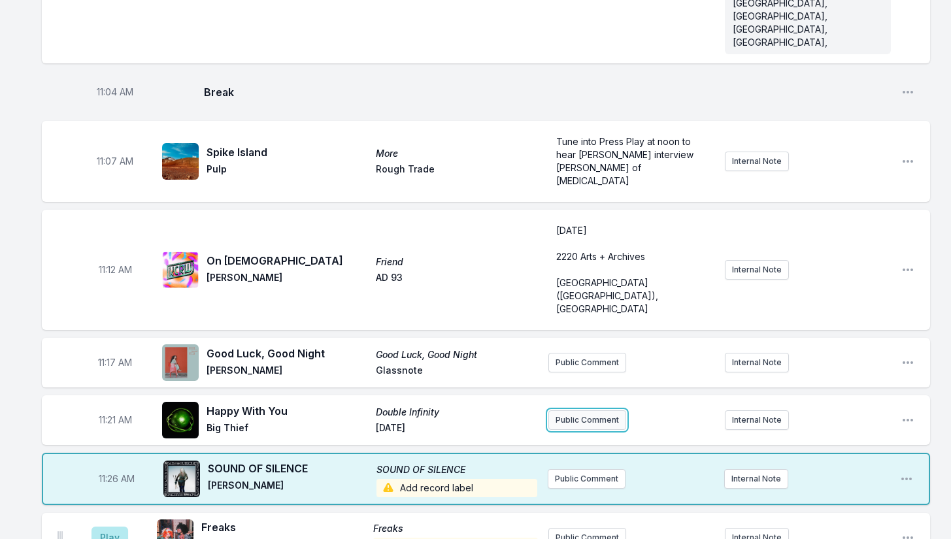
click at [590, 410] on button "Public Comment" at bounding box center [587, 420] width 78 height 20
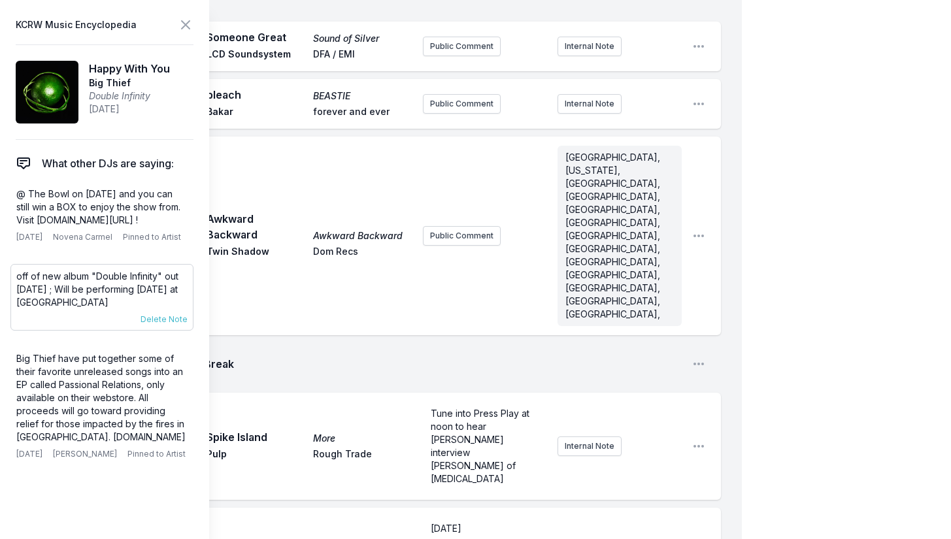
click at [85, 292] on p "off of new album "Double Infinity" out [DATE] ; Will be performing [DATE] at [G…" at bounding box center [101, 289] width 171 height 39
click at [87, 289] on p "off of new album "Double Infinity" out [DATE] ; Will be performing [DATE] at [G…" at bounding box center [101, 289] width 171 height 39
drag, startPoint x: 87, startPoint y: 288, endPoint x: 199, endPoint y: 299, distance: 112.9
click at [199, 299] on aside "KCRW Music Encyclopedia Happy With You Big Thief Double Infinity [DATE] What ot…" at bounding box center [104, 269] width 209 height 539
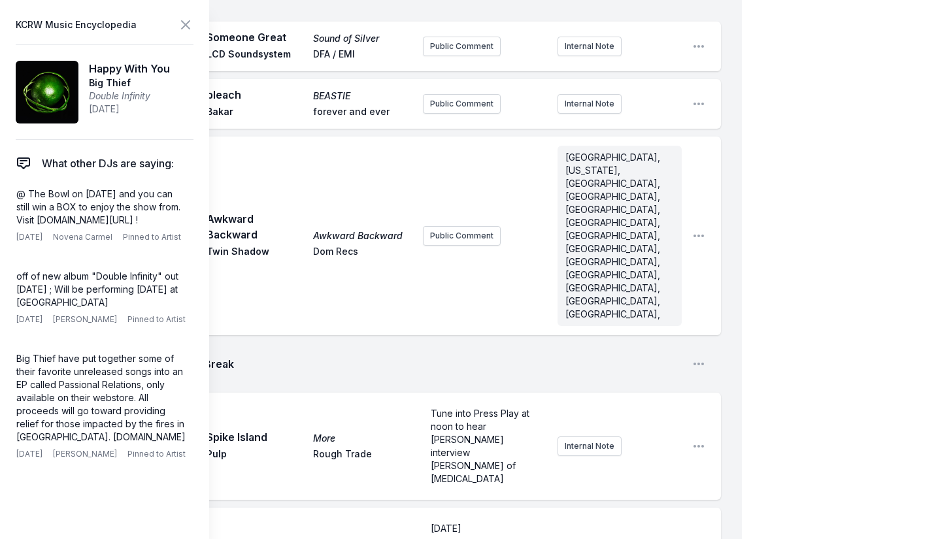
copy p "Will be performing [DATE] at [GEOGRAPHIC_DATA]"
click at [183, 21] on icon at bounding box center [186, 25] width 16 height 16
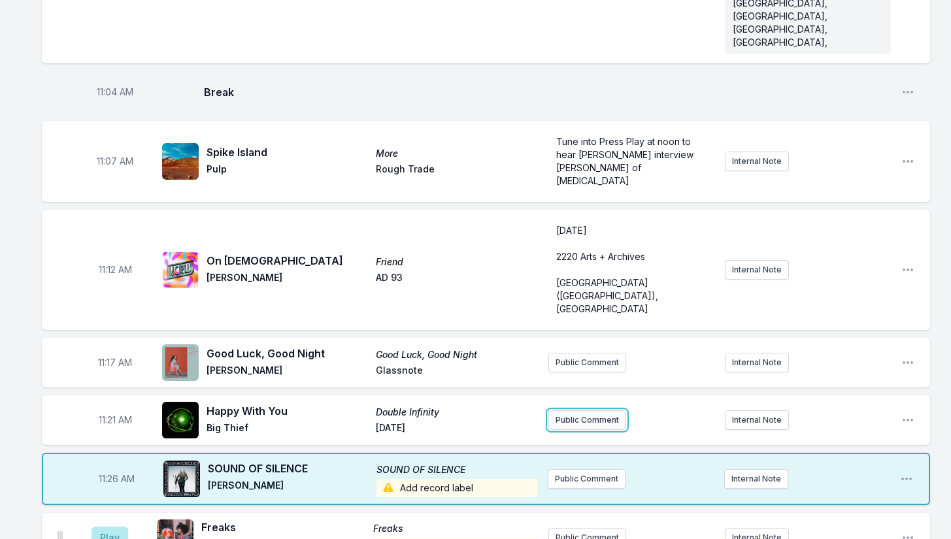
click at [574, 410] on button "Public Comment" at bounding box center [587, 420] width 78 height 20
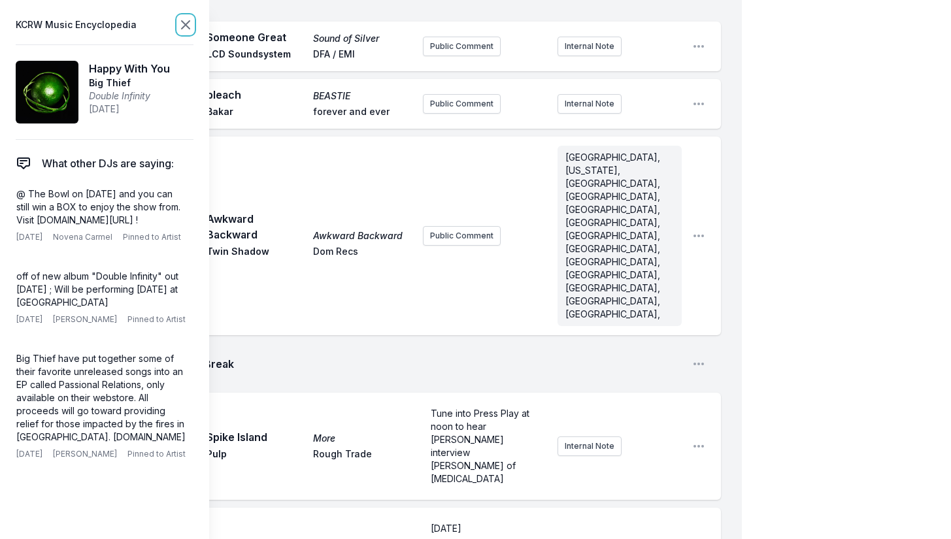
click at [179, 25] on icon at bounding box center [186, 25] width 16 height 16
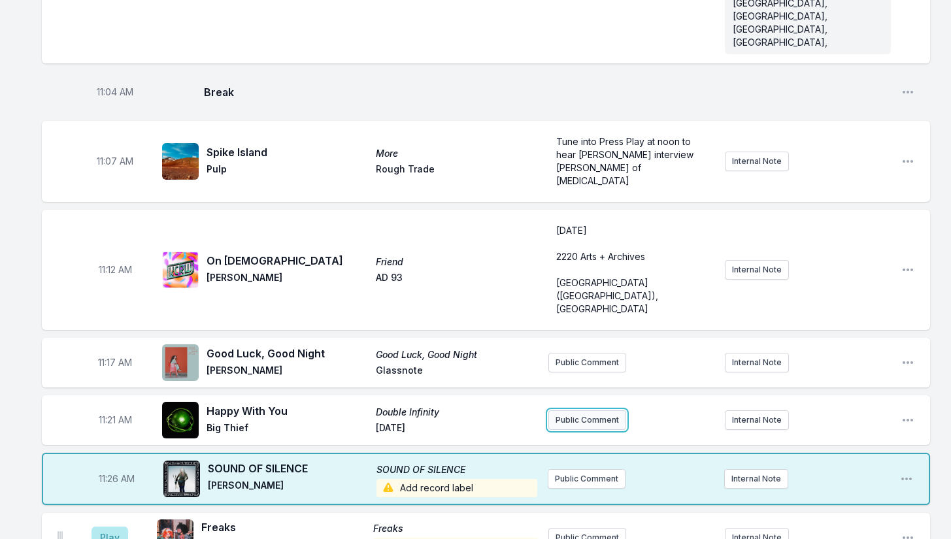
click at [590, 410] on button "Public Comment" at bounding box center [587, 420] width 78 height 20
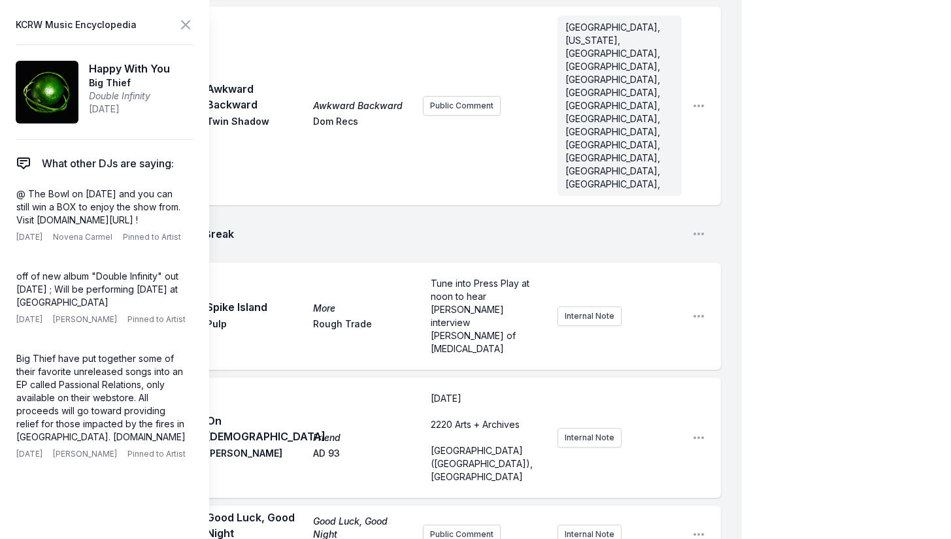
scroll to position [2072, 0]
click at [186, 23] on icon at bounding box center [186, 25] width 16 height 16
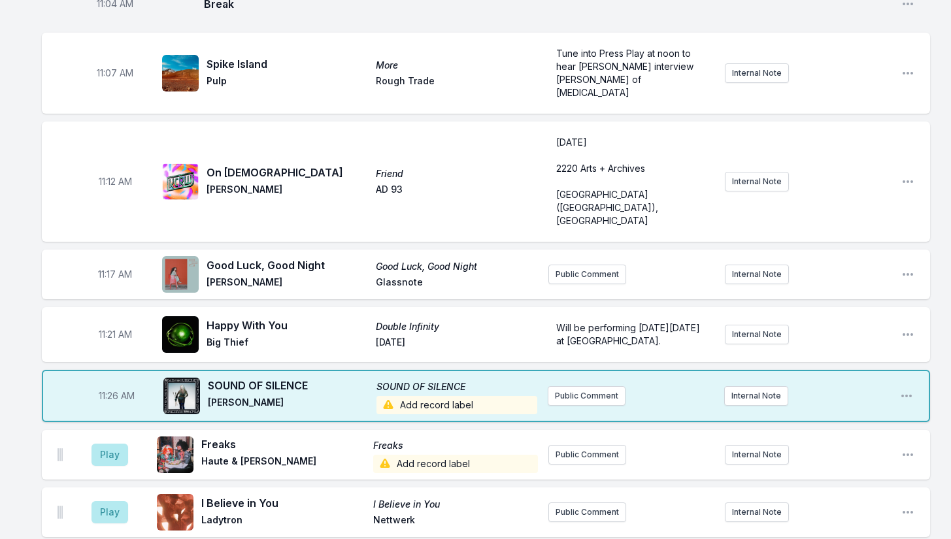
scroll to position [2007, 0]
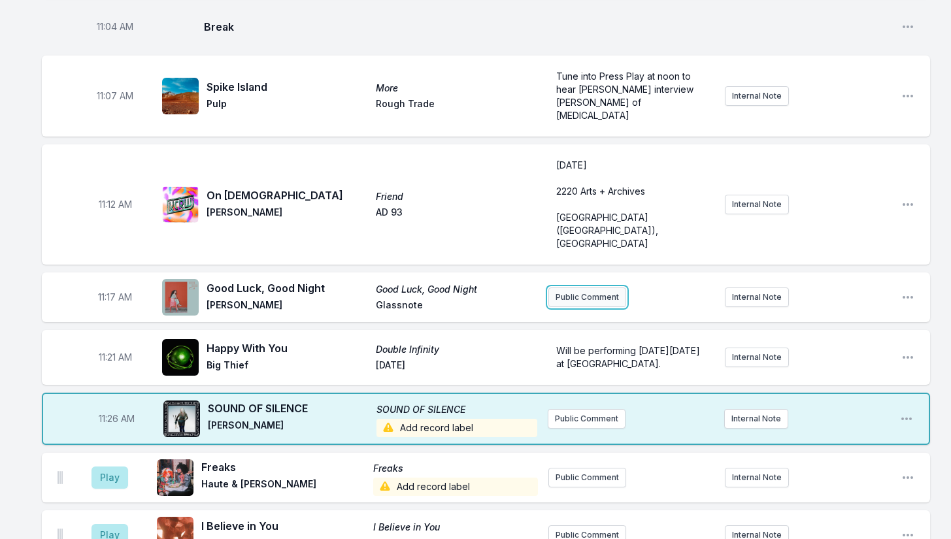
click at [597, 288] on button "Public Comment" at bounding box center [587, 298] width 78 height 20
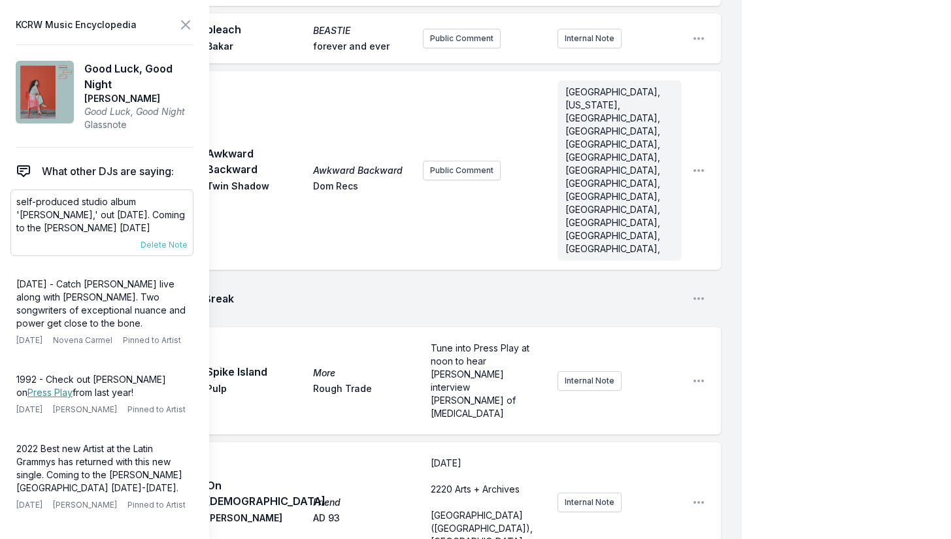
click at [71, 209] on p "self-produced studio album '[PERSON_NAME],' out [DATE]. Coming to the [PERSON_N…" at bounding box center [101, 214] width 171 height 39
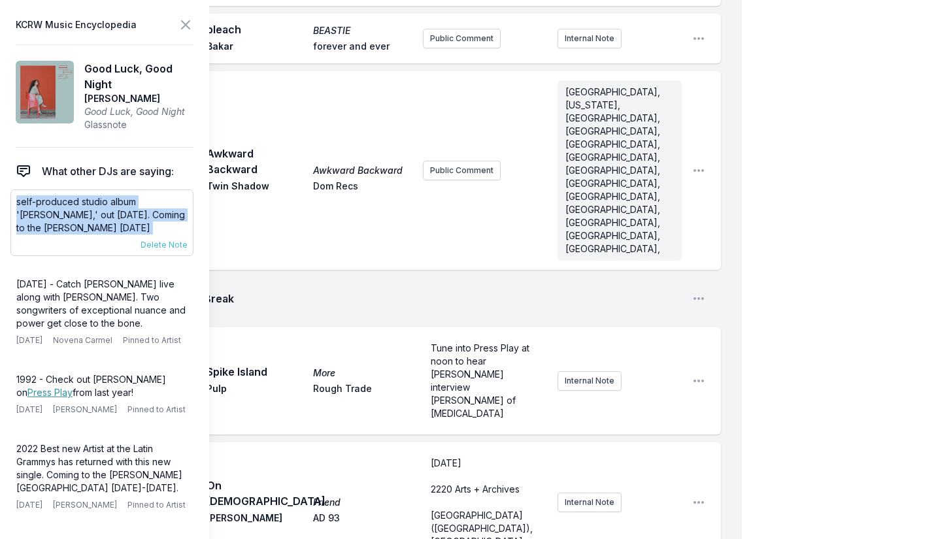
click at [71, 209] on p "self-produced studio album '[PERSON_NAME],' out [DATE]. Coming to the [PERSON_N…" at bounding box center [101, 214] width 171 height 39
copy div "self-produced studio album '[PERSON_NAME],' out [DATE]. Coming to the [PERSON_N…"
click at [113, 213] on p "self-produced studio album '[PERSON_NAME],' out [DATE]. Coming to the [PERSON_N…" at bounding box center [101, 214] width 171 height 39
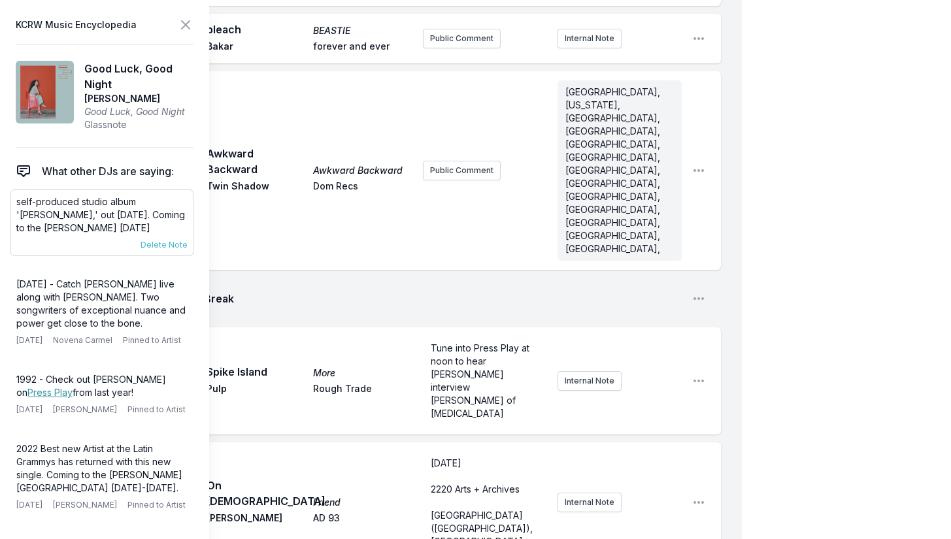
drag, startPoint x: 18, startPoint y: 201, endPoint x: 177, endPoint y: 228, distance: 161.1
click at [177, 228] on p "self-produced studio album '[PERSON_NAME],' out [DATE]. Coming to the [PERSON_N…" at bounding box center [101, 214] width 171 height 39
copy p "self-produced studio album '[PERSON_NAME],' out [DATE]. Coming to the [PERSON_N…"
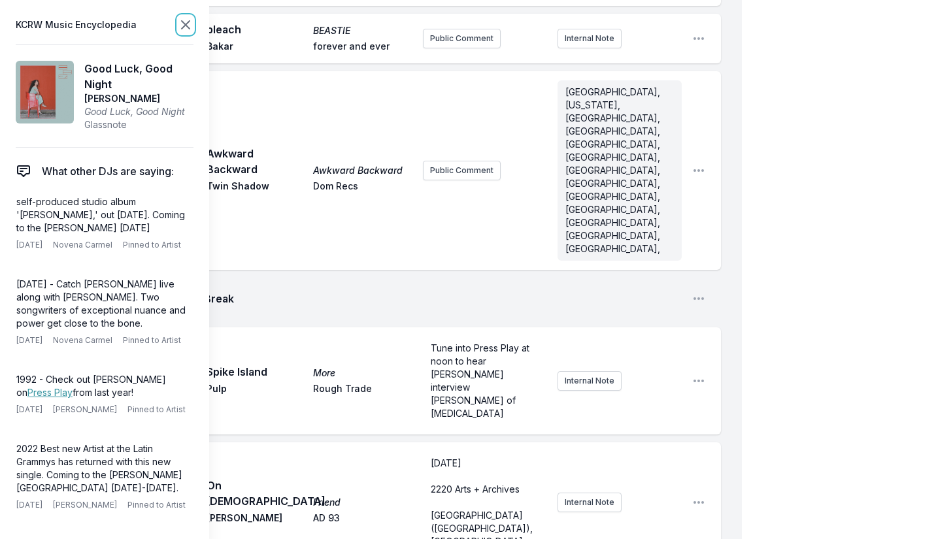
click at [182, 22] on icon at bounding box center [186, 25] width 8 height 8
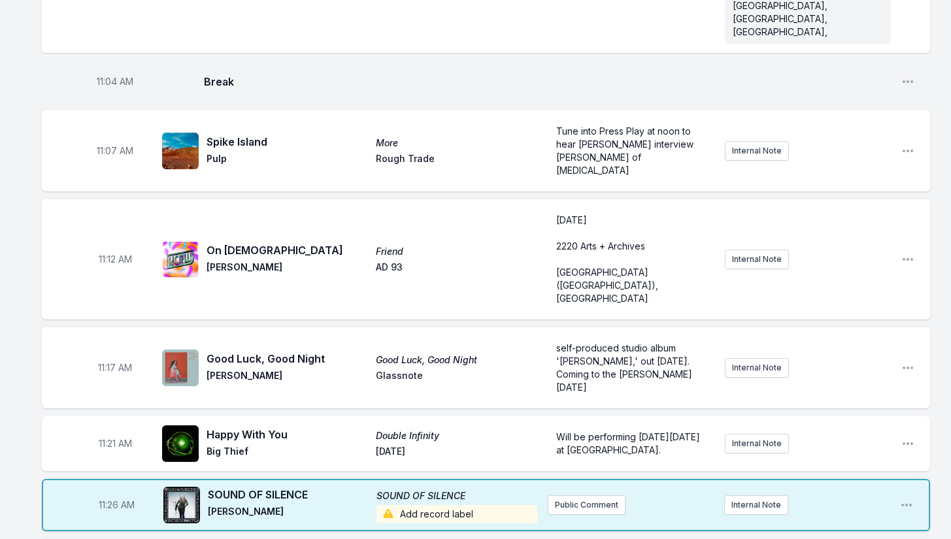
scroll to position [1811, 0]
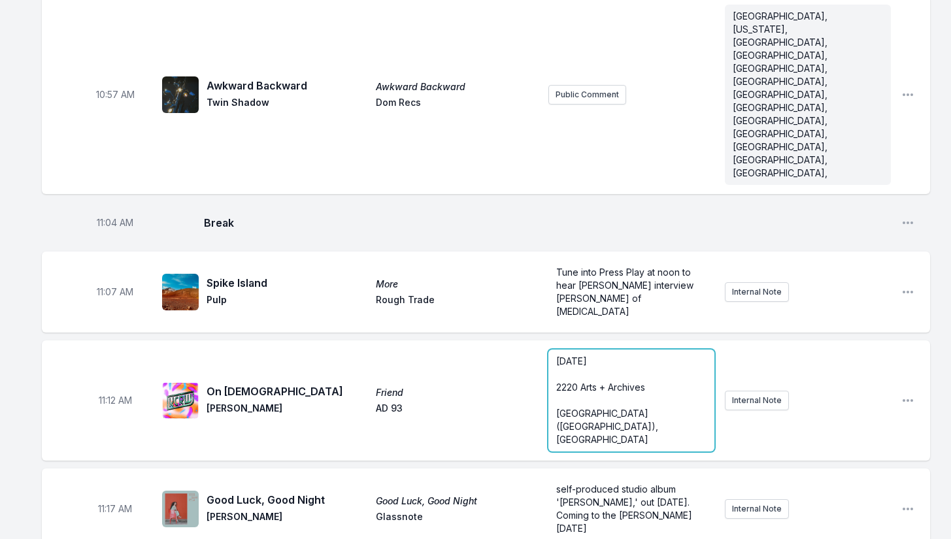
click at [583, 368] on p "﻿" at bounding box center [631, 374] width 150 height 13
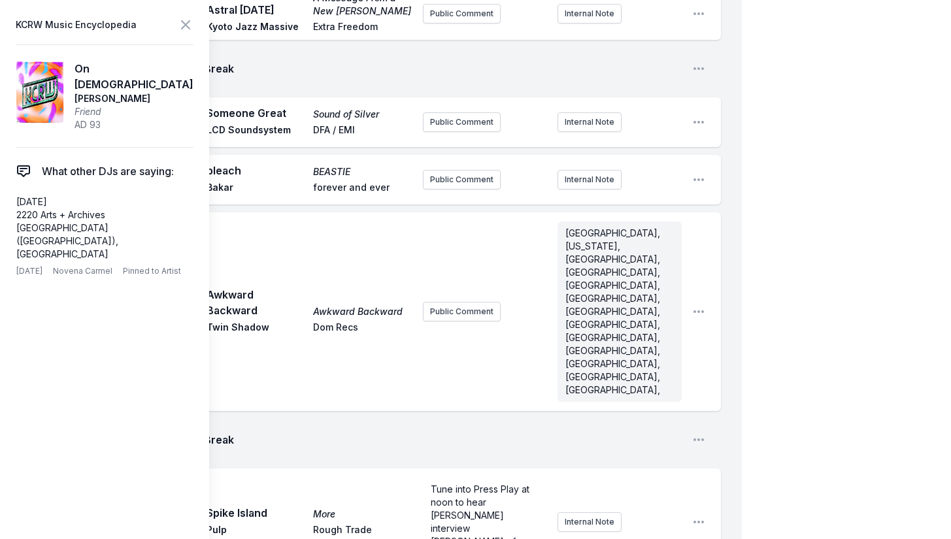
scroll to position [1942, 0]
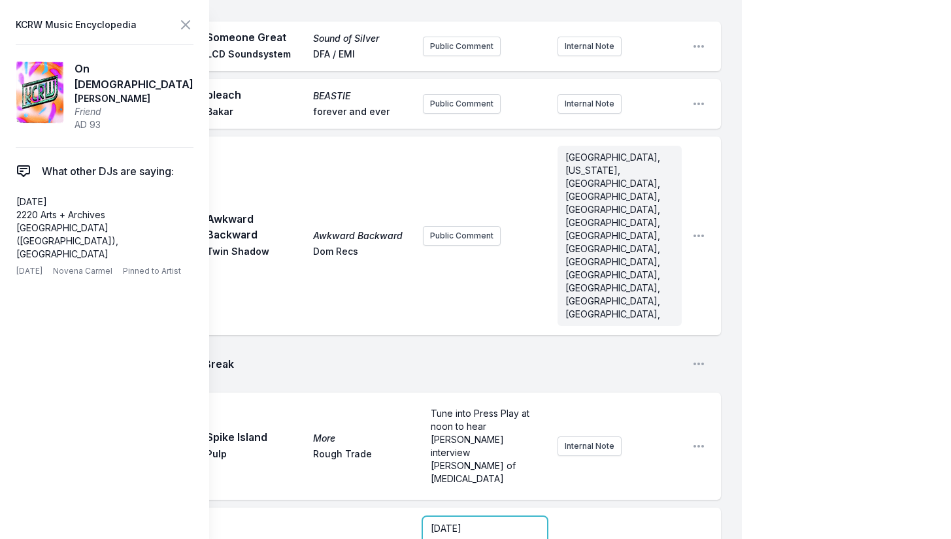
click at [427, 517] on div "[DATE] ﻿ 2220 Arts + Archives ﻿ [GEOGRAPHIC_DATA] ([GEOGRAPHIC_DATA]), [GEOGRAP…" at bounding box center [485, 548] width 124 height 63
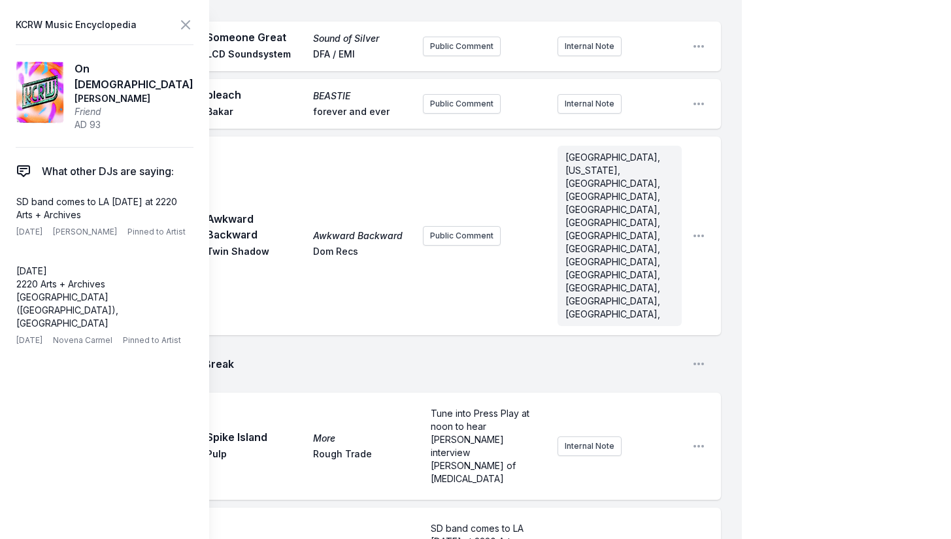
checkbox input "true"
click at [185, 27] on icon at bounding box center [186, 25] width 16 height 16
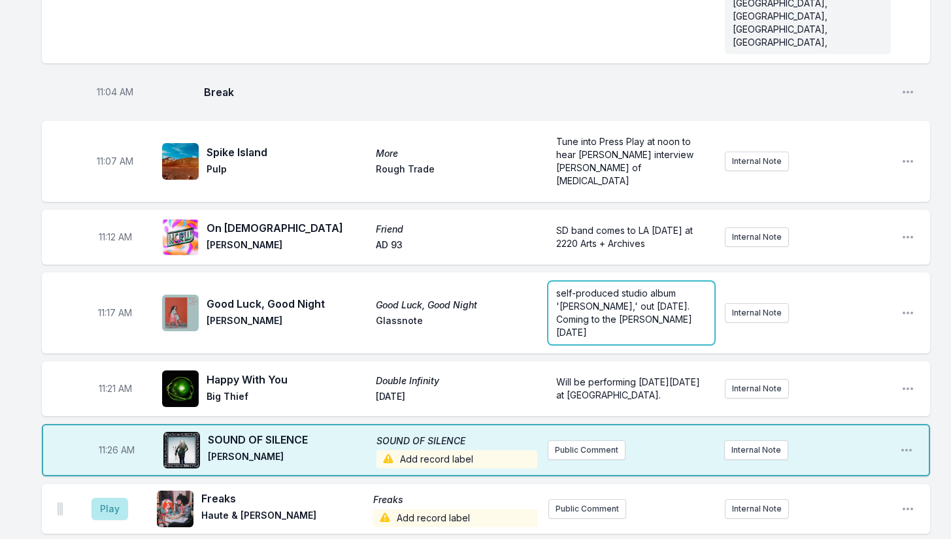
click at [578, 288] on span "self-produced studio album '[PERSON_NAME],' out [DATE]. Coming to the [PERSON_N…" at bounding box center [625, 313] width 139 height 50
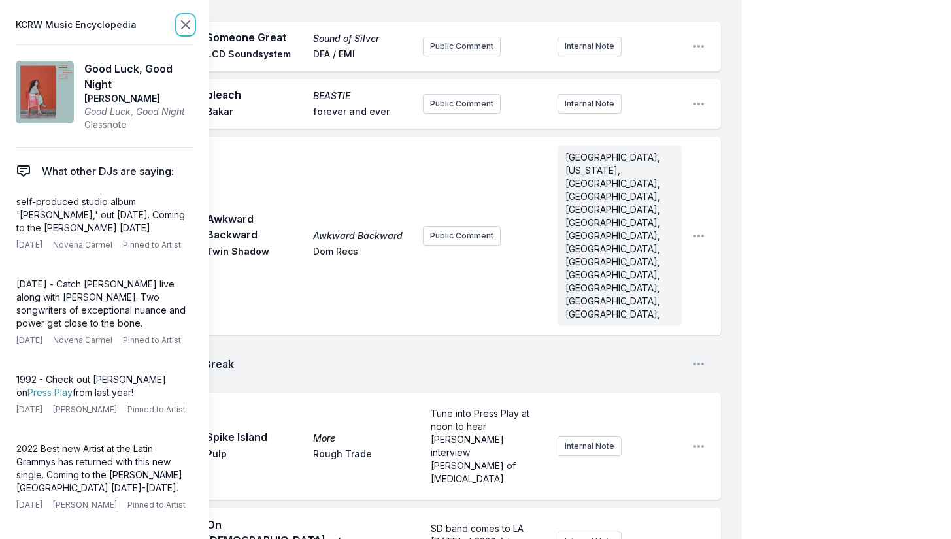
click at [184, 18] on icon at bounding box center [186, 25] width 16 height 16
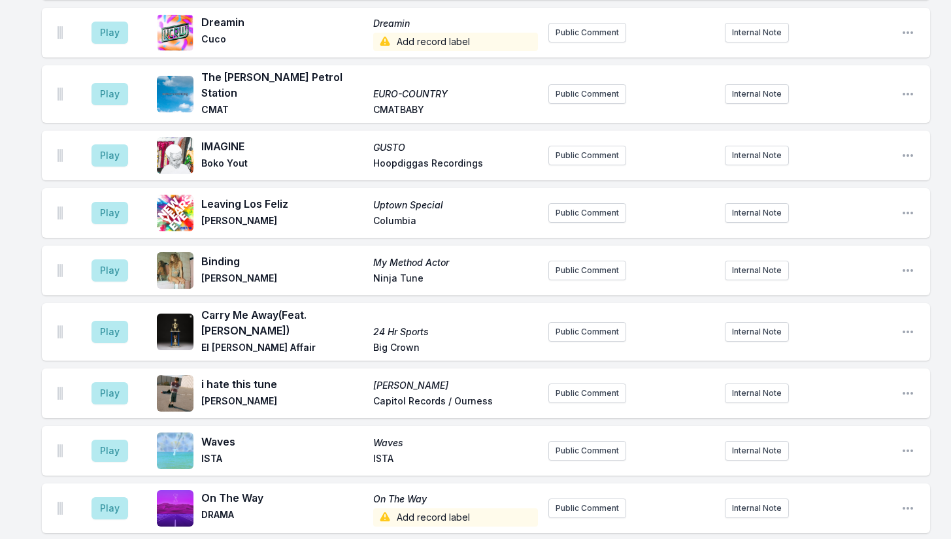
scroll to position [4164, 0]
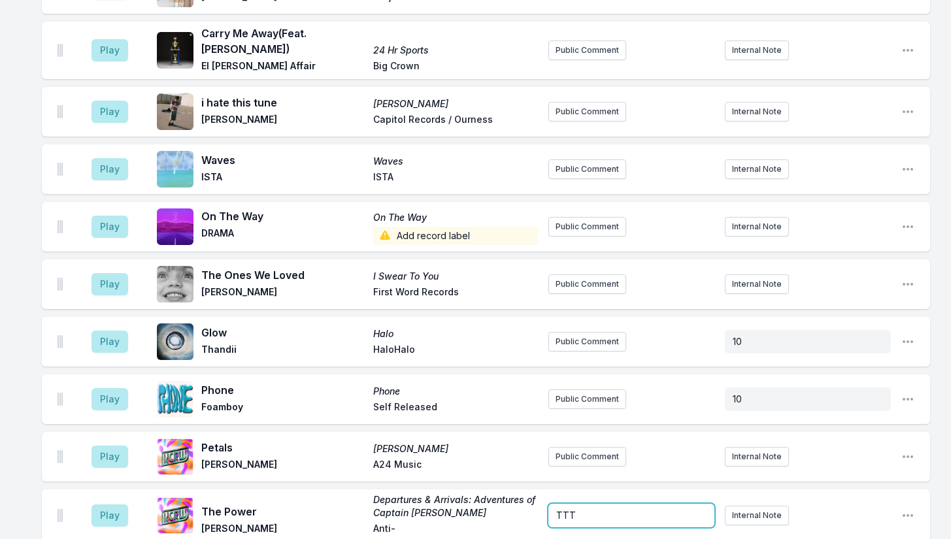
click at [593, 504] on div "TTT" at bounding box center [631, 516] width 166 height 24
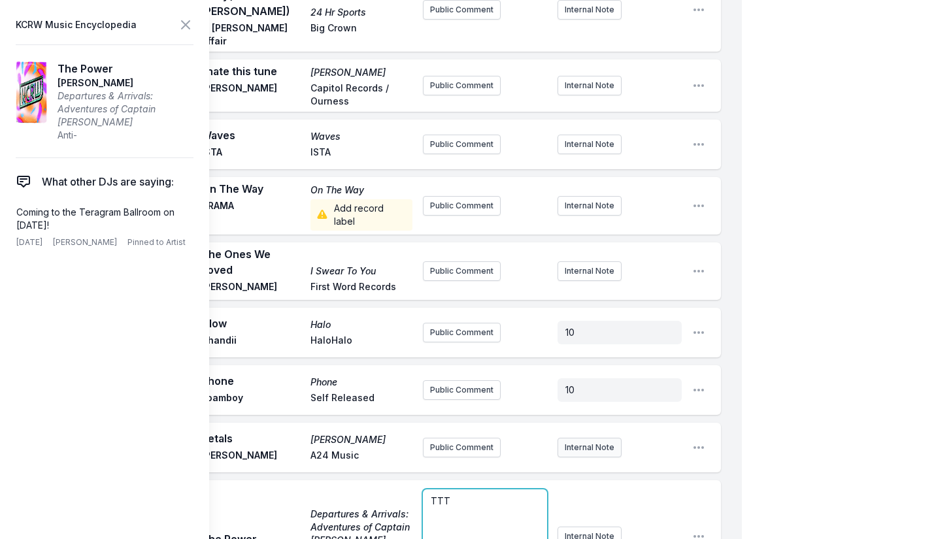
scroll to position [4865, 0]
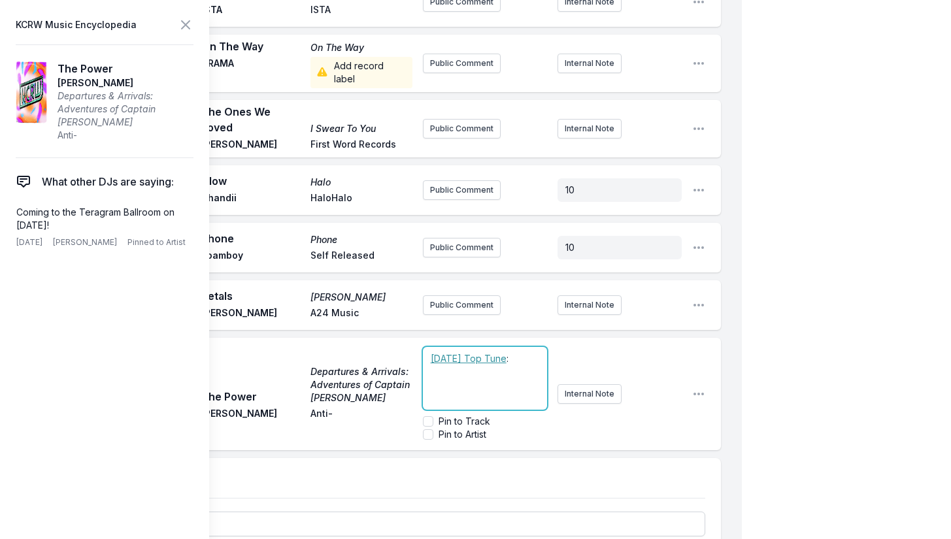
click at [526, 352] on p "﻿ [DATE] Top Tune :" at bounding box center [485, 358] width 108 height 13
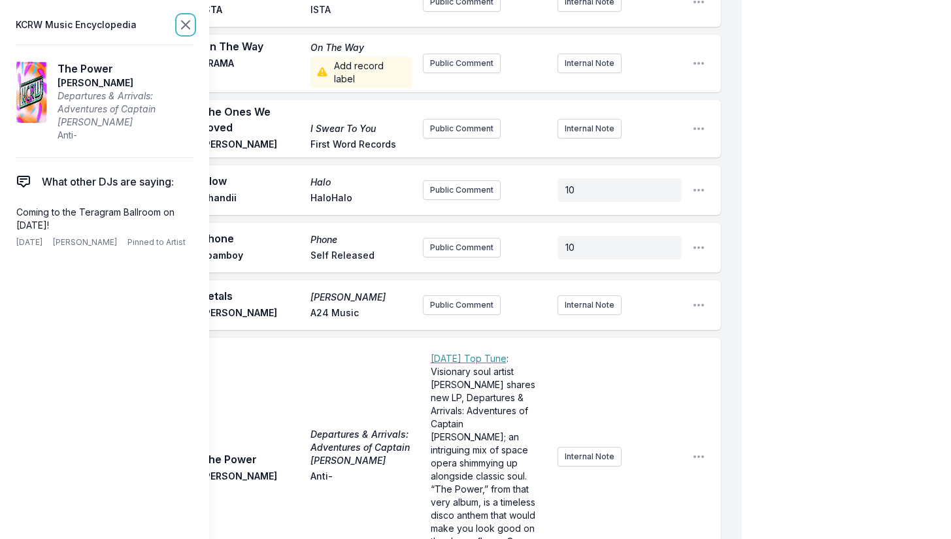
scroll to position [0, 0]
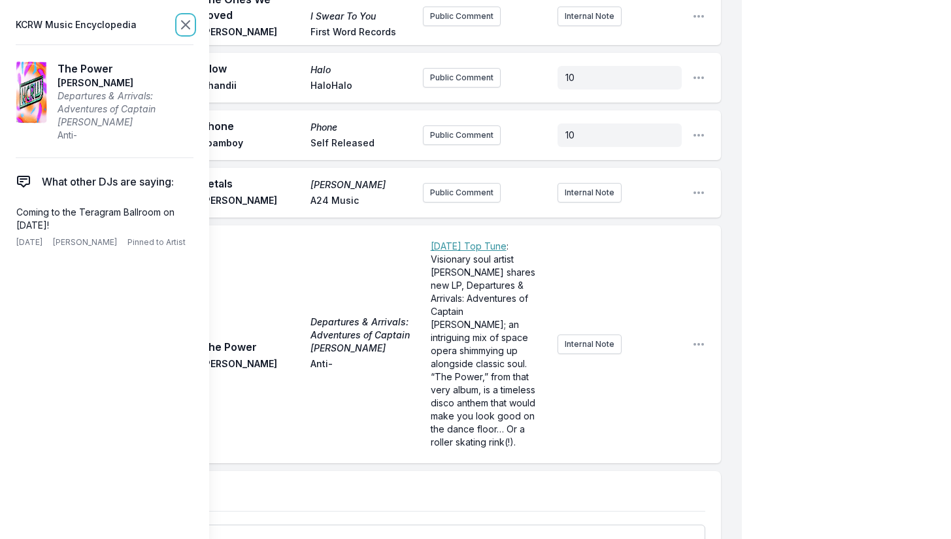
click at [182, 25] on icon at bounding box center [186, 25] width 16 height 16
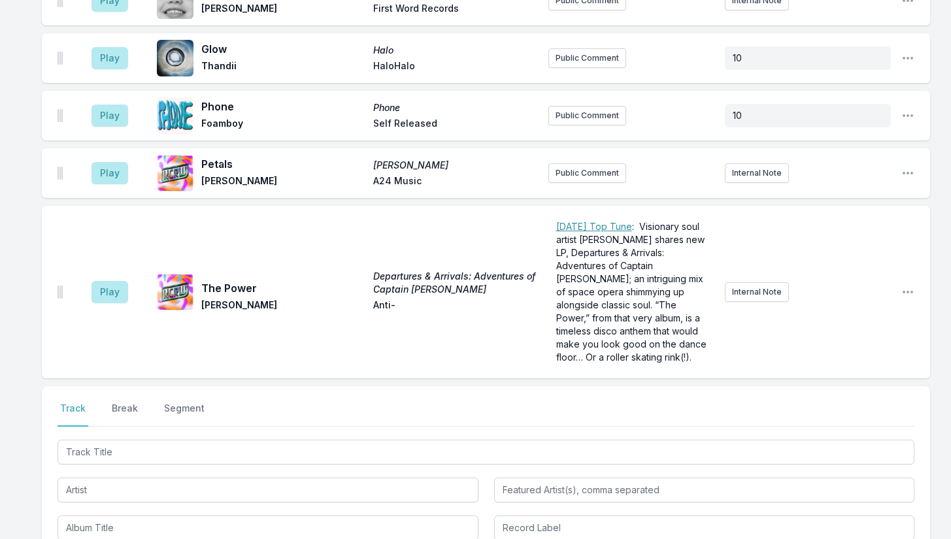
scroll to position [4411, 0]
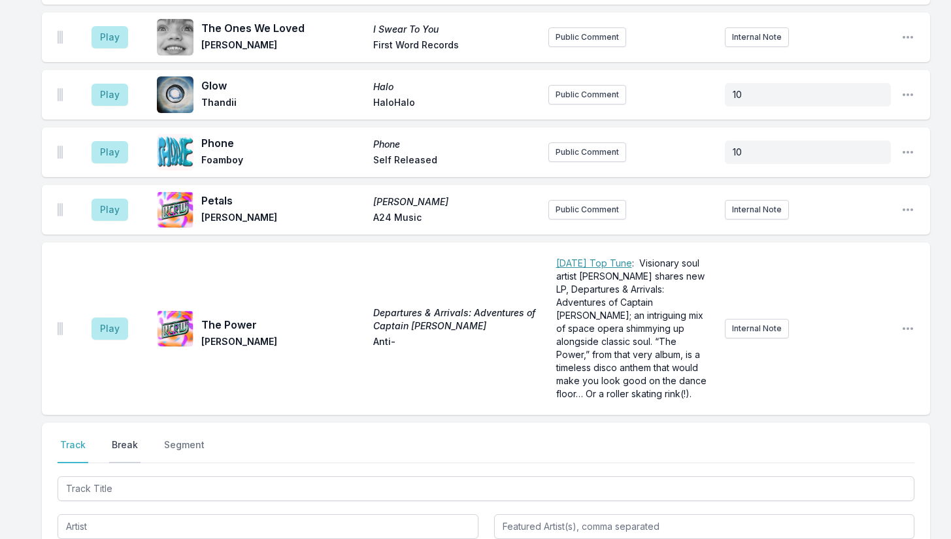
click at [127, 439] on button "Break" at bounding box center [124, 451] width 31 height 25
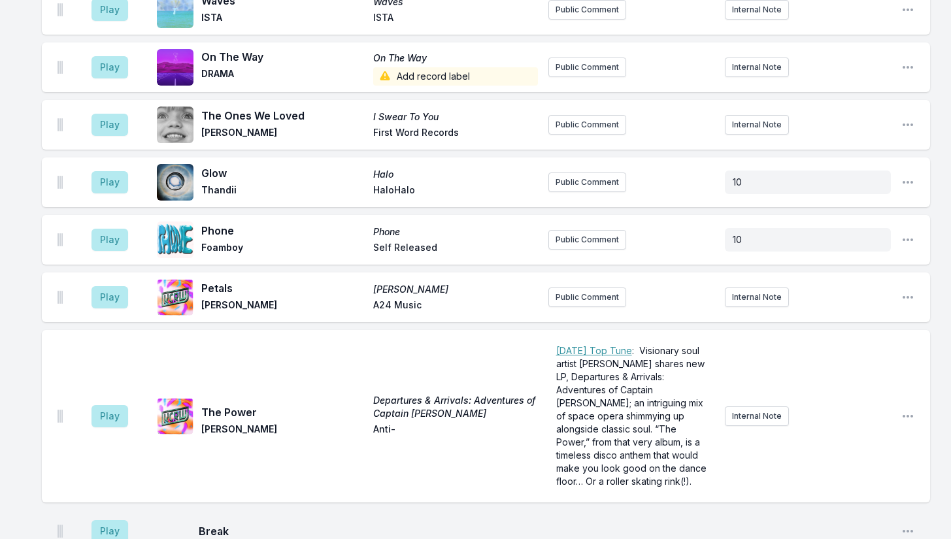
scroll to position [4373, 0]
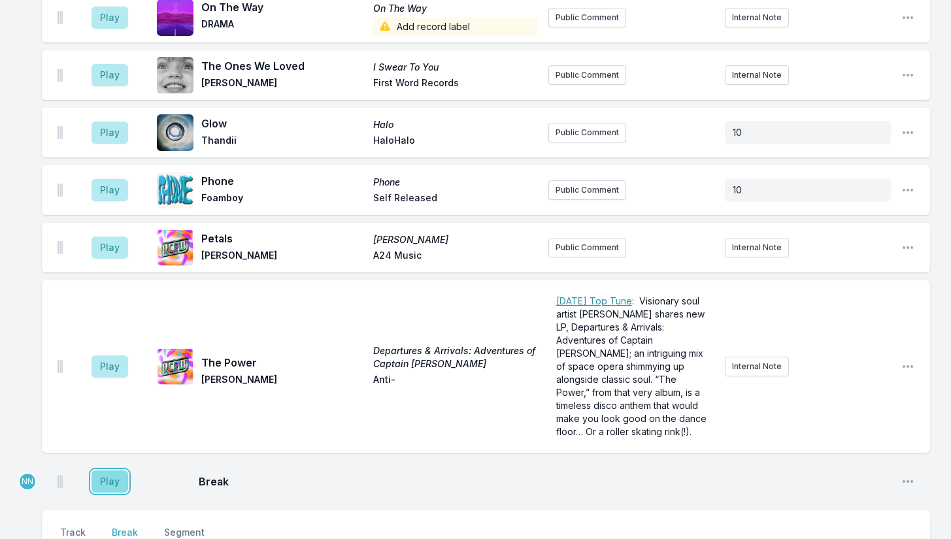
click at [112, 471] on button "Play" at bounding box center [109, 482] width 37 height 22
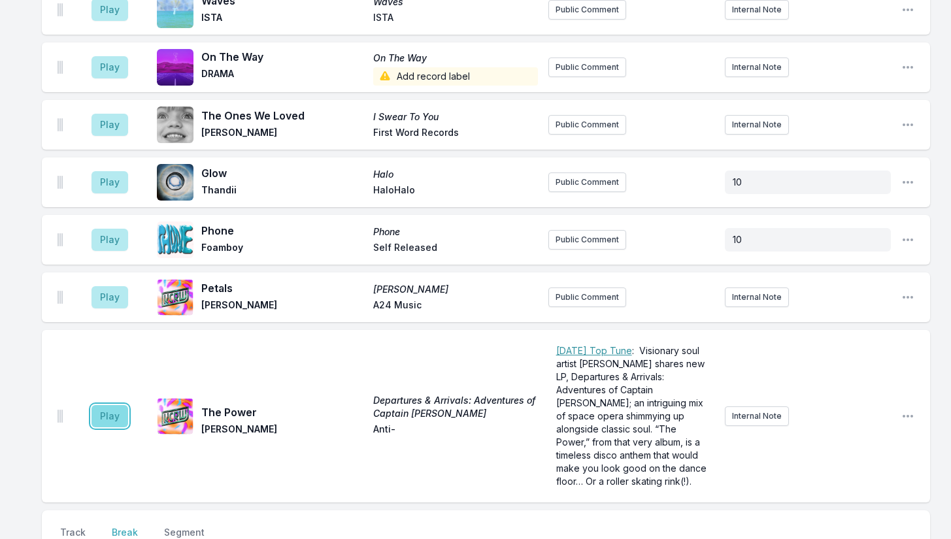
click at [108, 405] on button "Play" at bounding box center [109, 416] width 37 height 22
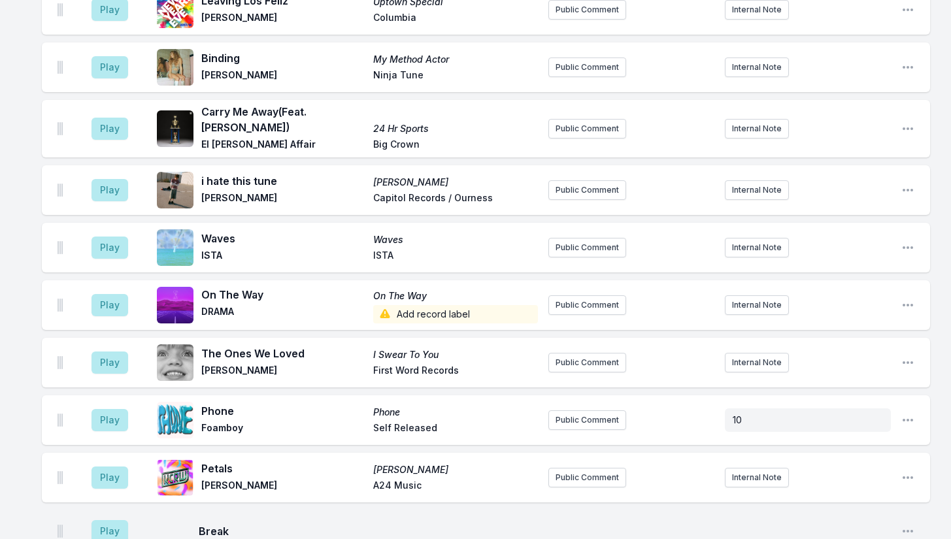
scroll to position [4423, 0]
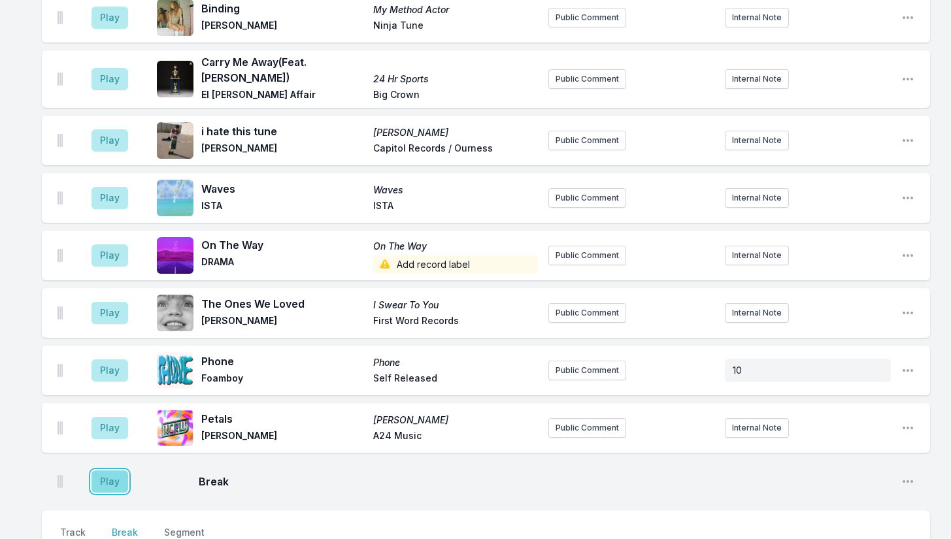
click at [102, 471] on button "Play" at bounding box center [109, 482] width 37 height 22
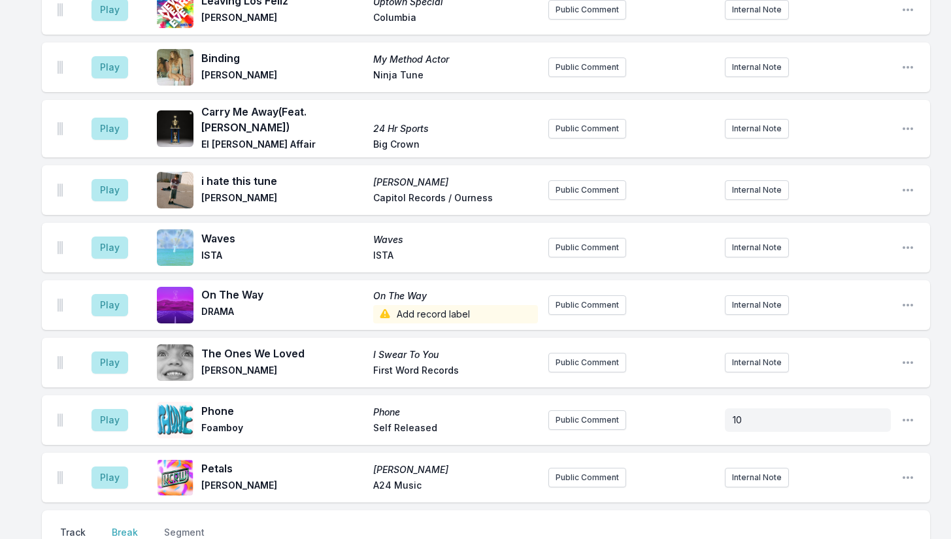
click at [65, 526] on button "Track" at bounding box center [73, 538] width 31 height 25
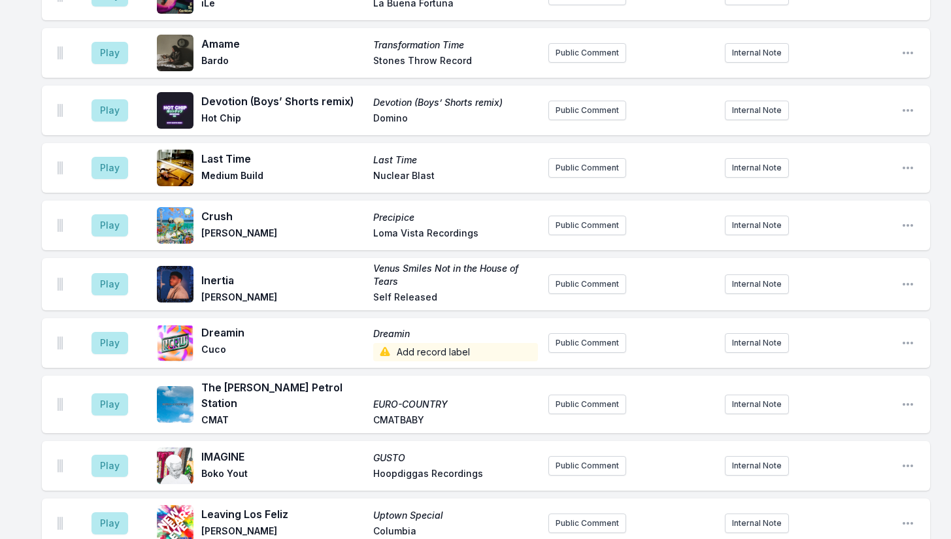
scroll to position [4357, 0]
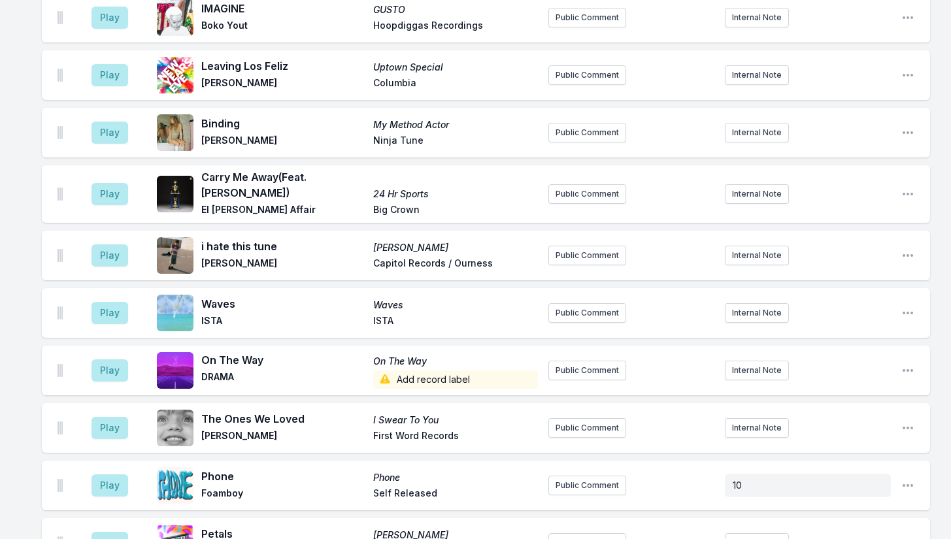
type input "Ain't No Stopping"
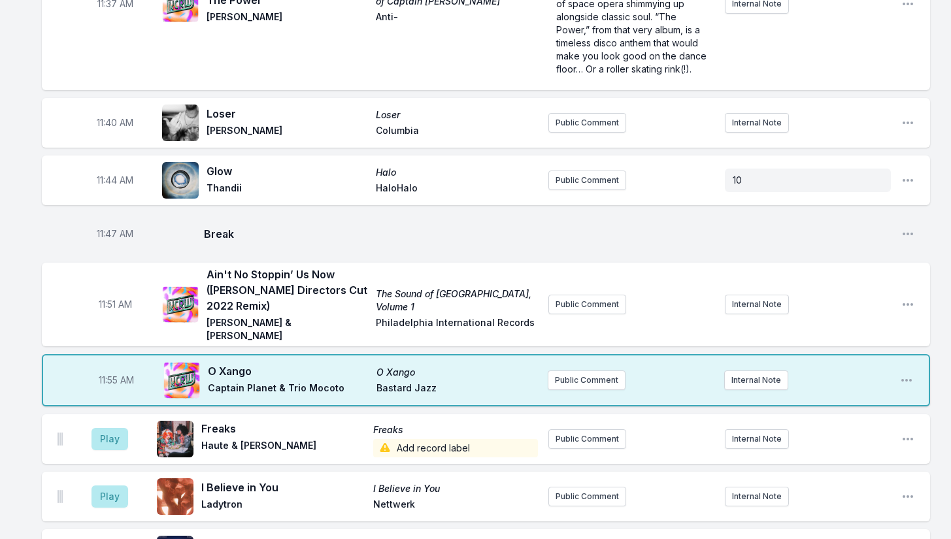
scroll to position [2658, 0]
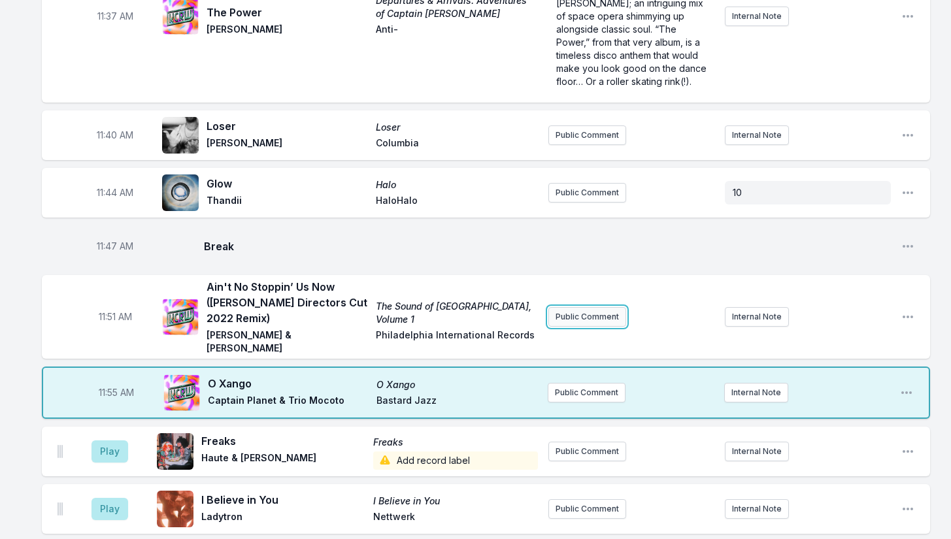
click at [586, 307] on button "Public Comment" at bounding box center [587, 317] width 78 height 20
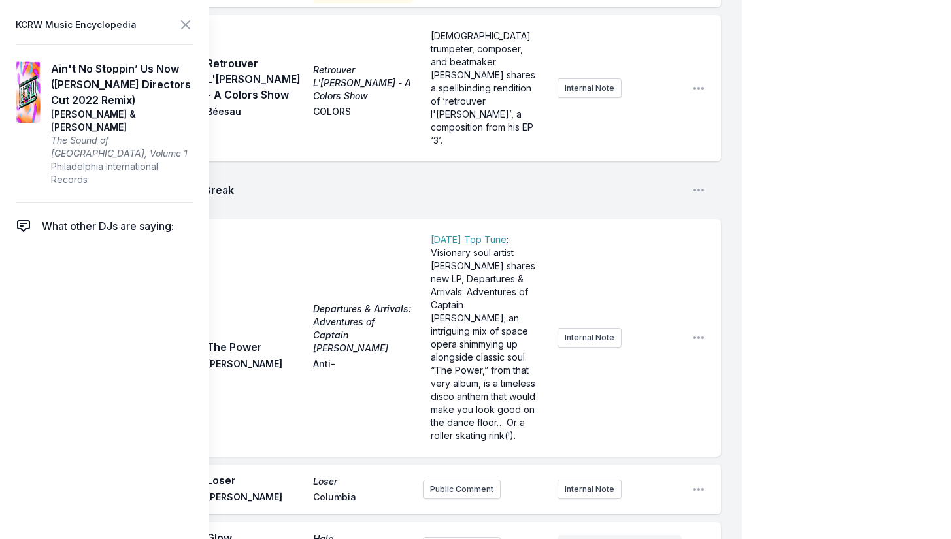
scroll to position [2919, 0]
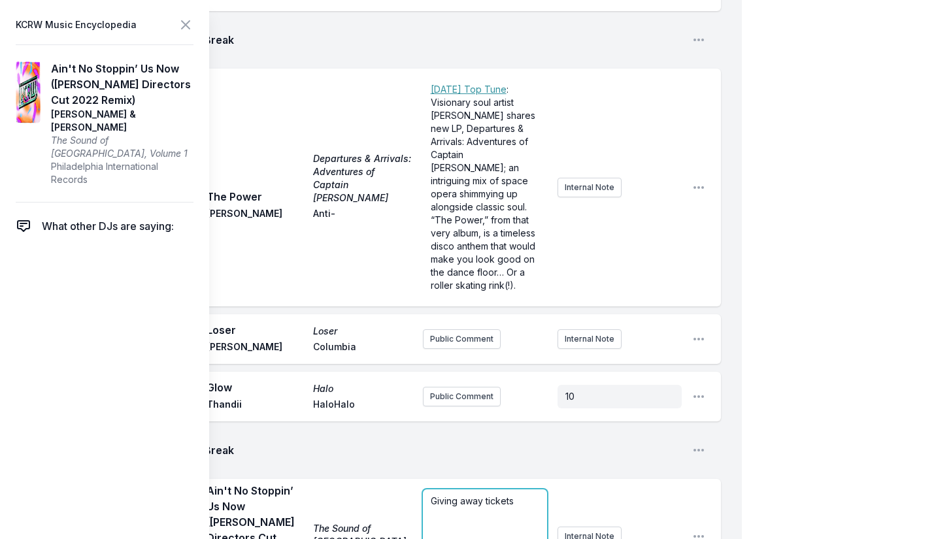
click at [518, 490] on div "Giving away tickets" at bounding box center [485, 521] width 124 height 63
